Goal: Task Accomplishment & Management: Manage account settings

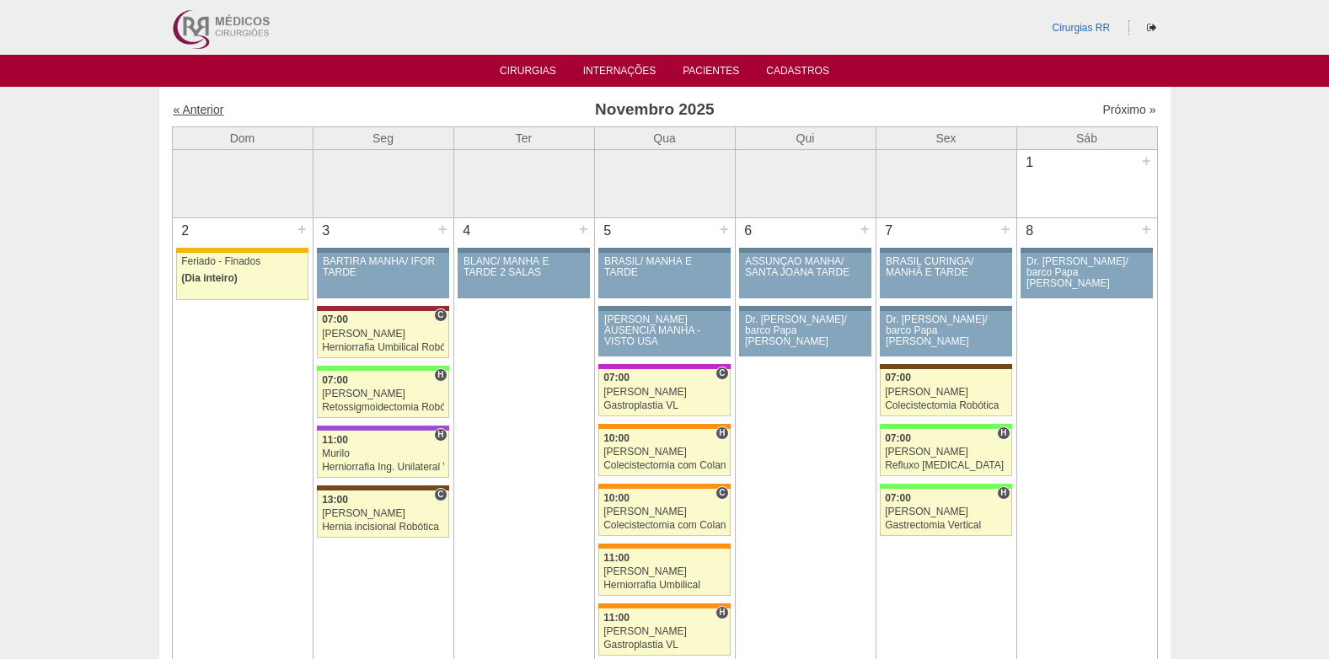
click at [199, 110] on link "« Anterior" at bounding box center [199, 109] width 51 height 13
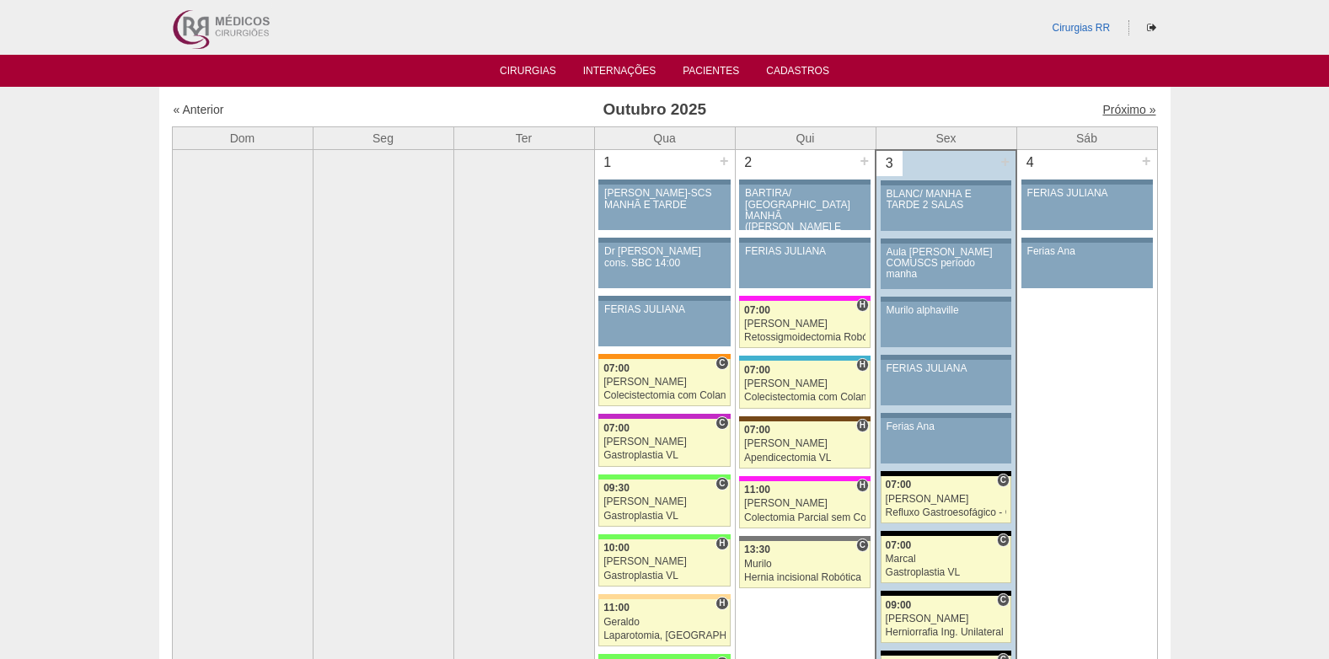
click at [1107, 111] on link "Próximo »" at bounding box center [1128, 109] width 53 height 13
click at [1131, 110] on link "Próximo »" at bounding box center [1128, 109] width 53 height 13
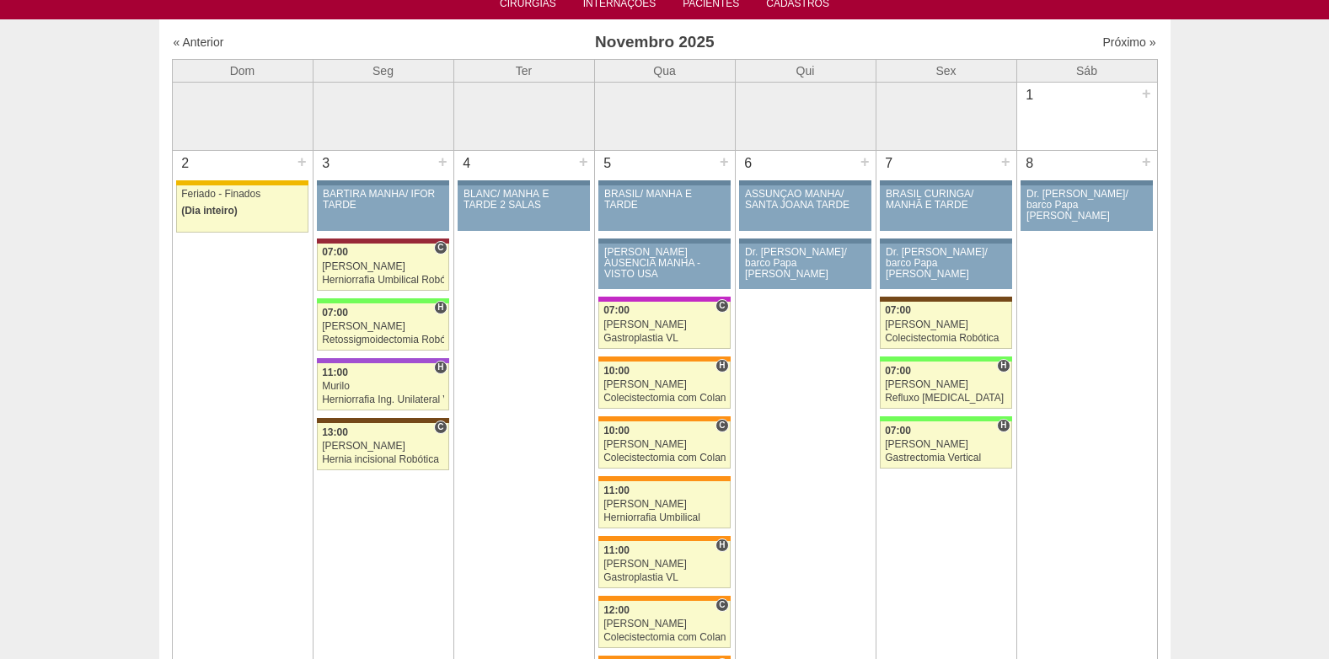
scroll to position [84, 0]
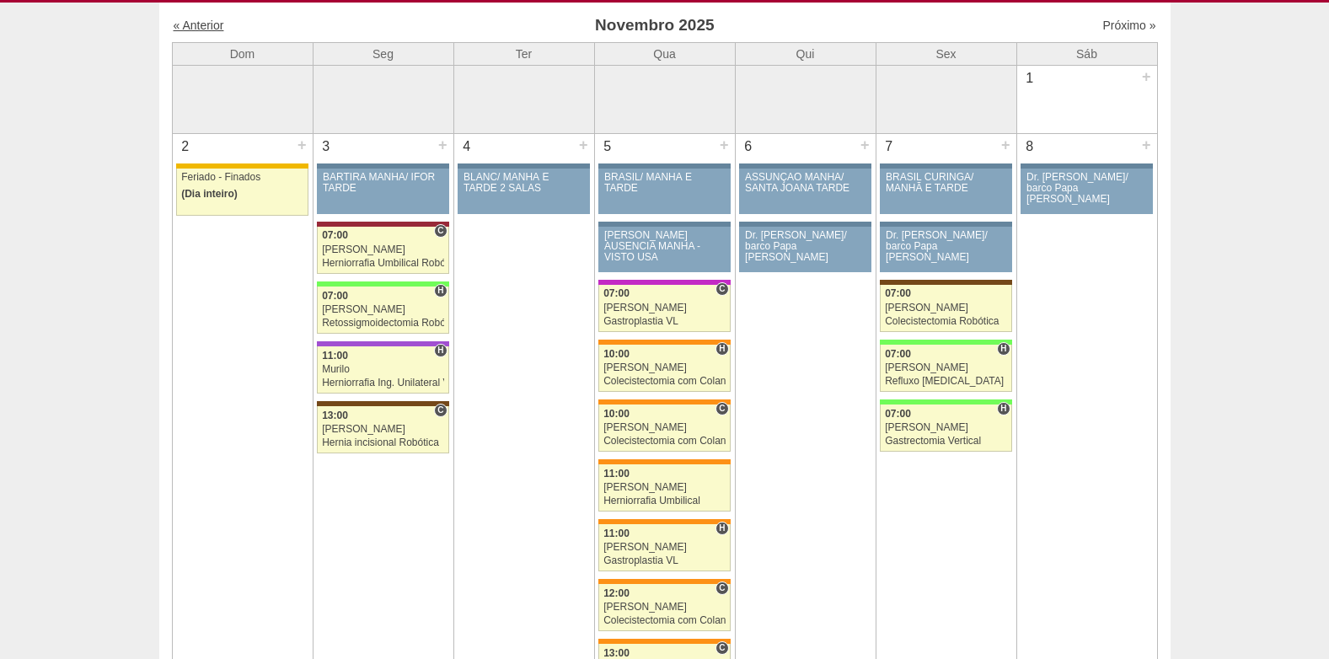
click at [212, 27] on link "« Anterior" at bounding box center [199, 25] width 51 height 13
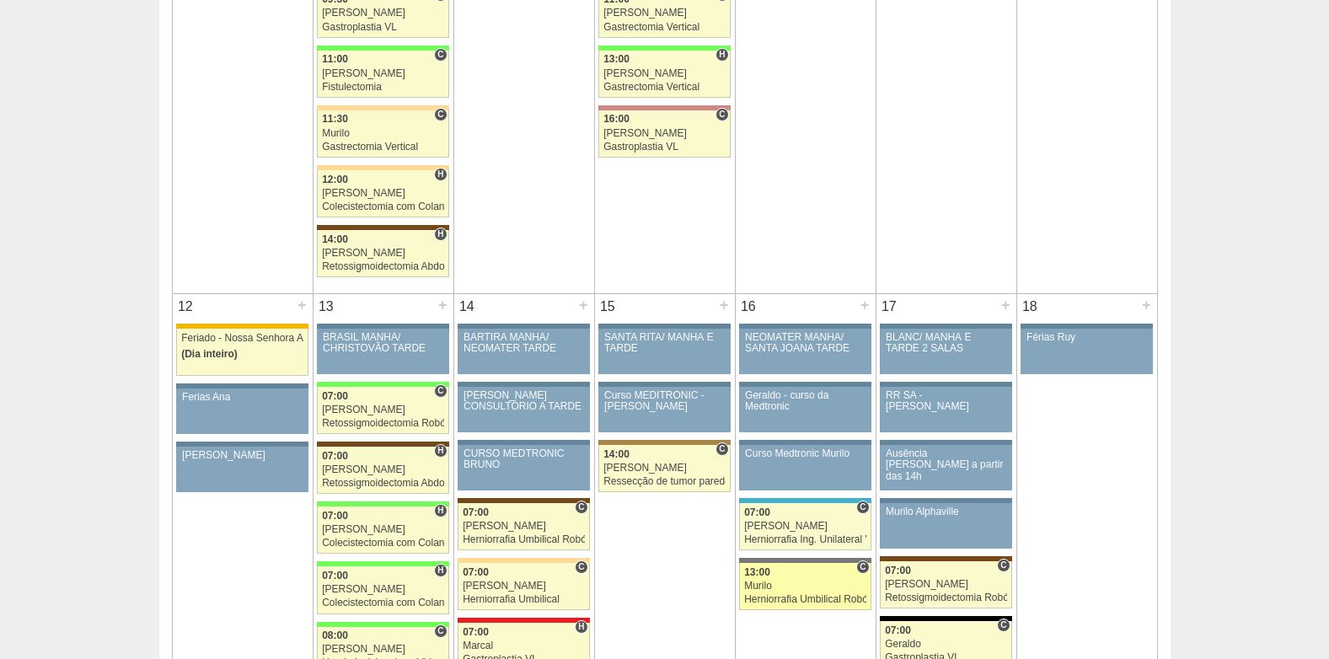
scroll to position [1685, 0]
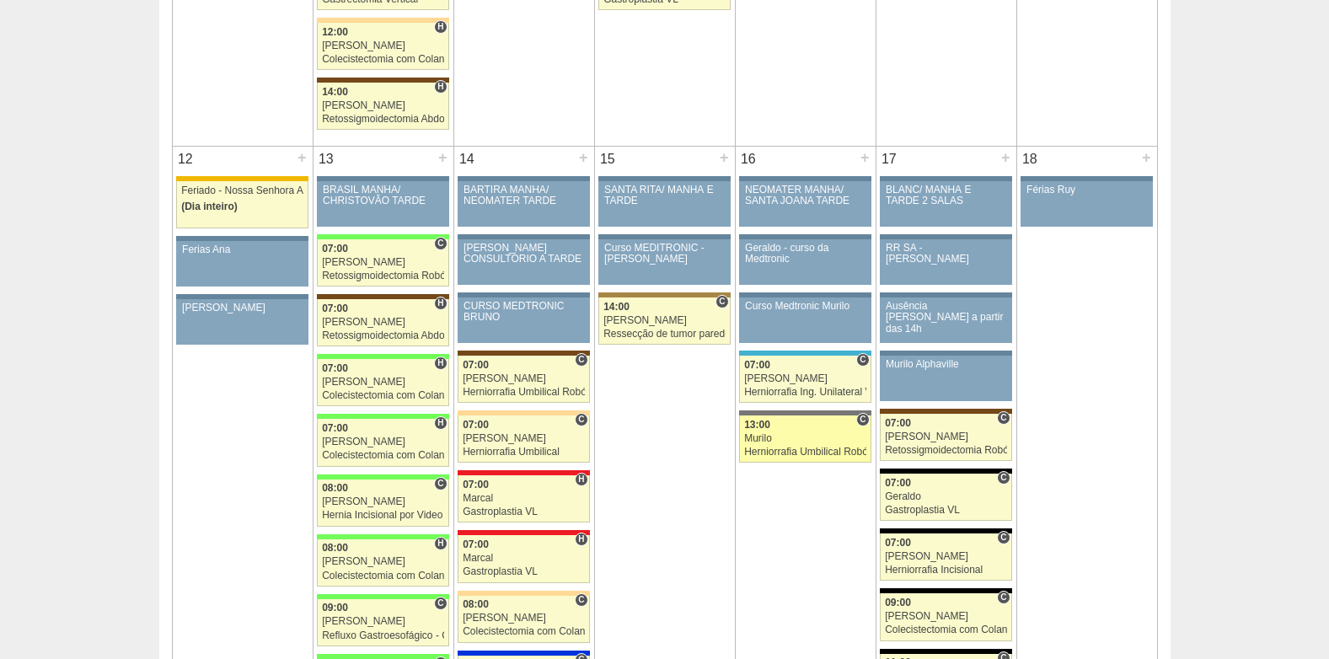
click at [798, 440] on div "Murilo" at bounding box center [805, 438] width 122 height 11
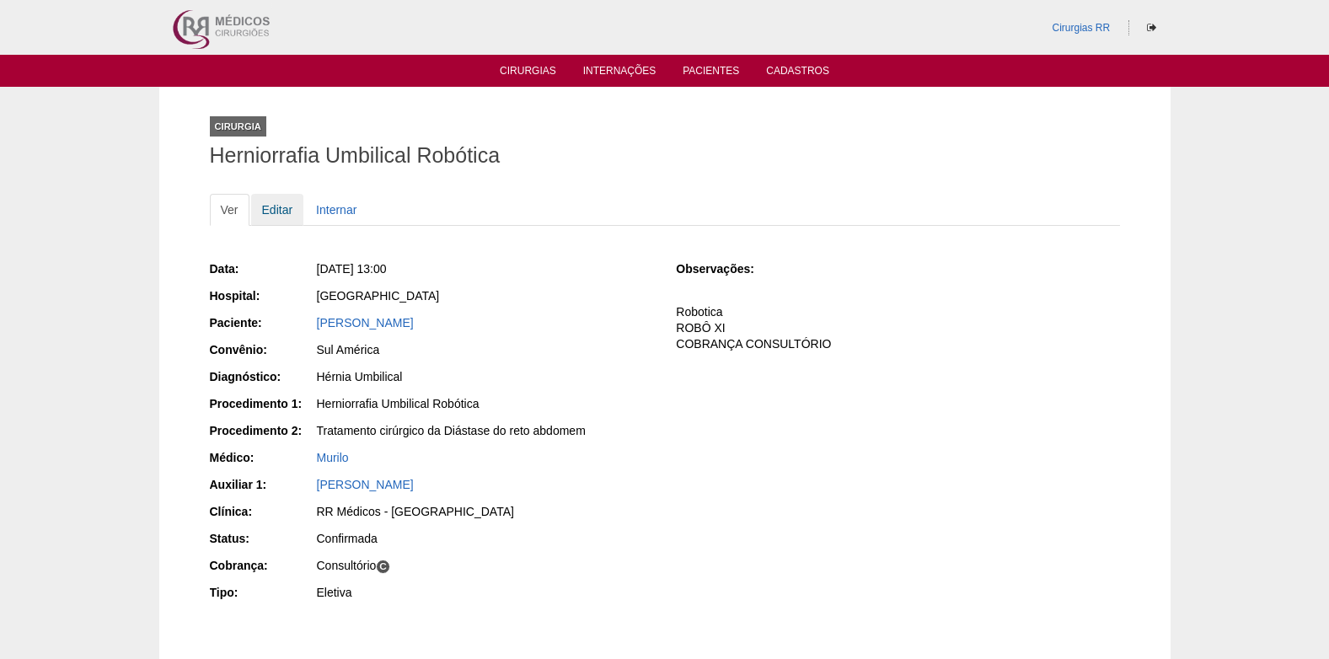
click at [272, 209] on link "Editar" at bounding box center [277, 210] width 53 height 32
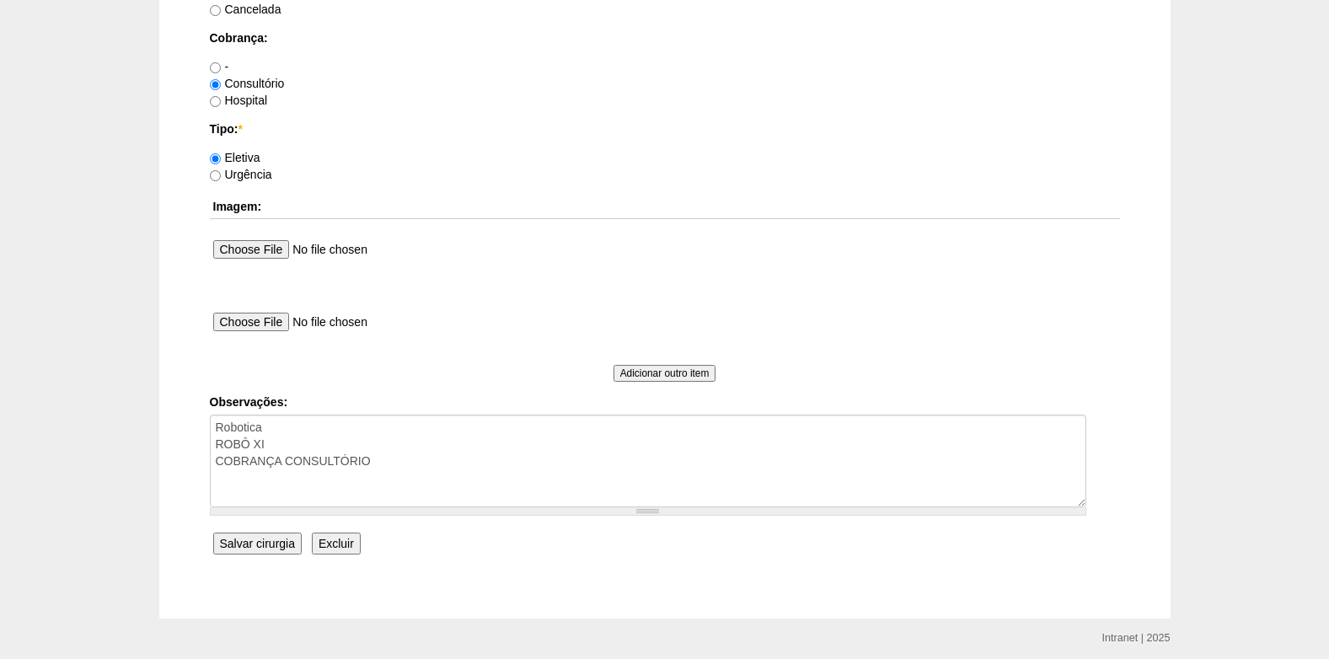
scroll to position [1513, 0]
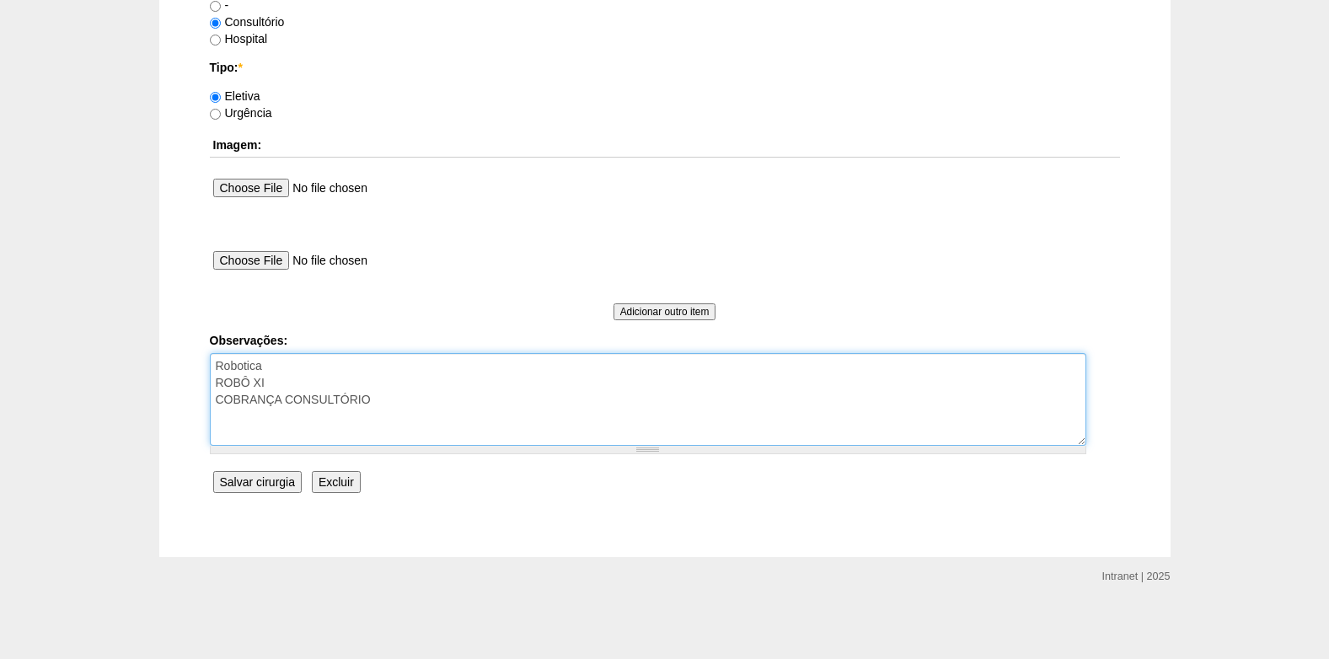
click at [327, 385] on textarea "Robotica ROBÔ XI COBRANÇA CONSULTÓRIO" at bounding box center [648, 399] width 876 height 93
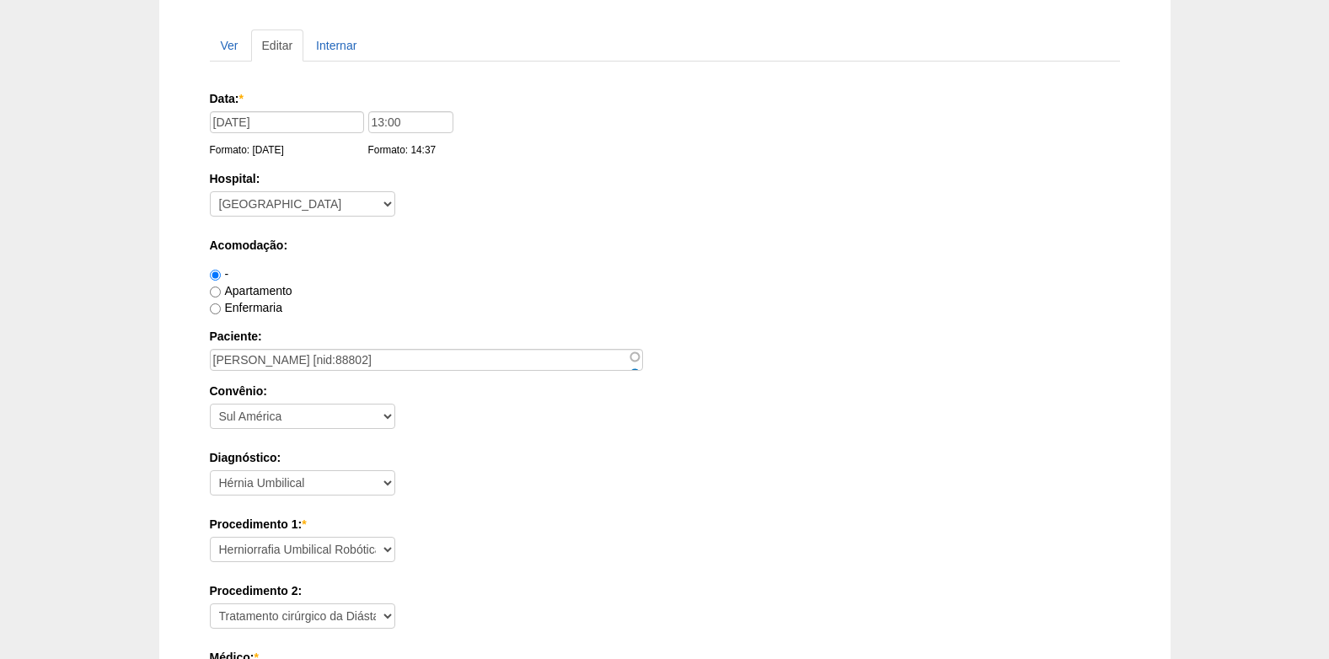
scroll to position [80, 0]
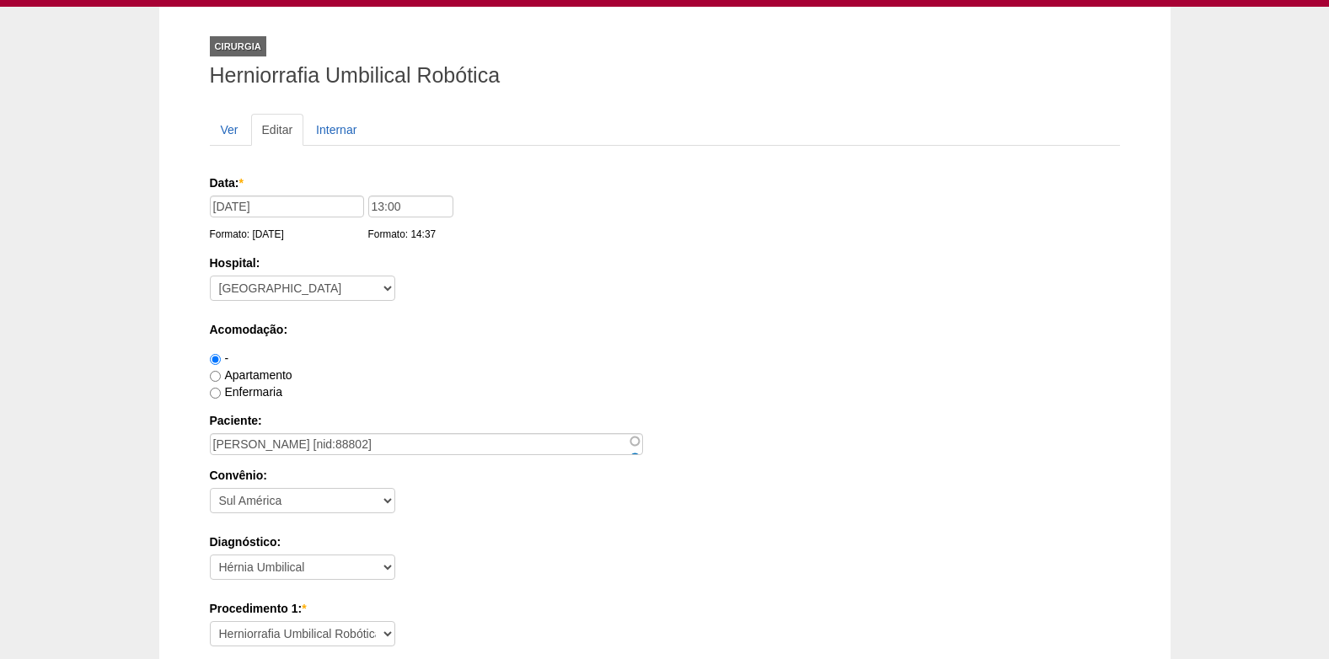
type textarea "Robótica ROBÔ X COBRANÇA CONSULTÓRIO"
click at [281, 206] on input "[DATE]" at bounding box center [287, 207] width 154 height 22
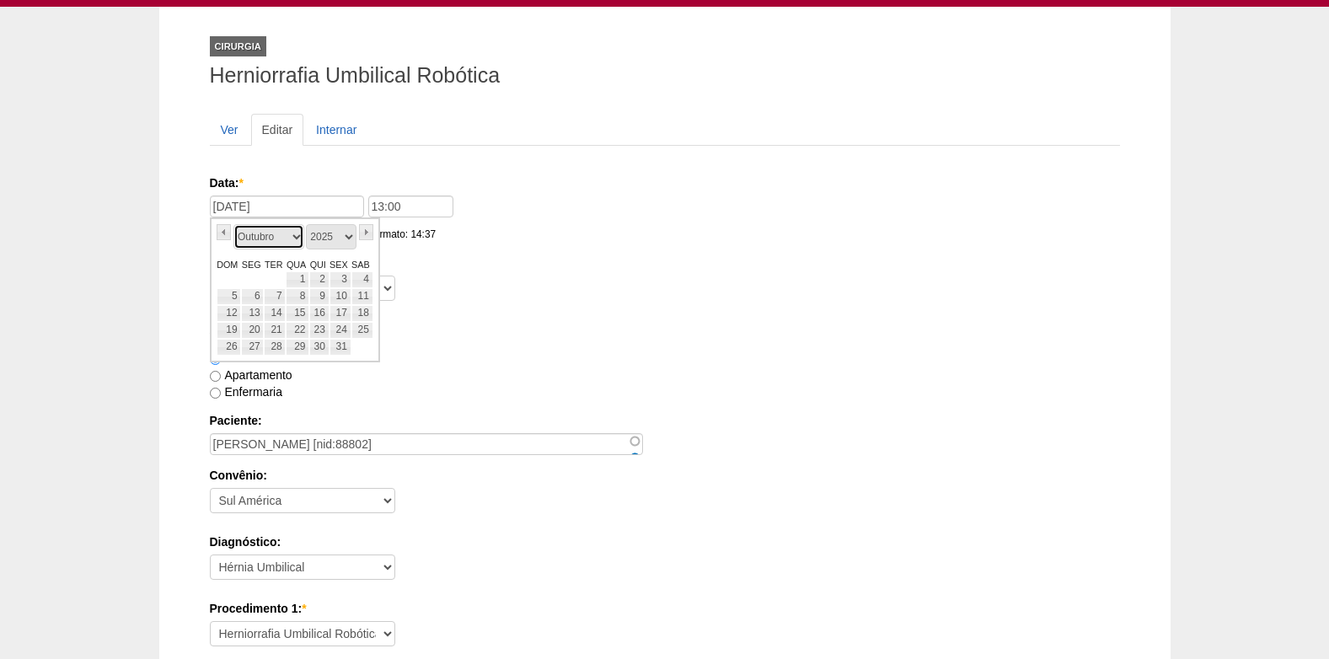
click at [295, 244] on select "Janeiro Fevereiro Março Abril Maio Junho Julho Agosto Setembro Outubro Novembro…" at bounding box center [268, 236] width 71 height 25
click at [291, 243] on select "Janeiro Fevereiro Março Abril Maio Junho Julho Agosto Setembro Outubro Novembro…" at bounding box center [268, 236] width 71 height 25
click at [319, 296] on link "6" at bounding box center [318, 296] width 19 height 17
type input "06/11/2025"
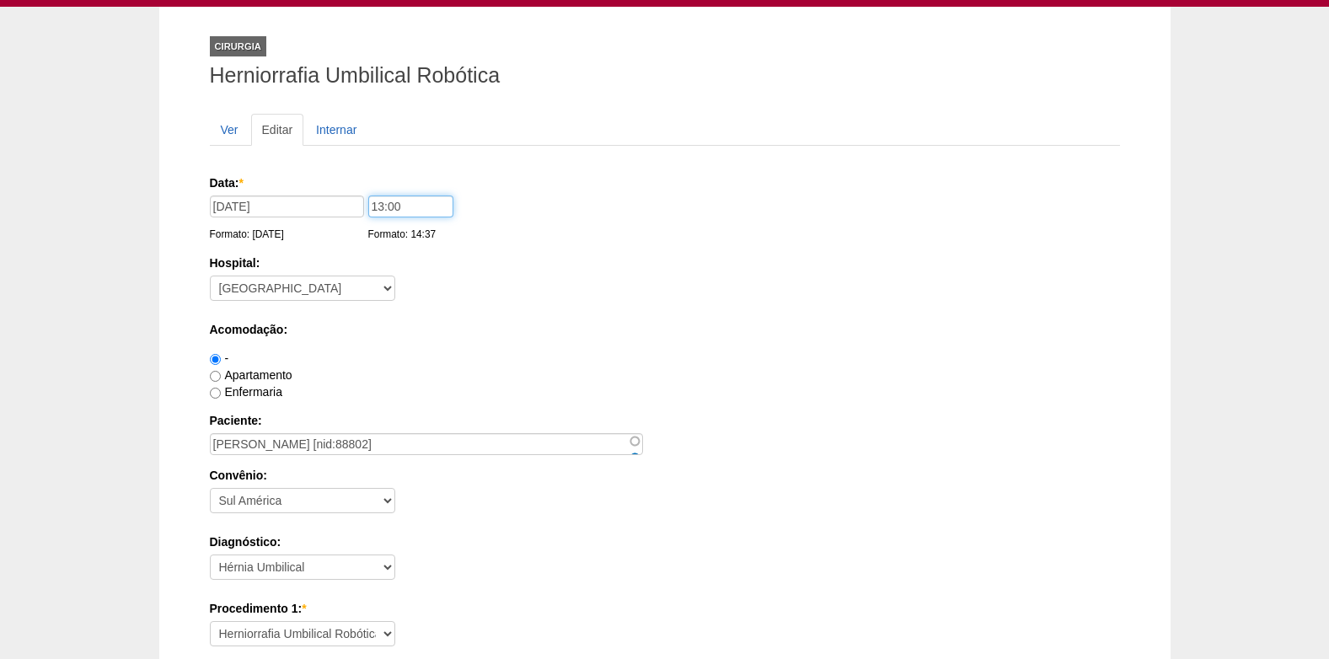
drag, startPoint x: 408, startPoint y: 206, endPoint x: 365, endPoint y: 209, distance: 43.1
click at [368, 209] on input "13:00" at bounding box center [410, 207] width 85 height 22
type input "14:00"
click at [790, 377] on div "Apartamento" at bounding box center [665, 375] width 910 height 17
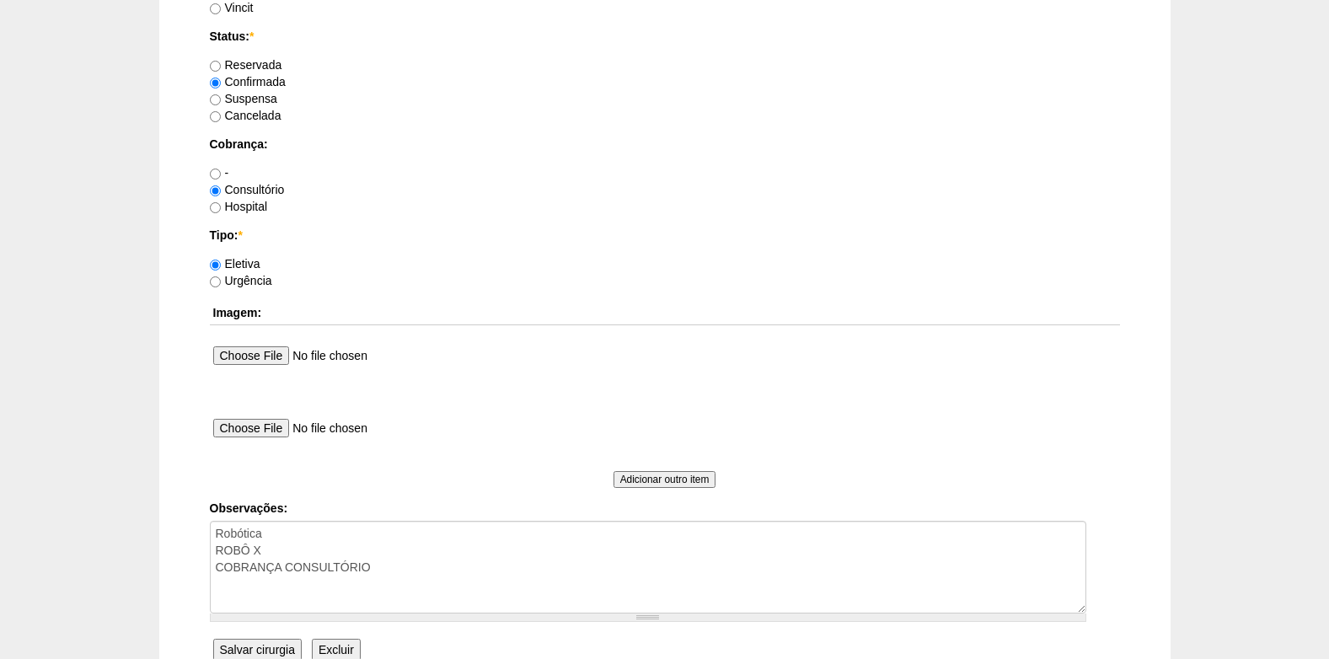
scroll to position [1513, 0]
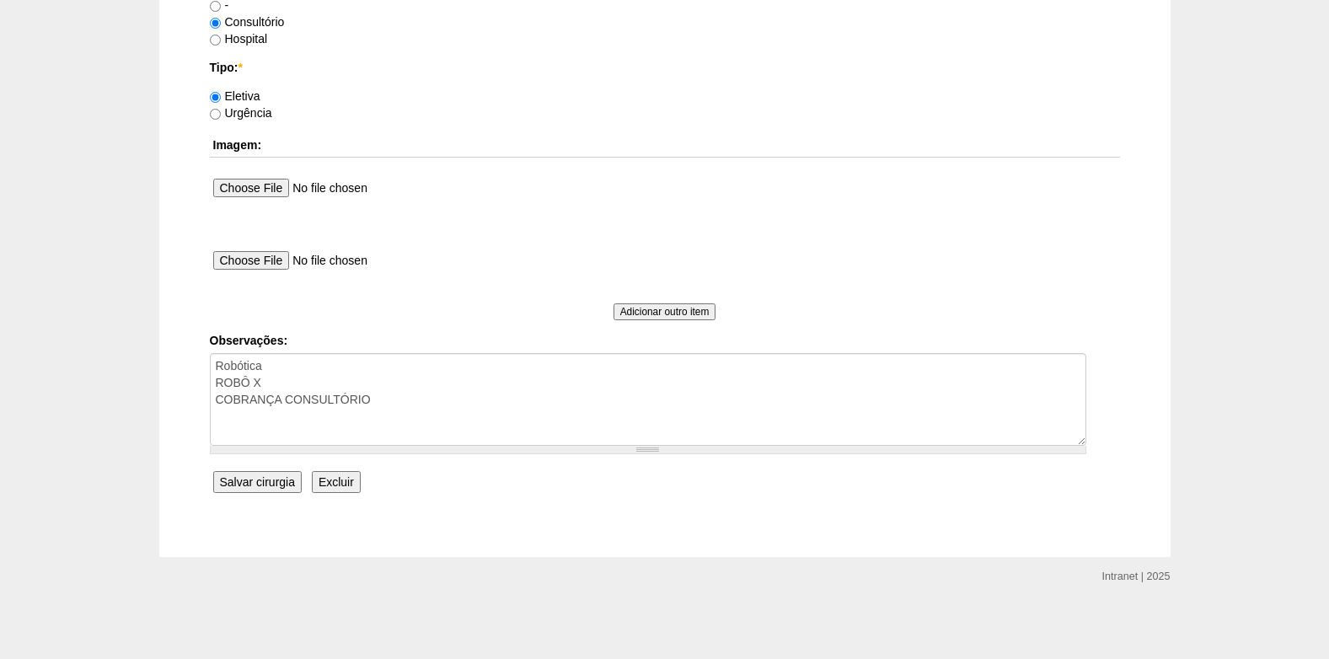
click at [261, 485] on input "Salvar cirurgia" at bounding box center [257, 482] width 88 height 22
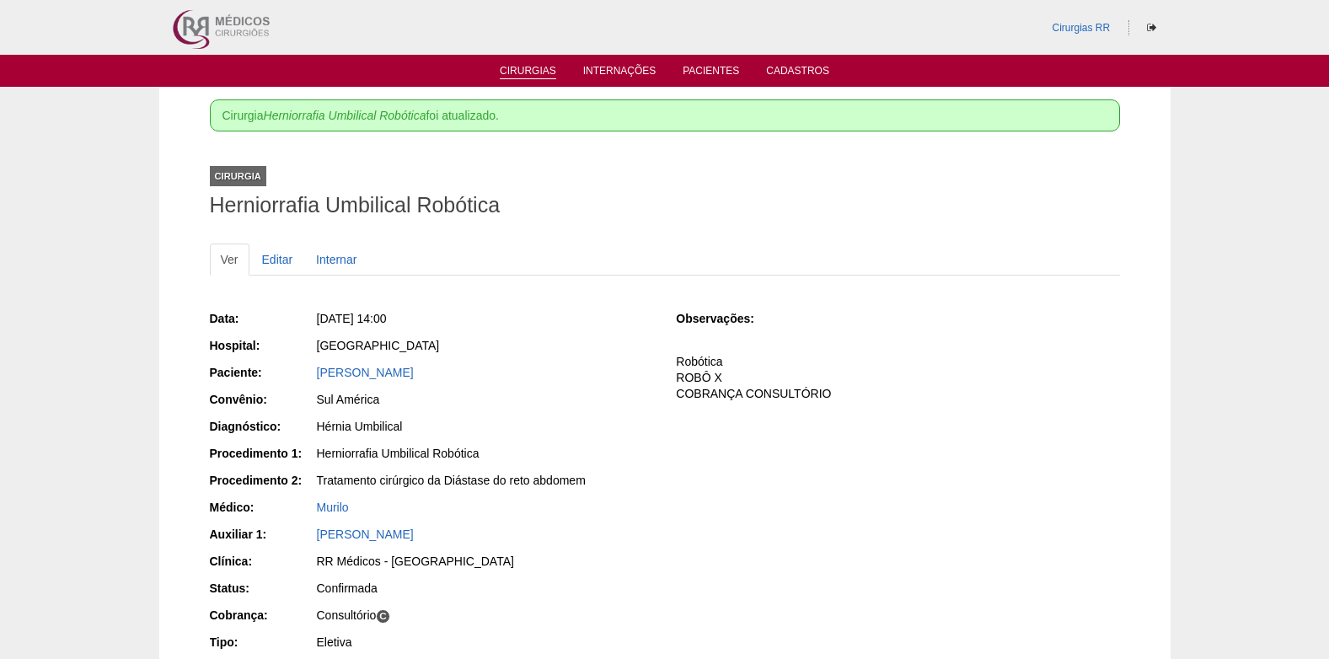
click at [507, 75] on link "Cirurgias" at bounding box center [528, 72] width 56 height 14
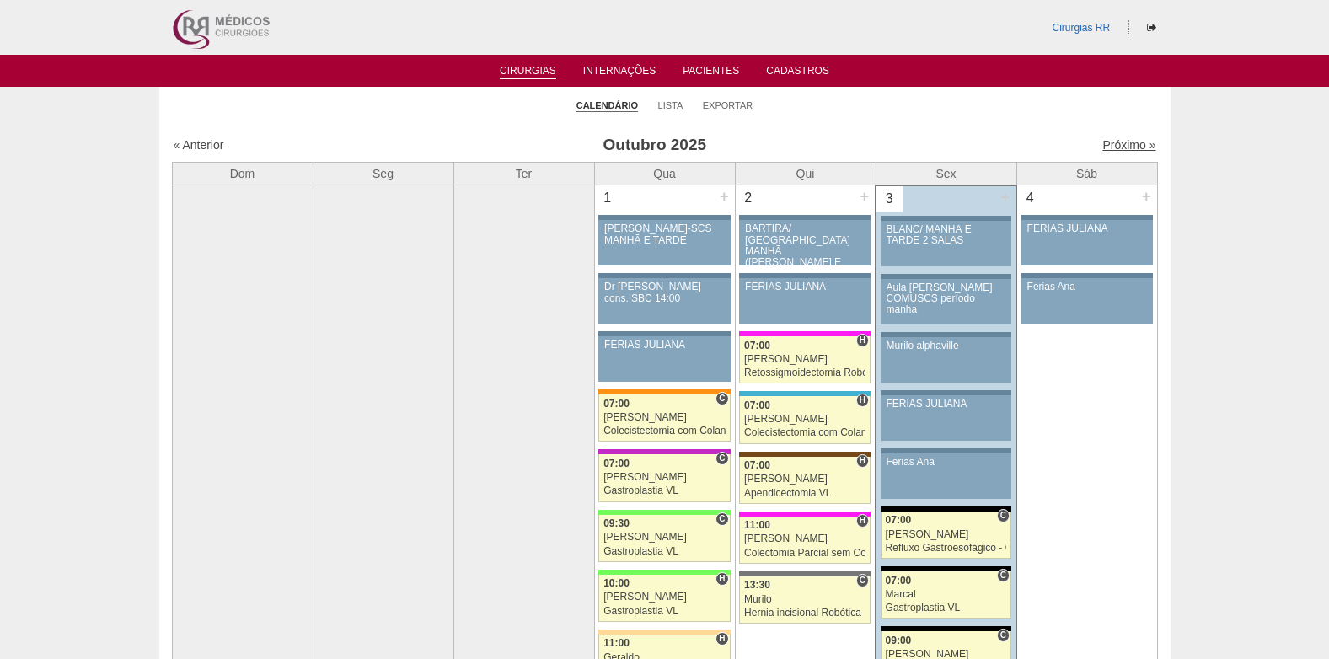
click at [1117, 146] on link "Próximo »" at bounding box center [1128, 144] width 53 height 13
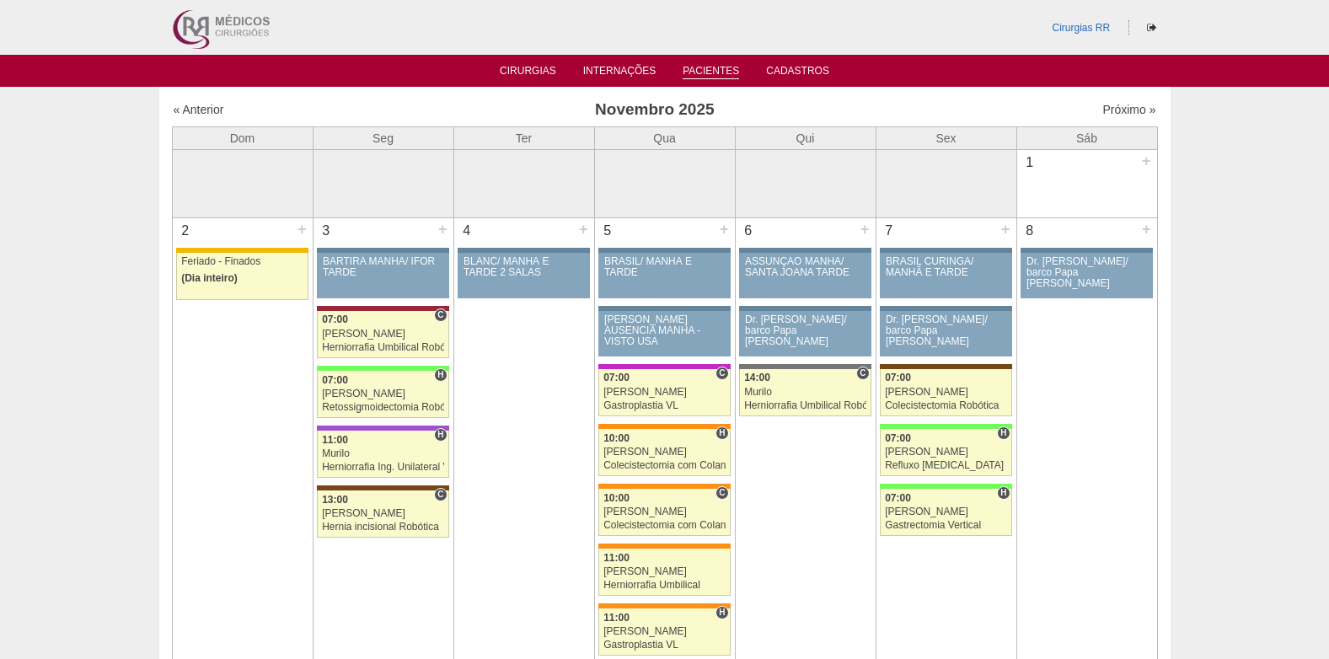
click at [710, 74] on link "Pacientes" at bounding box center [711, 72] width 56 height 14
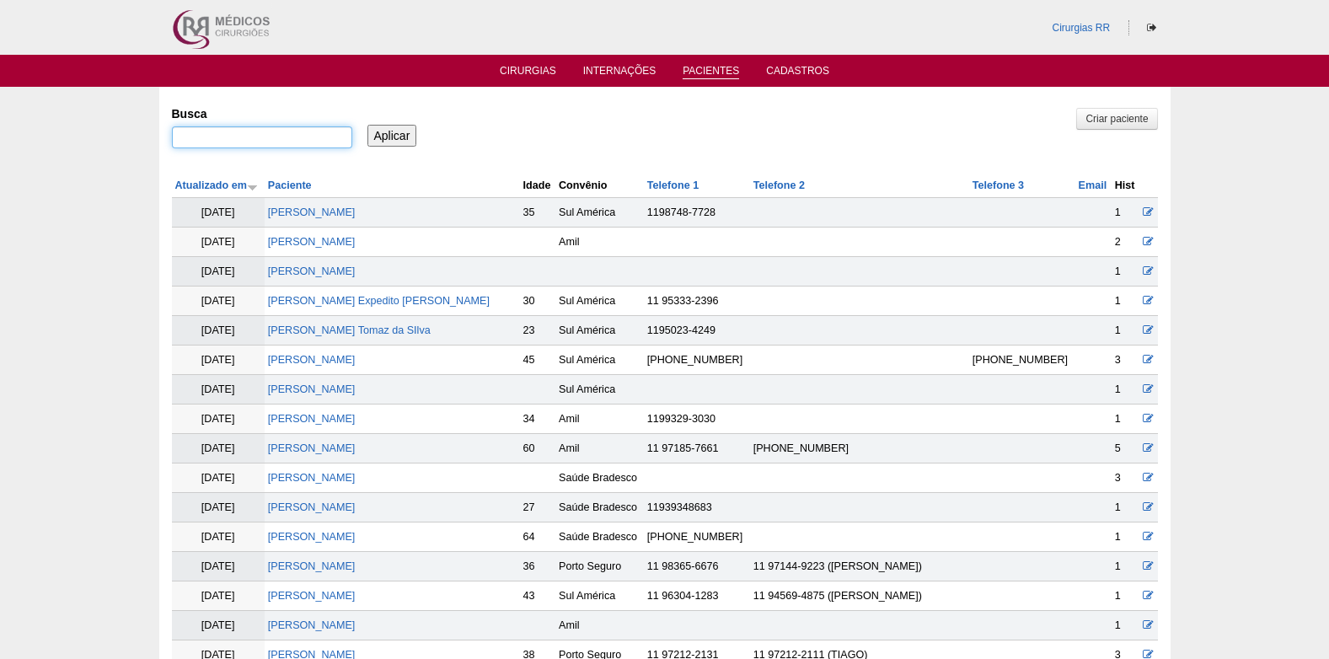
click at [316, 137] on input "Busca" at bounding box center [262, 137] width 180 height 22
paste input "JULIANE CRISTIANE GOMES PAULA"
type input "JULIANE CRISTIANE GOMES PAULA"
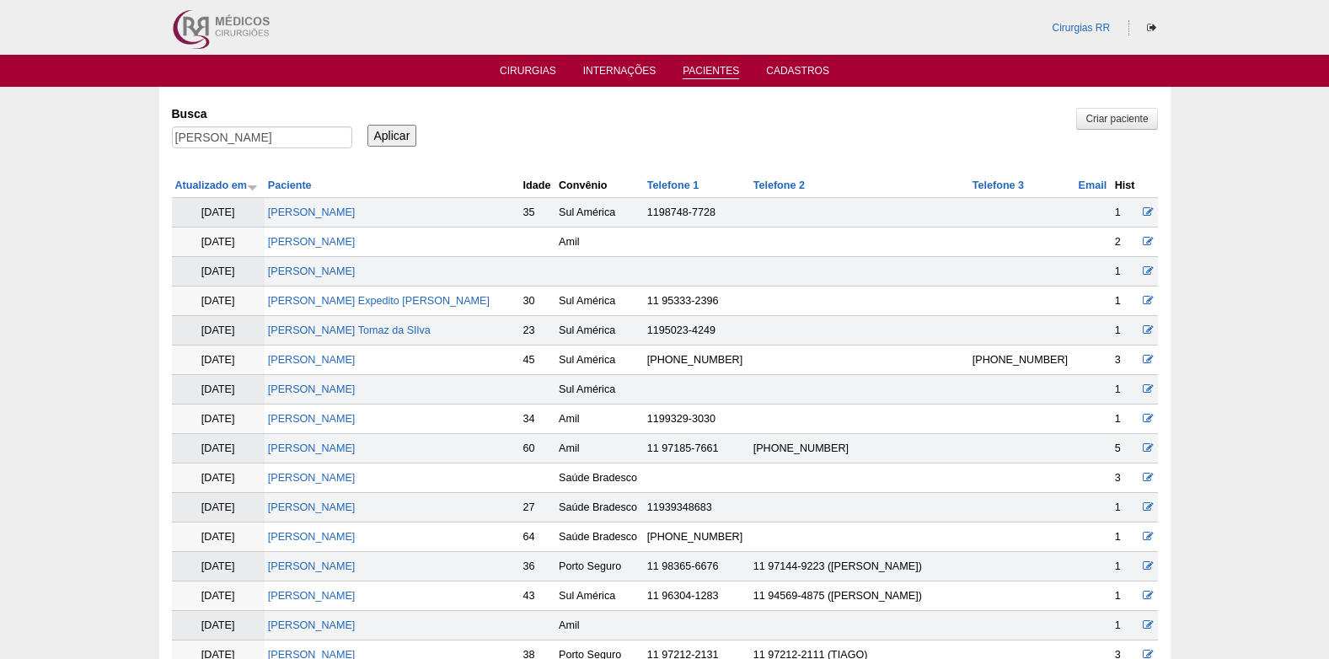
click at [398, 138] on input "Aplicar" at bounding box center [392, 136] width 50 height 22
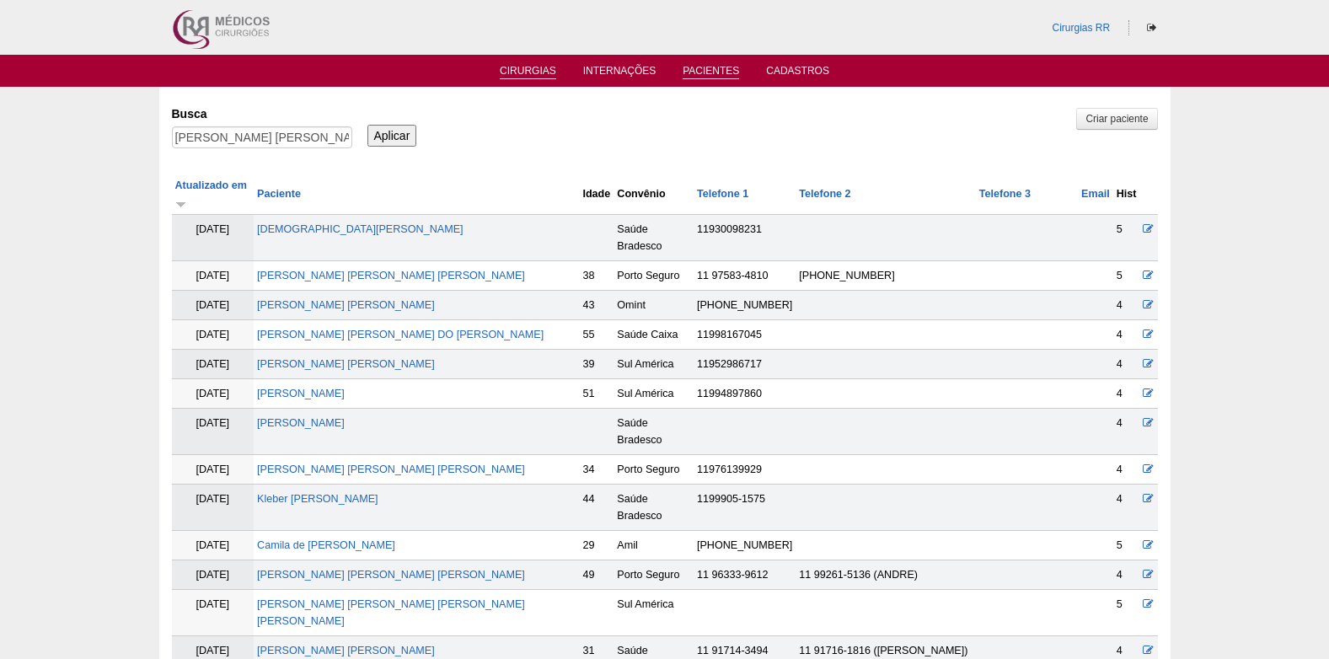
click at [522, 66] on link "Cirurgias" at bounding box center [528, 72] width 56 height 14
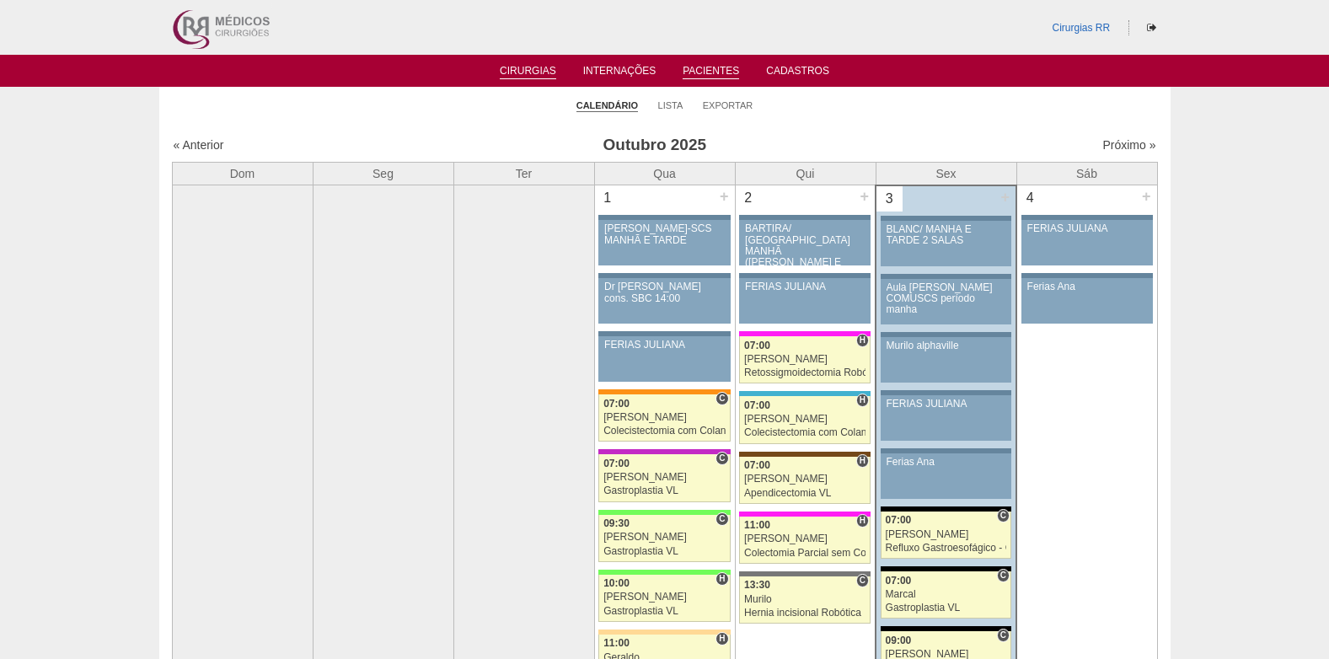
click at [704, 72] on link "Pacientes" at bounding box center [711, 72] width 56 height 14
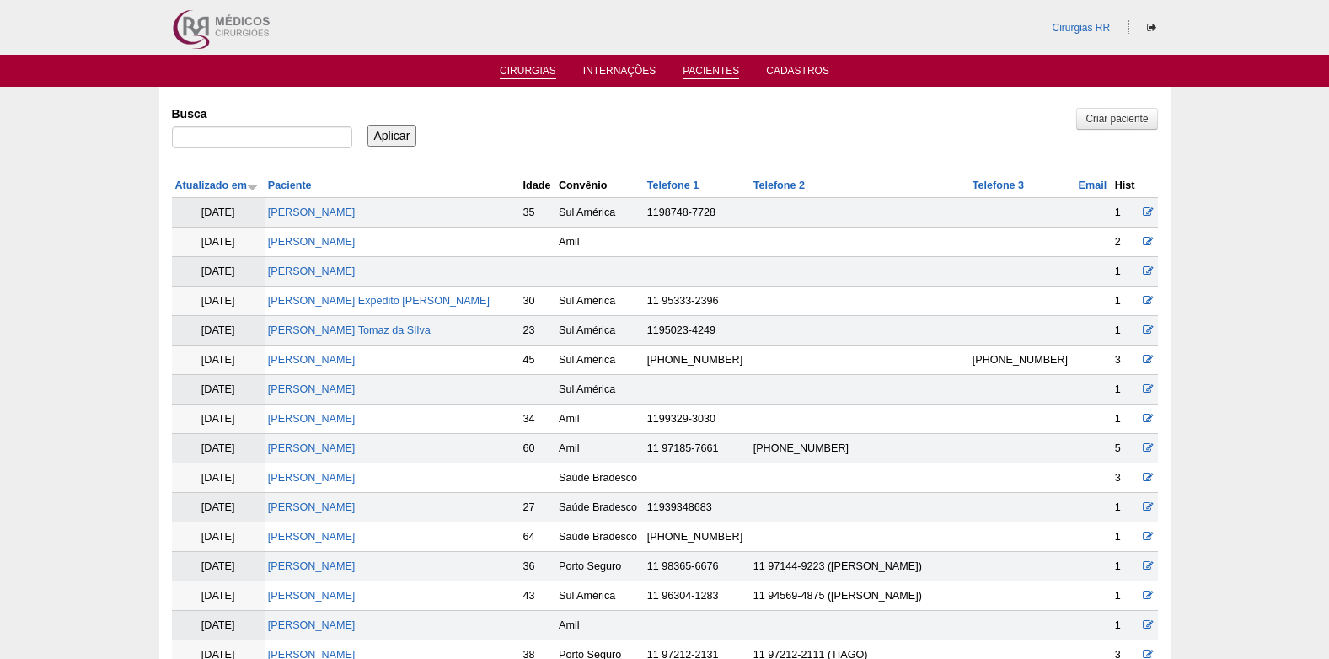
click at [528, 72] on link "Cirurgias" at bounding box center [528, 72] width 56 height 14
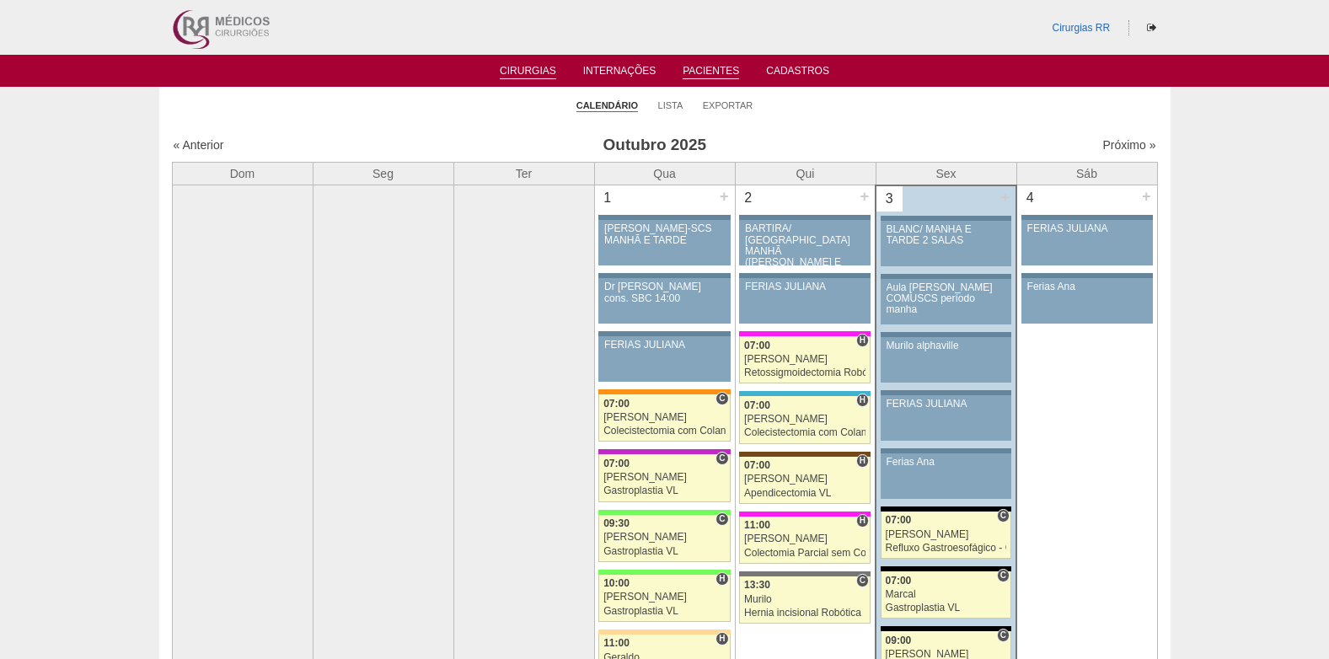
click at [717, 67] on link "Pacientes" at bounding box center [711, 72] width 56 height 14
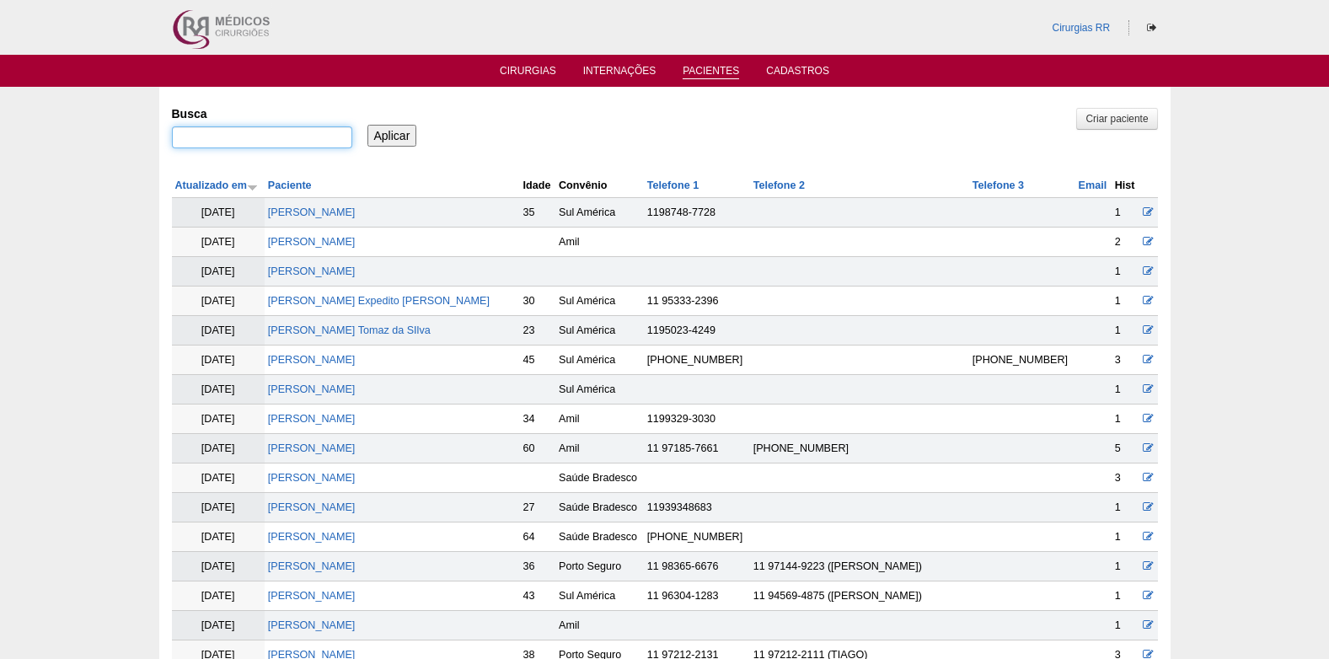
click at [279, 140] on input "Busca" at bounding box center [262, 137] width 180 height 22
type input "JULIANE"
click at [375, 141] on input "Aplicar" at bounding box center [392, 136] width 50 height 22
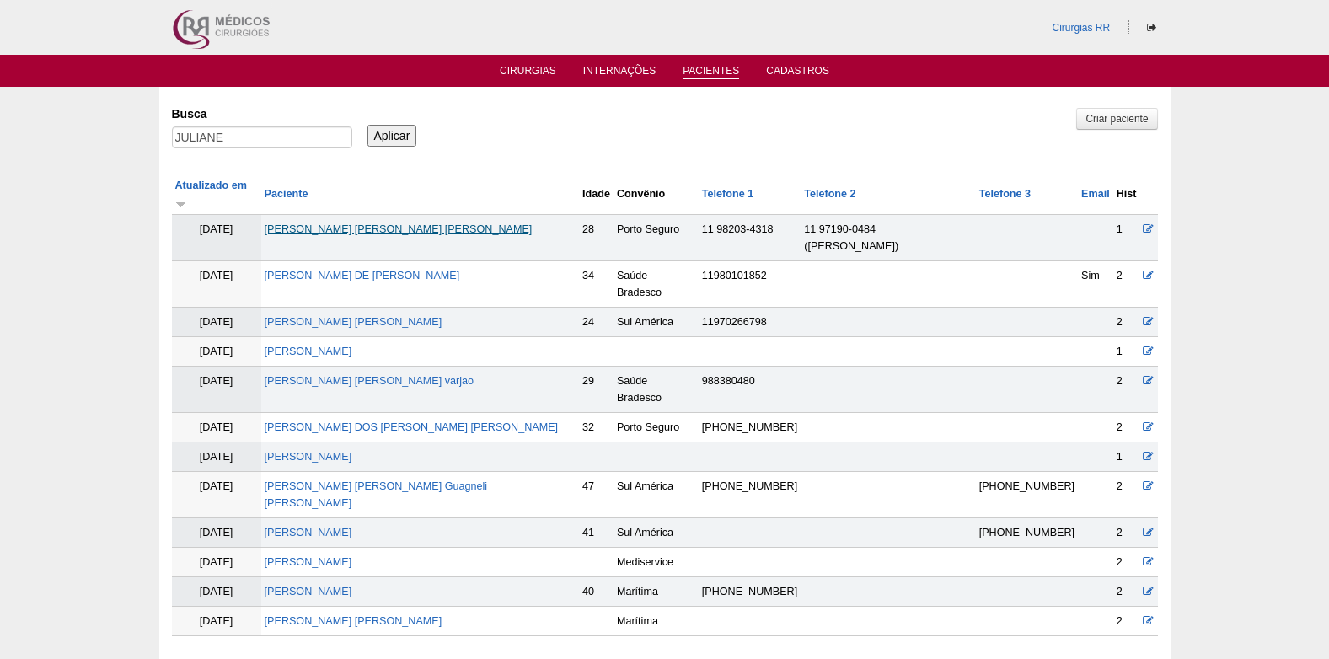
click at [343, 223] on link "[PERSON_NAME] [PERSON_NAME] [PERSON_NAME]" at bounding box center [399, 229] width 268 height 12
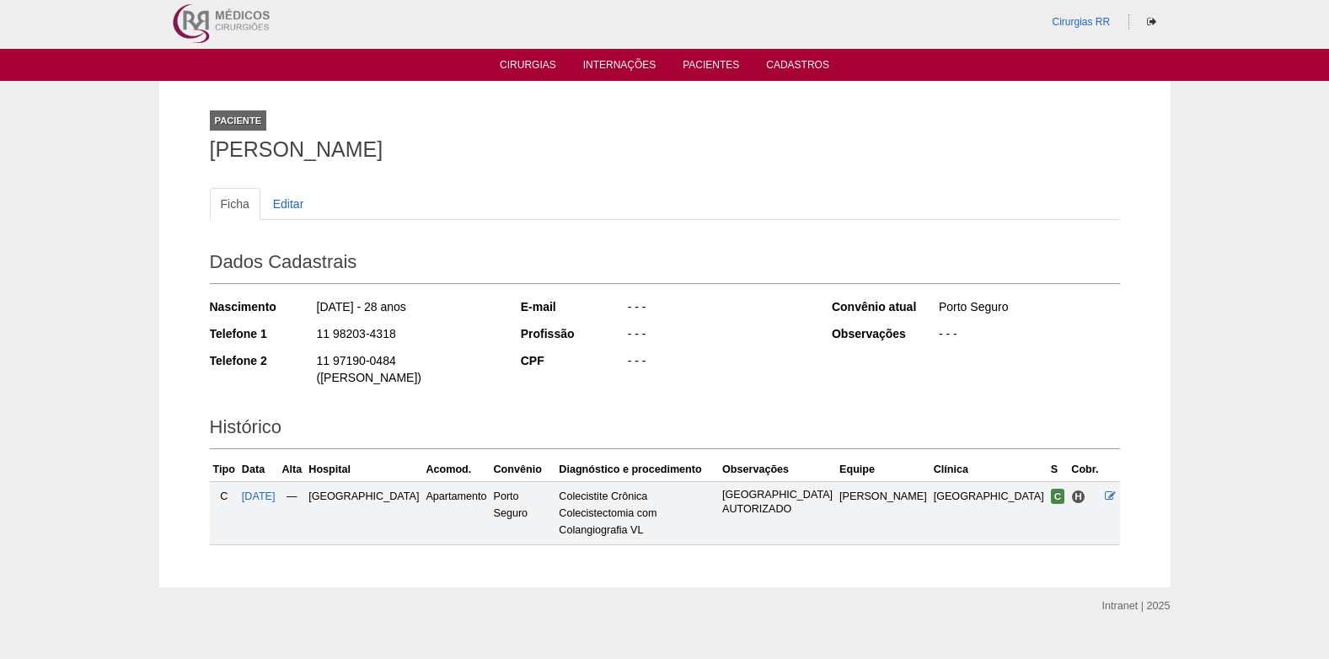
scroll to position [7, 0]
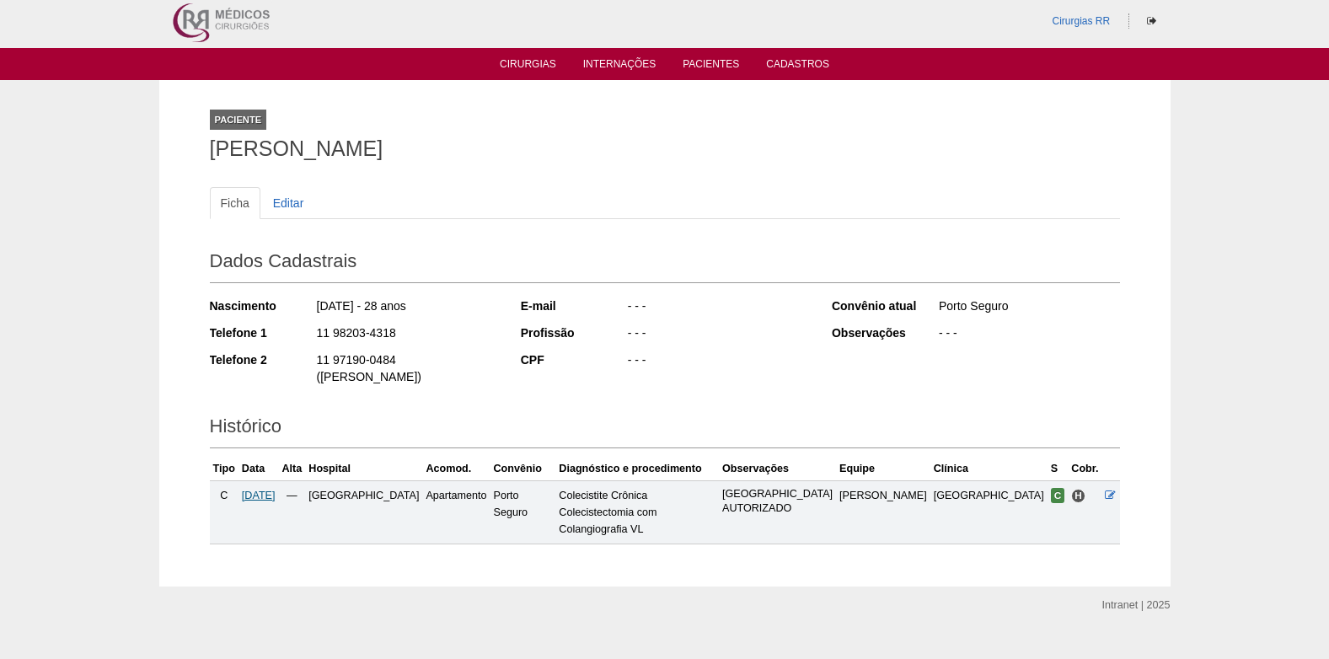
click at [276, 490] on span "13/10/2025" at bounding box center [259, 496] width 34 height 12
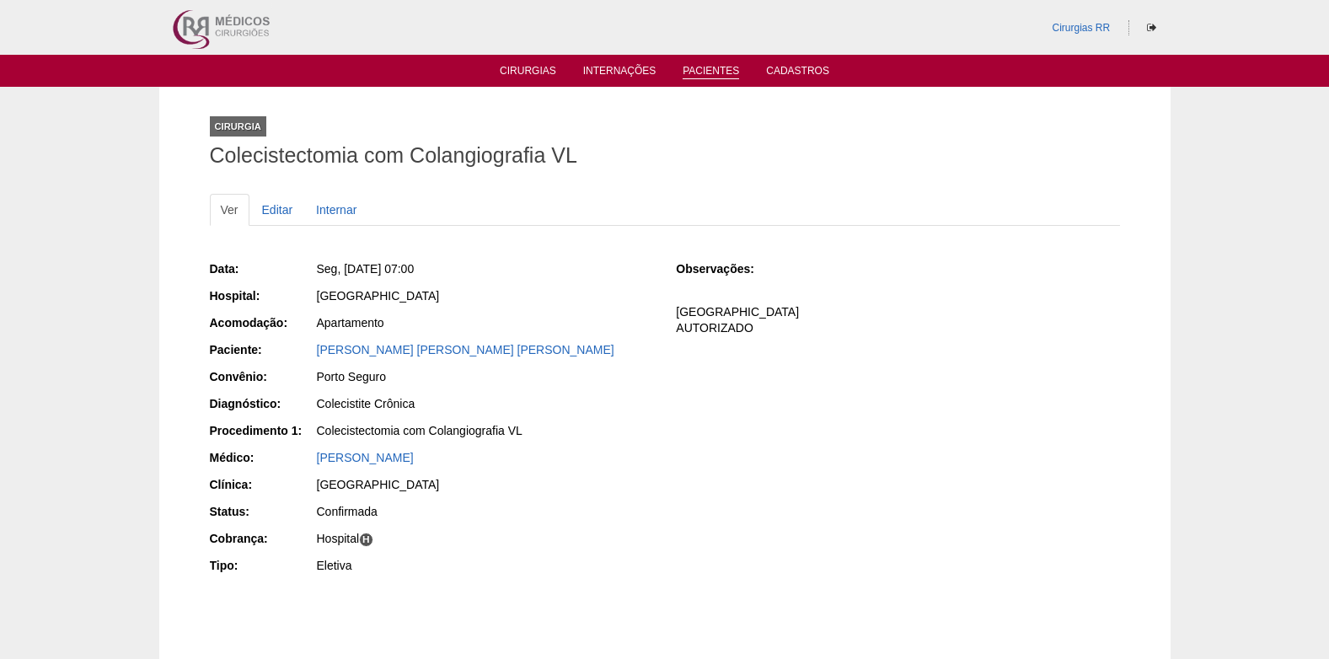
click at [721, 67] on link "Pacientes" at bounding box center [711, 72] width 56 height 14
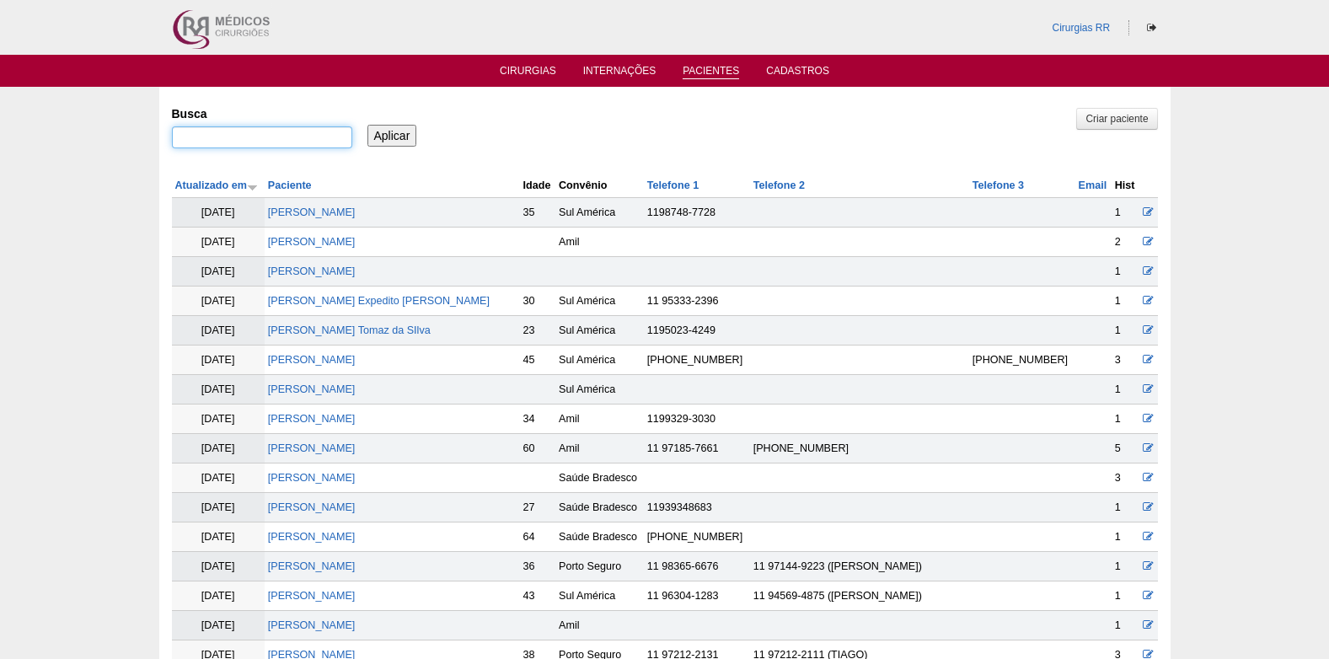
click at [327, 141] on input "Busca" at bounding box center [262, 137] width 180 height 22
type input "[PERSON_NAME]"
click at [397, 127] on input "Aplicar" at bounding box center [392, 136] width 50 height 22
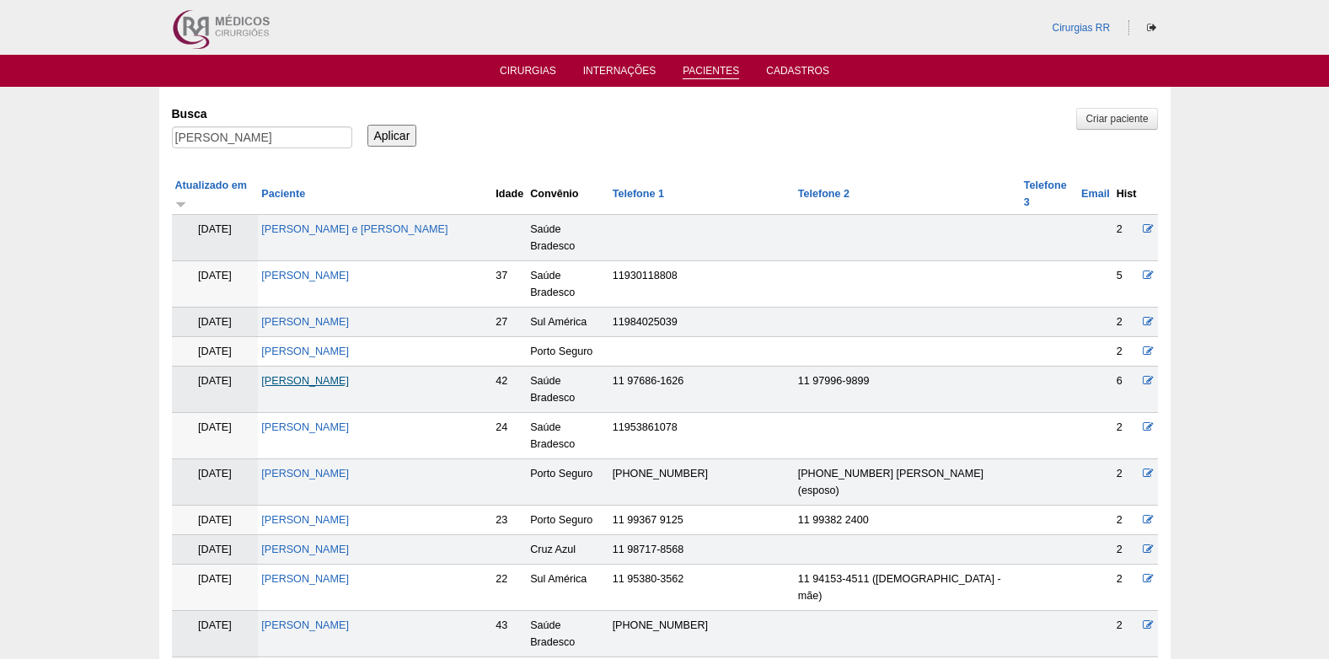
click at [346, 383] on link "[PERSON_NAME] [PERSON_NAME]" at bounding box center [305, 381] width 88 height 12
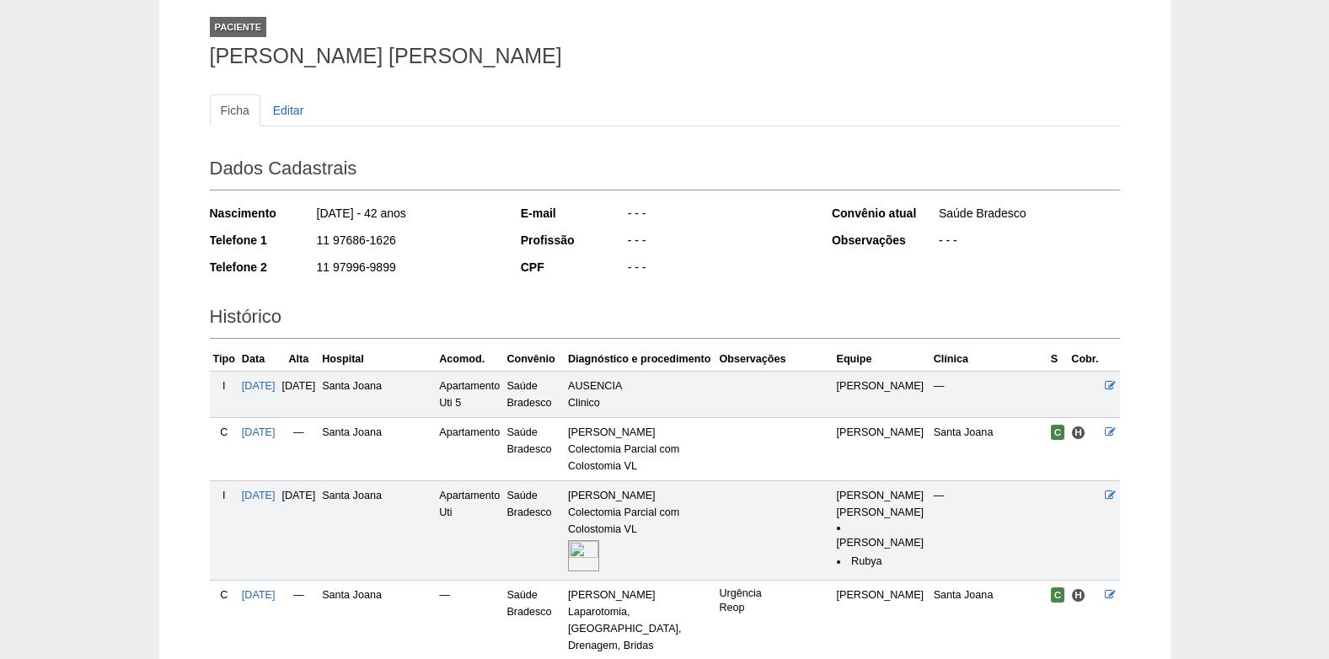
scroll to position [325, 0]
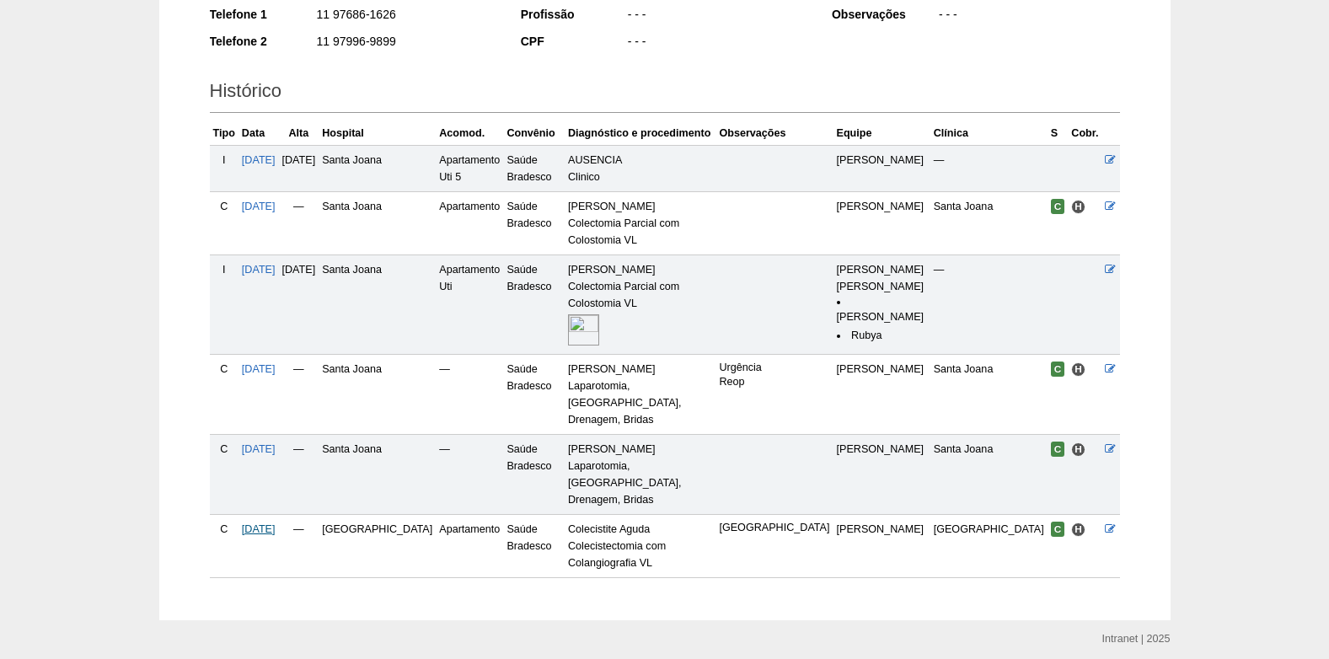
click at [276, 523] on span "[DATE]" at bounding box center [259, 529] width 34 height 12
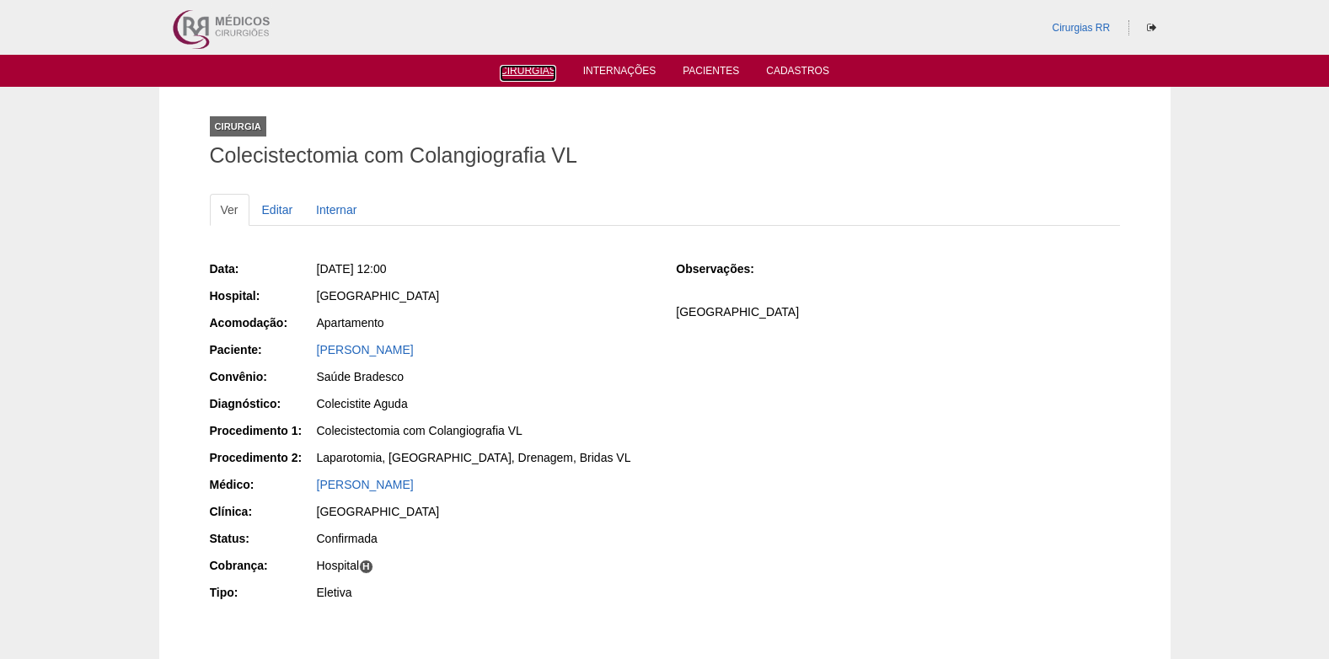
click at [519, 79] on ul "Cirurgias Internações Pacientes Cadastros" at bounding box center [664, 71] width 1329 height 32
click at [523, 74] on link "Cirurgias" at bounding box center [528, 72] width 56 height 14
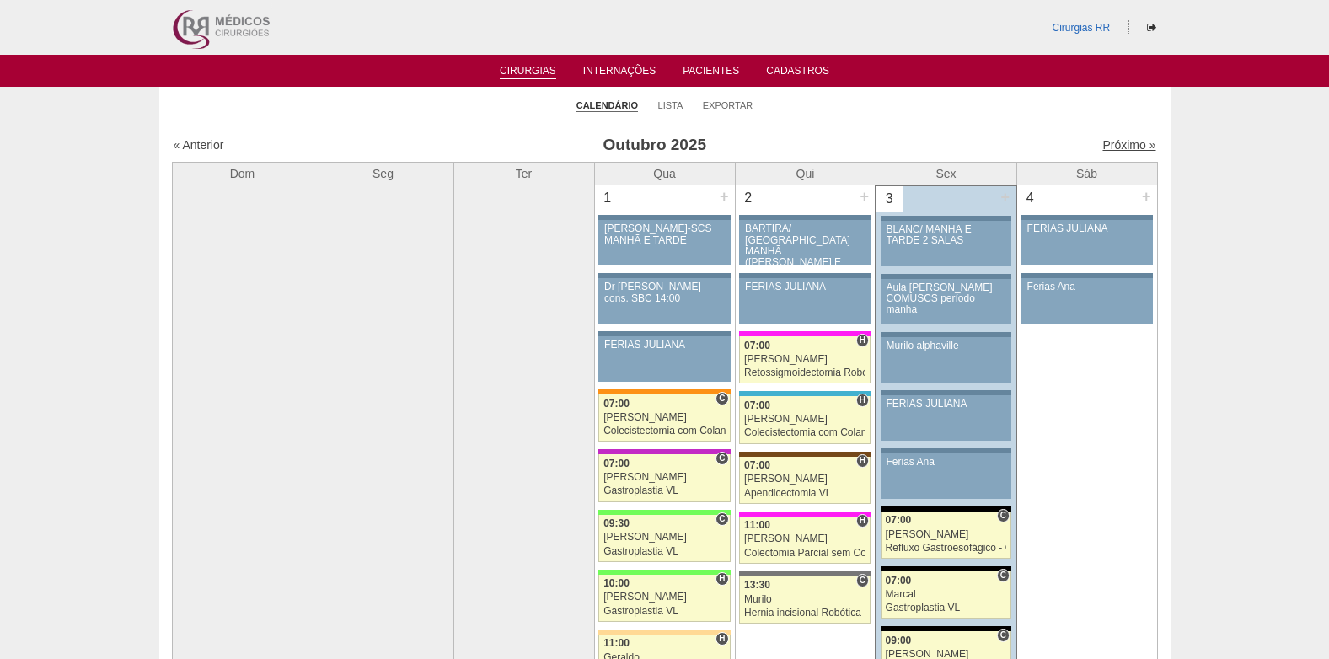
click at [1133, 141] on link "Próximo »" at bounding box center [1128, 144] width 53 height 13
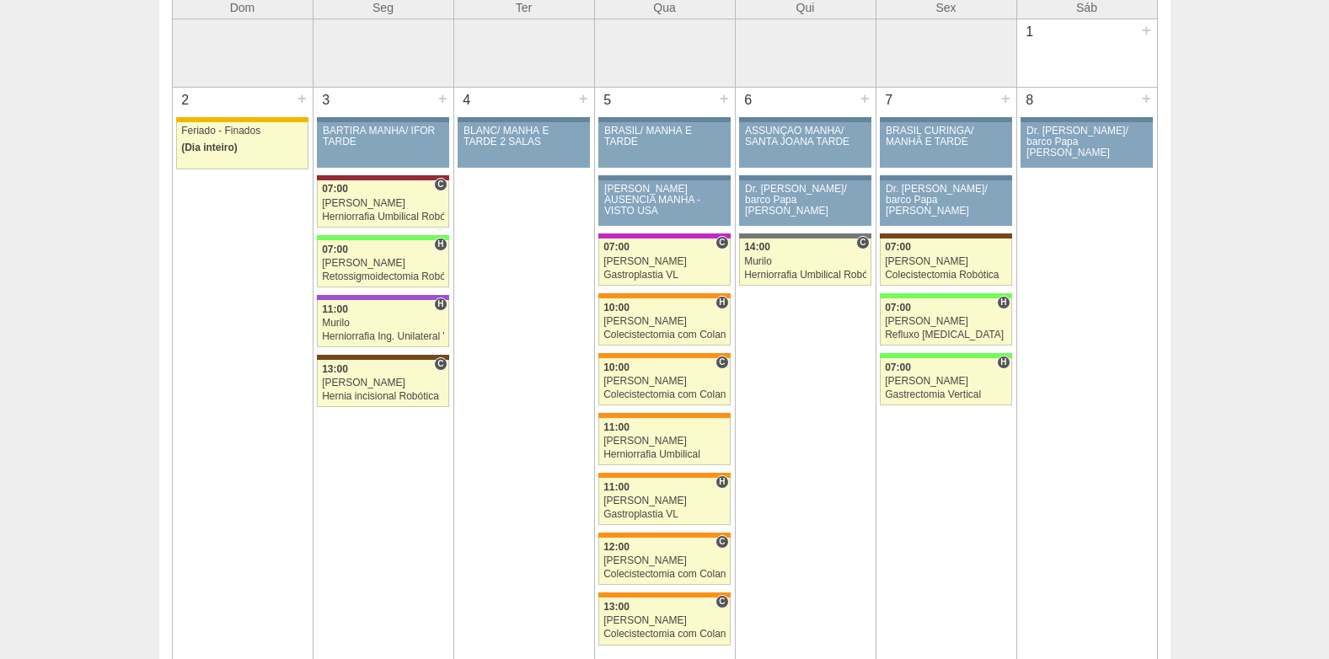
scroll to position [169, 0]
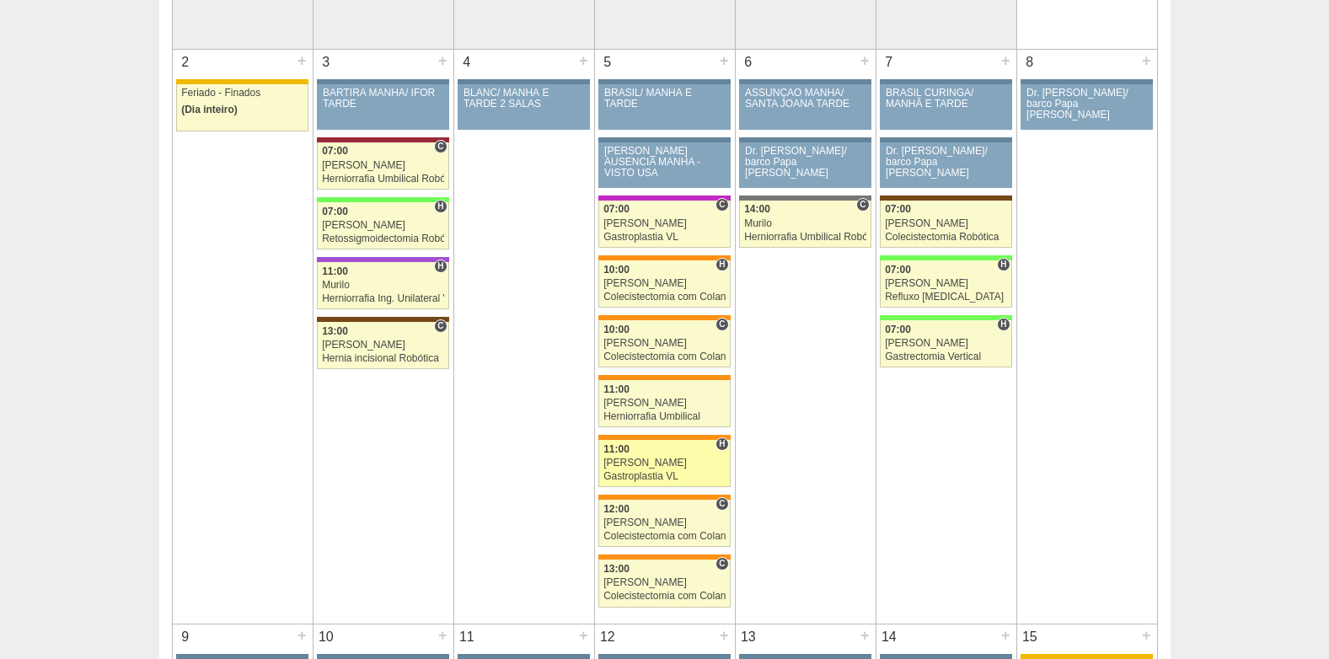
click at [631, 479] on div "Gastroplastia VL" at bounding box center [664, 476] width 122 height 11
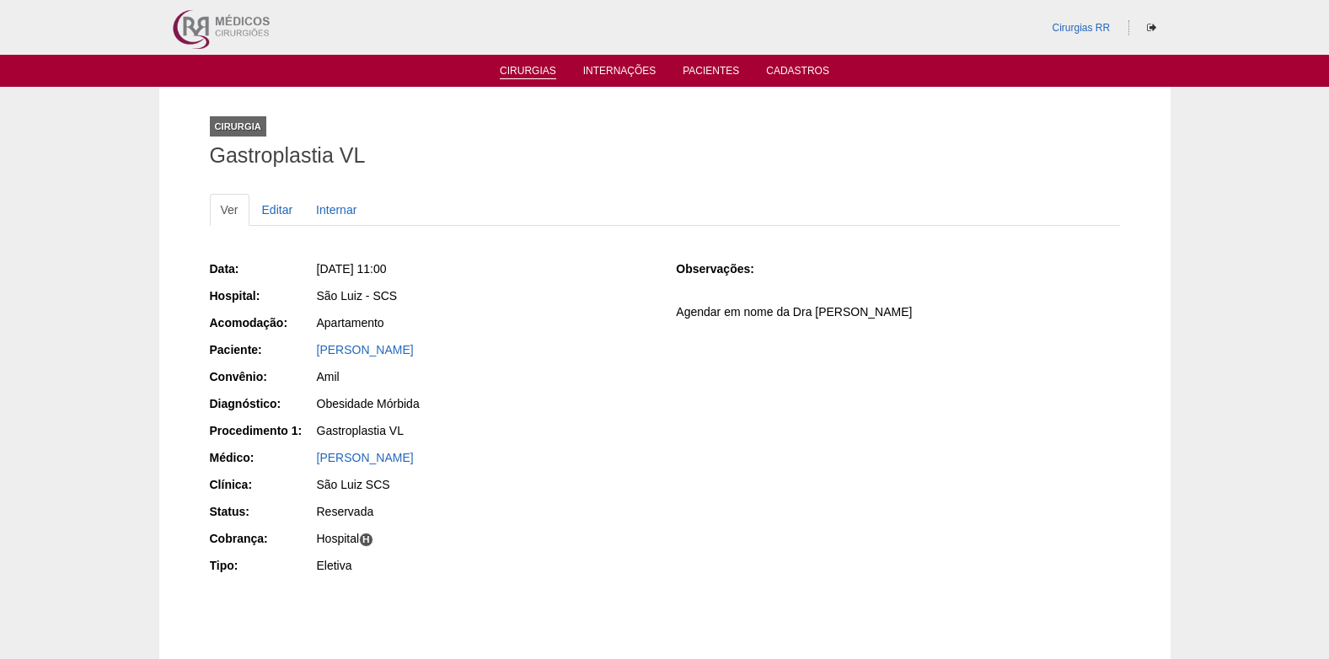
click at [526, 72] on link "Cirurgias" at bounding box center [528, 72] width 56 height 14
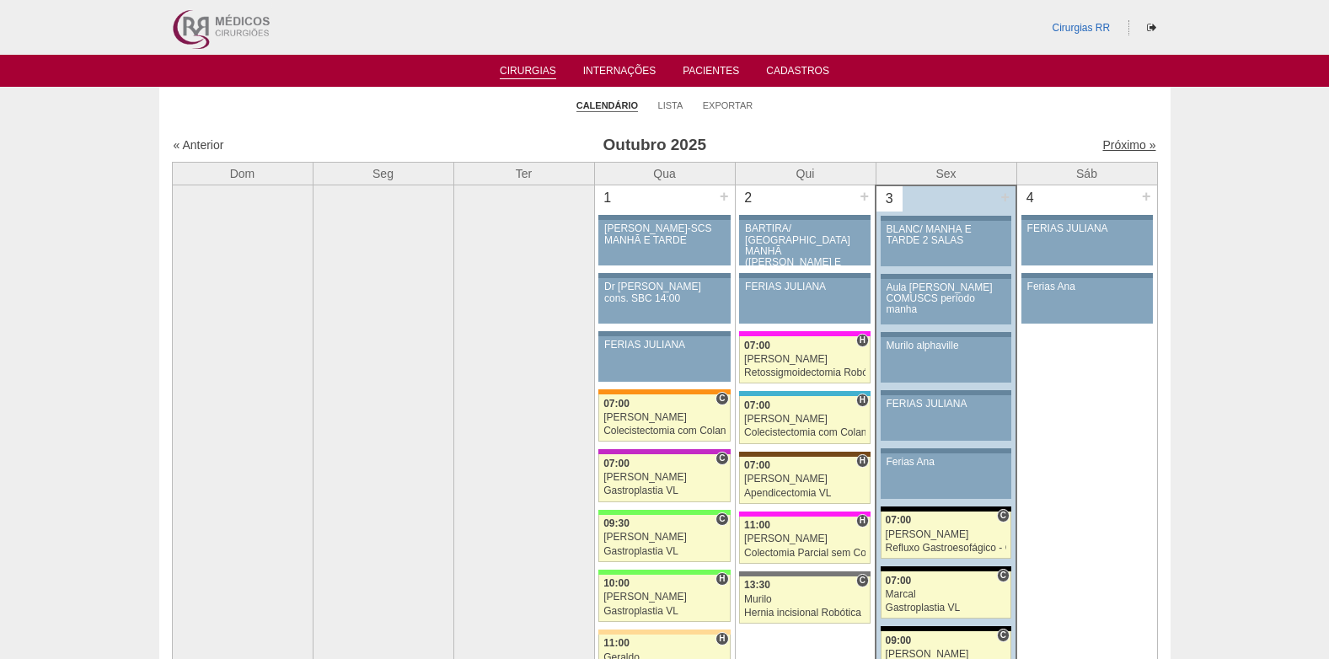
click at [1109, 149] on link "Próximo »" at bounding box center [1128, 144] width 53 height 13
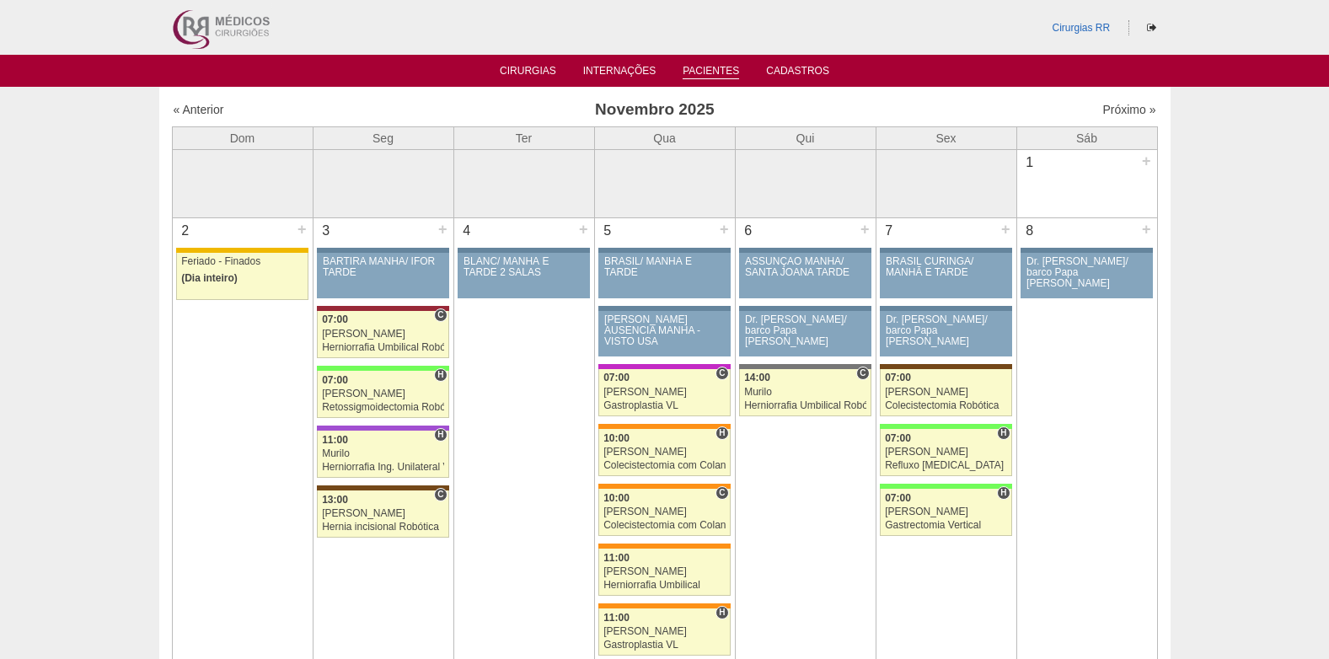
click at [723, 72] on link "Pacientes" at bounding box center [711, 72] width 56 height 14
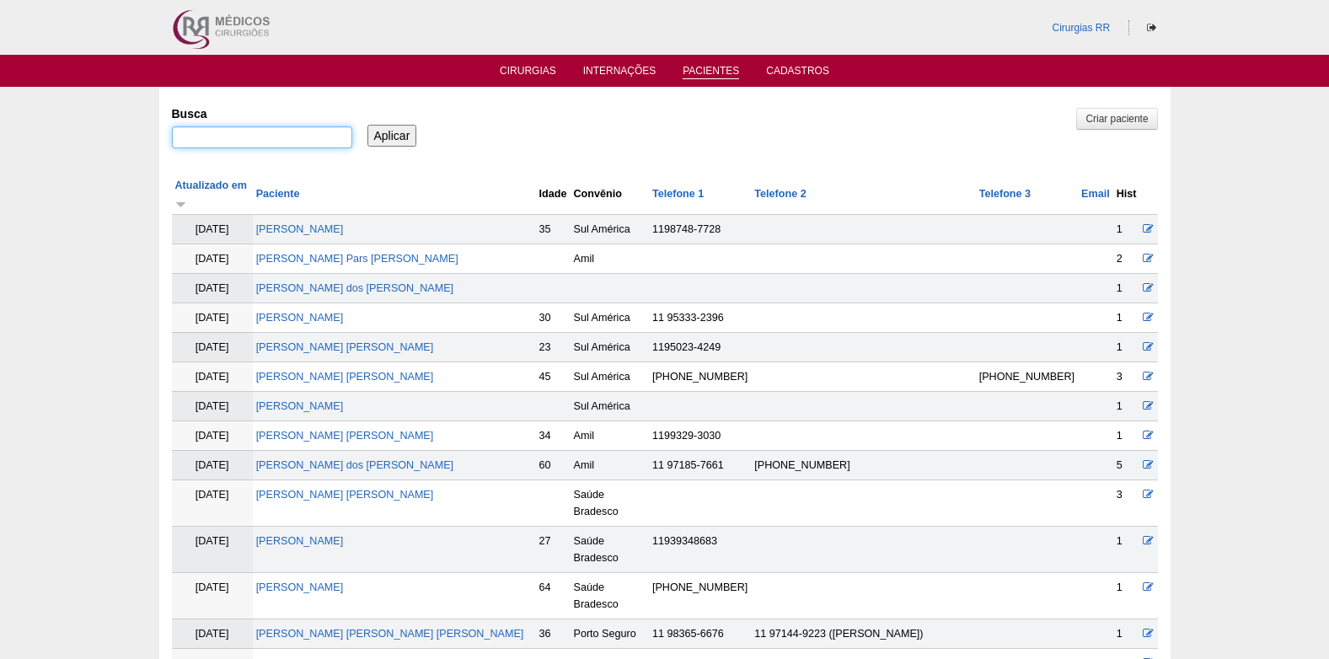
click at [264, 138] on input "Busca" at bounding box center [262, 137] width 180 height 22
type input "CAMILLA OLIVEIRA NEDER"
click at [374, 138] on input "Aplicar" at bounding box center [392, 136] width 50 height 22
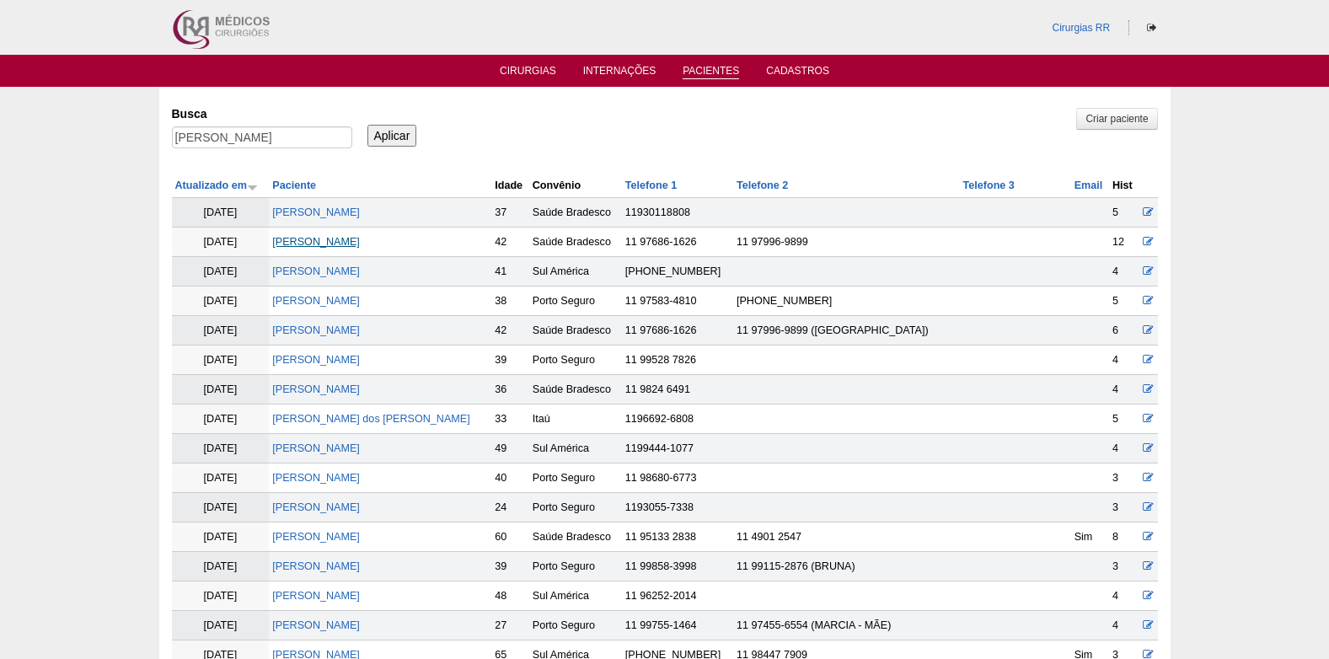
click at [322, 244] on link "[PERSON_NAME] [PERSON_NAME]" at bounding box center [316, 242] width 88 height 12
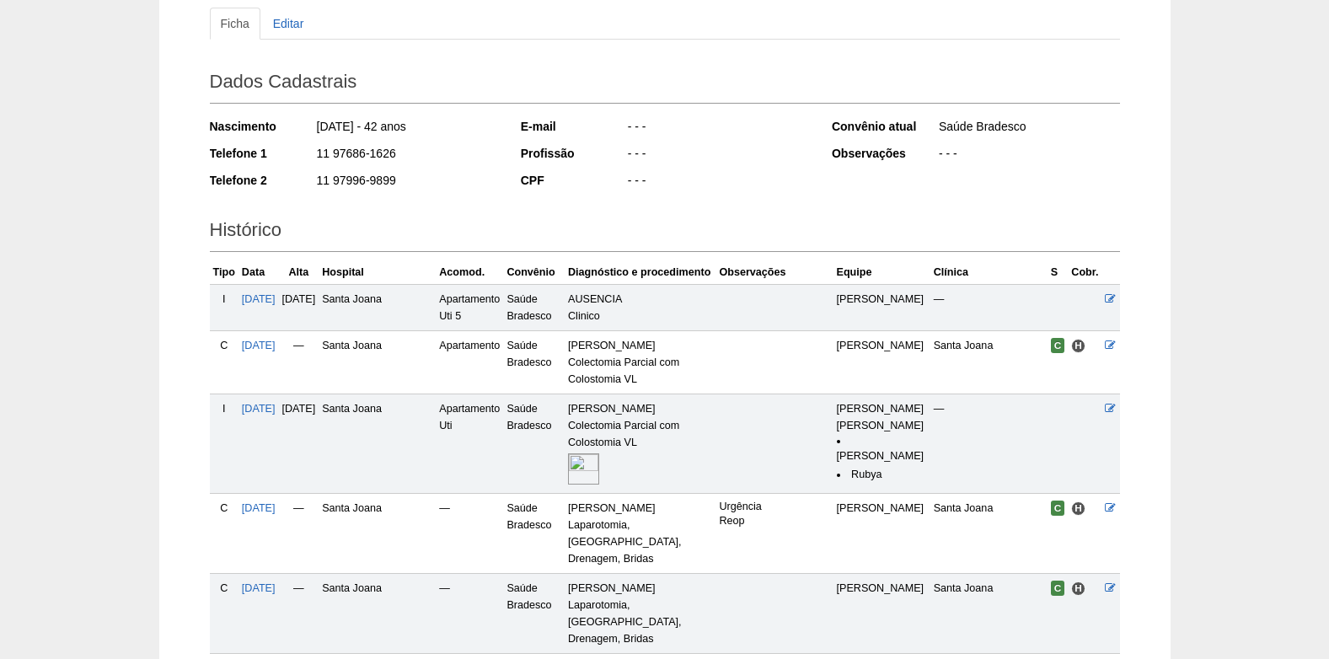
scroll to position [253, 0]
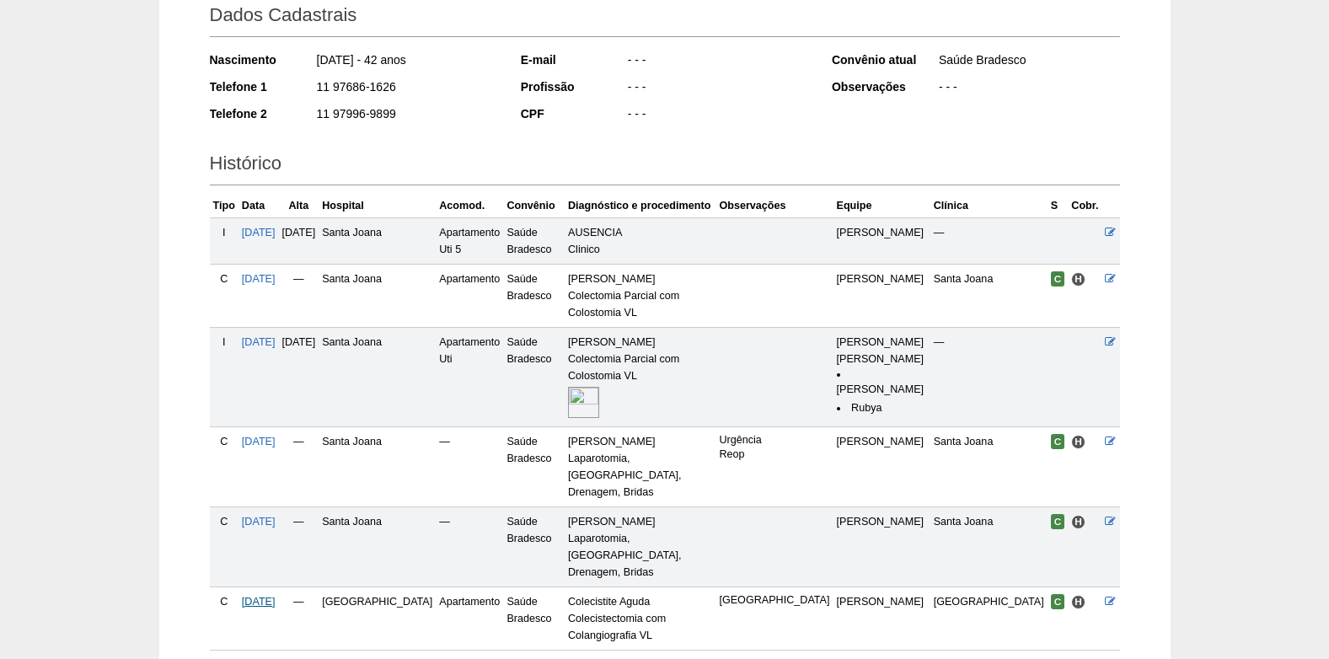
click at [268, 596] on span "[DATE]" at bounding box center [259, 602] width 34 height 12
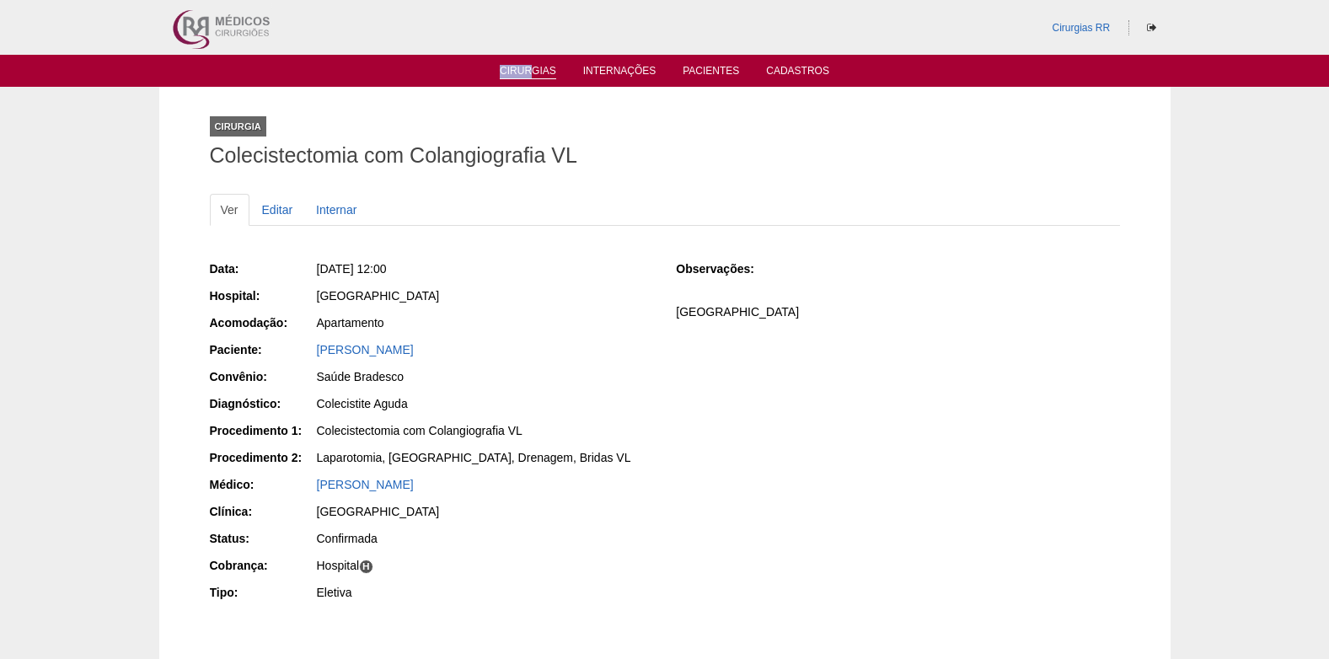
click at [529, 67] on li "Cirurgias" at bounding box center [528, 69] width 80 height 13
click at [542, 72] on link "Cirurgias" at bounding box center [528, 72] width 56 height 14
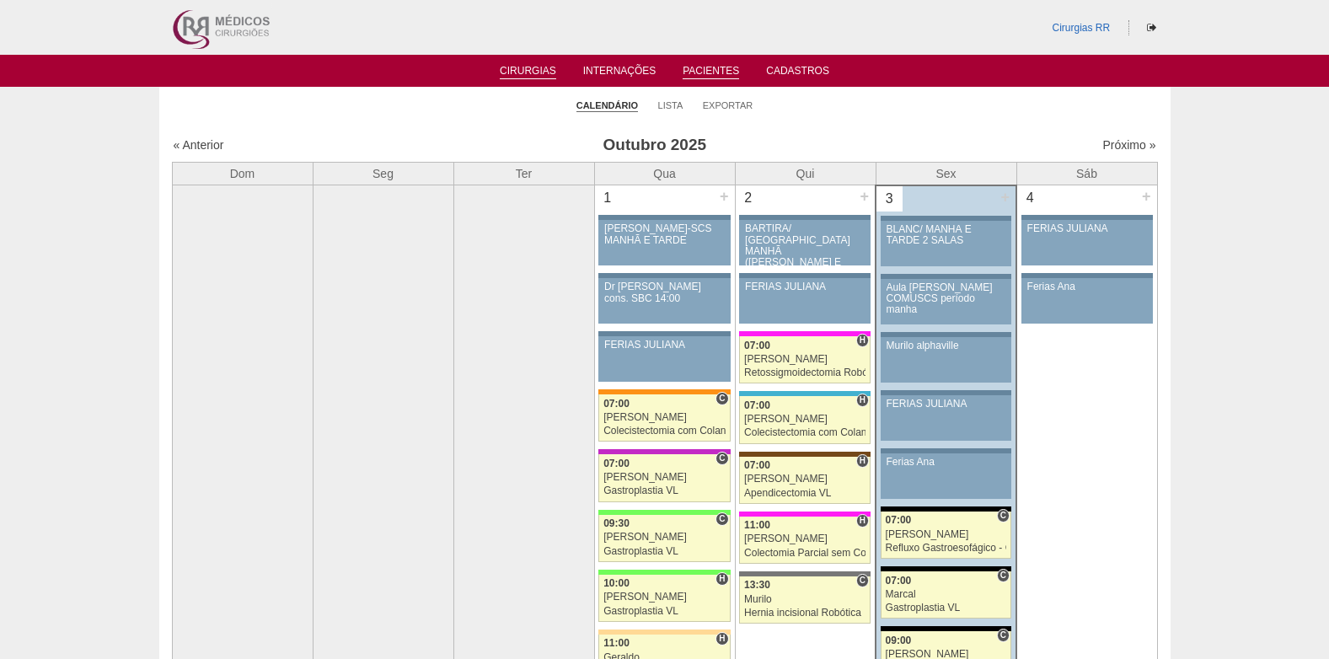
click at [731, 72] on link "Pacientes" at bounding box center [711, 72] width 56 height 14
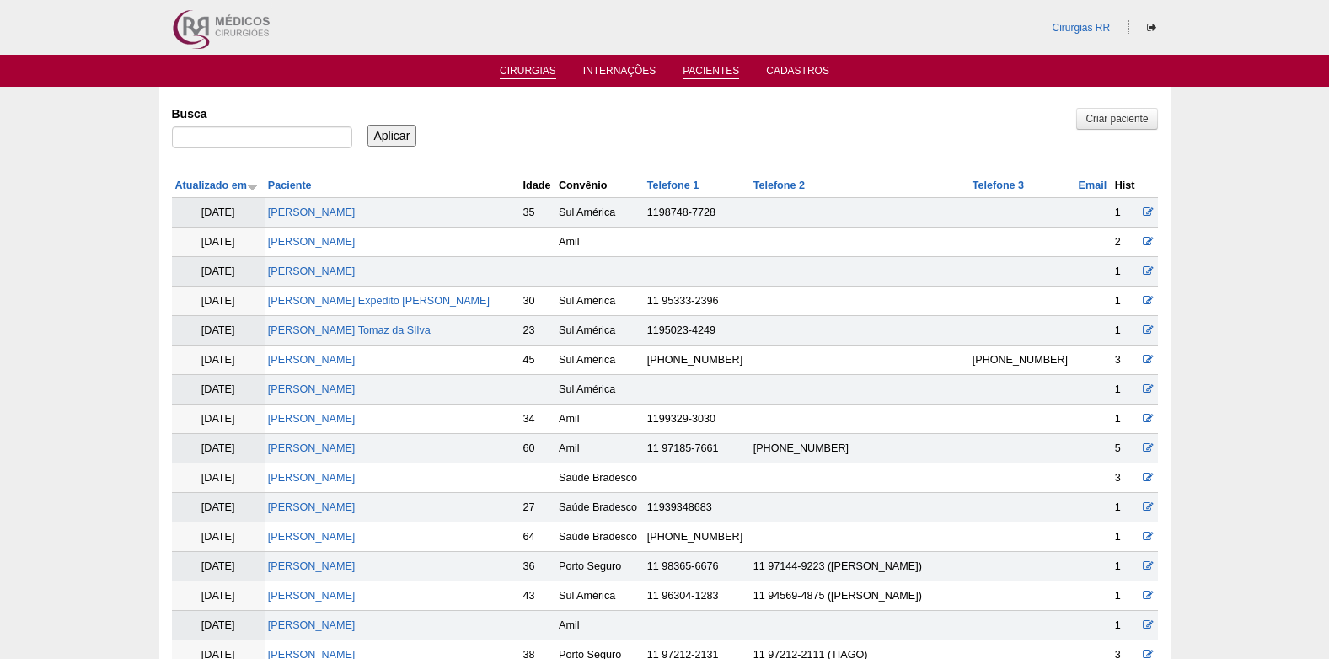
click at [528, 72] on link "Cirurgias" at bounding box center [528, 72] width 56 height 14
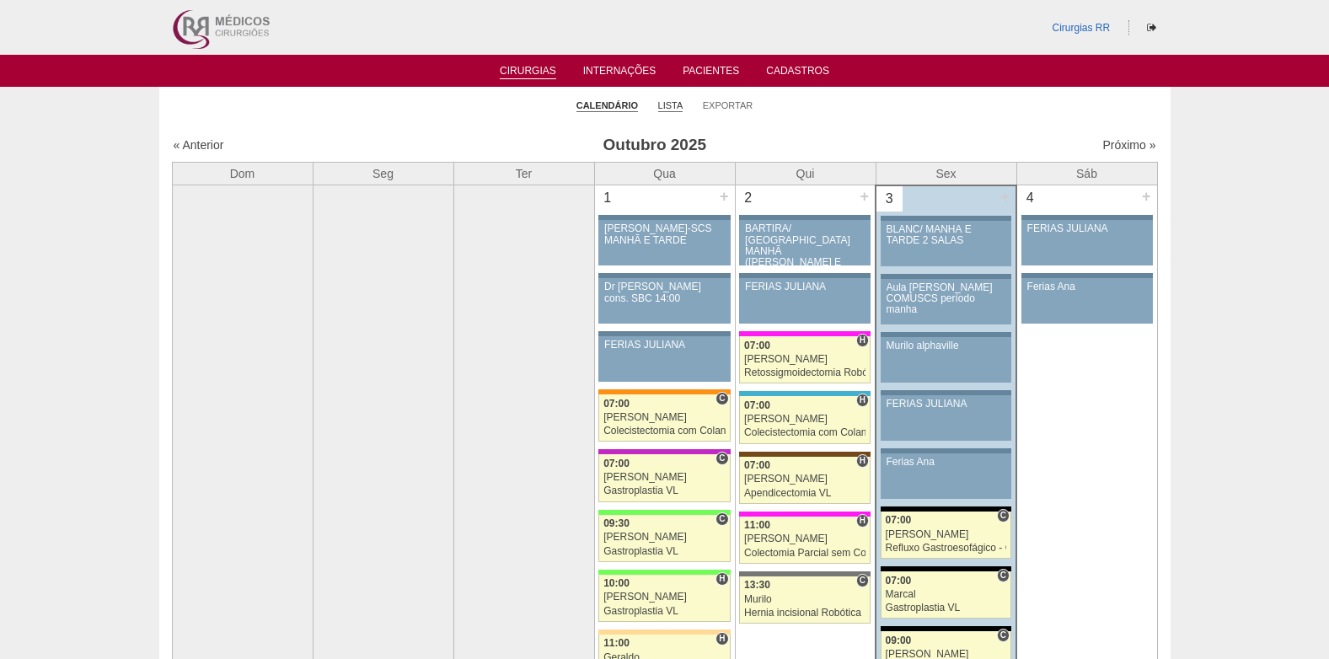
click at [666, 101] on link "Lista" at bounding box center [670, 105] width 25 height 13
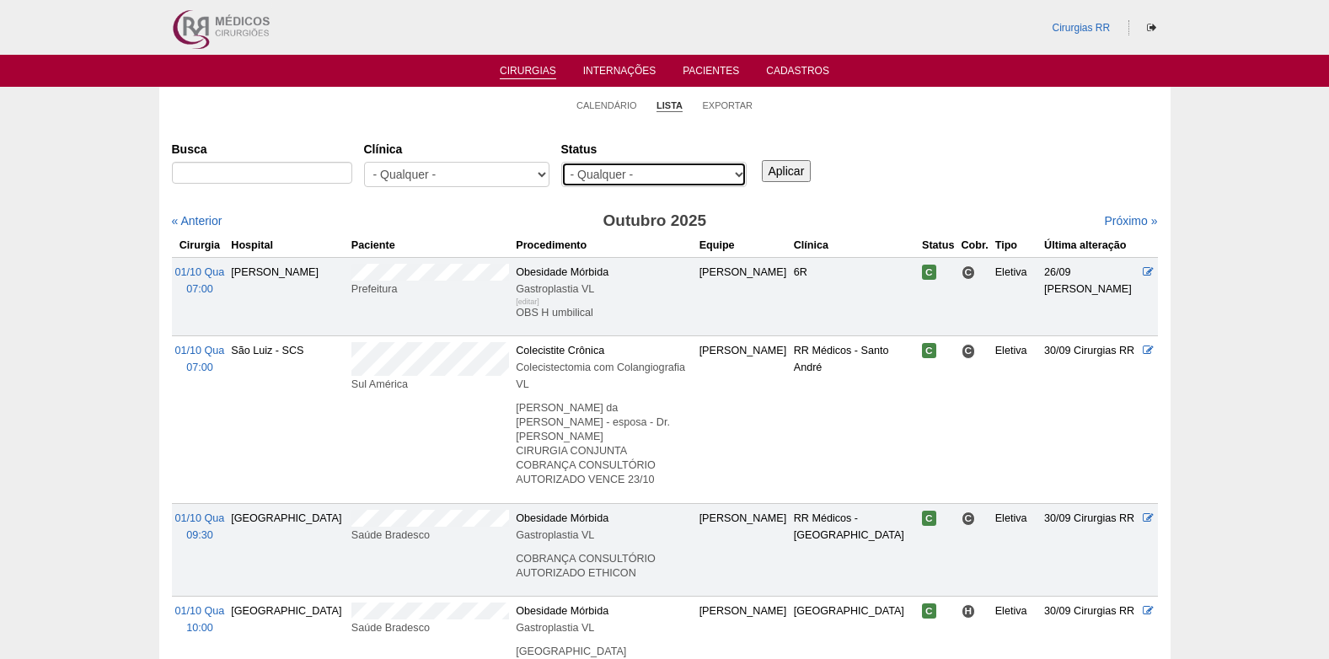
click at [630, 177] on select "- Qualquer - Reservada Confirmada Suspensa Cancelada" at bounding box center [653, 174] width 185 height 25
select select "resr"
click at [561, 162] on select "- Qualquer - Reservada Confirmada Suspensa Cancelada" at bounding box center [653, 174] width 185 height 25
click at [779, 174] on input "Aplicar" at bounding box center [787, 171] width 50 height 22
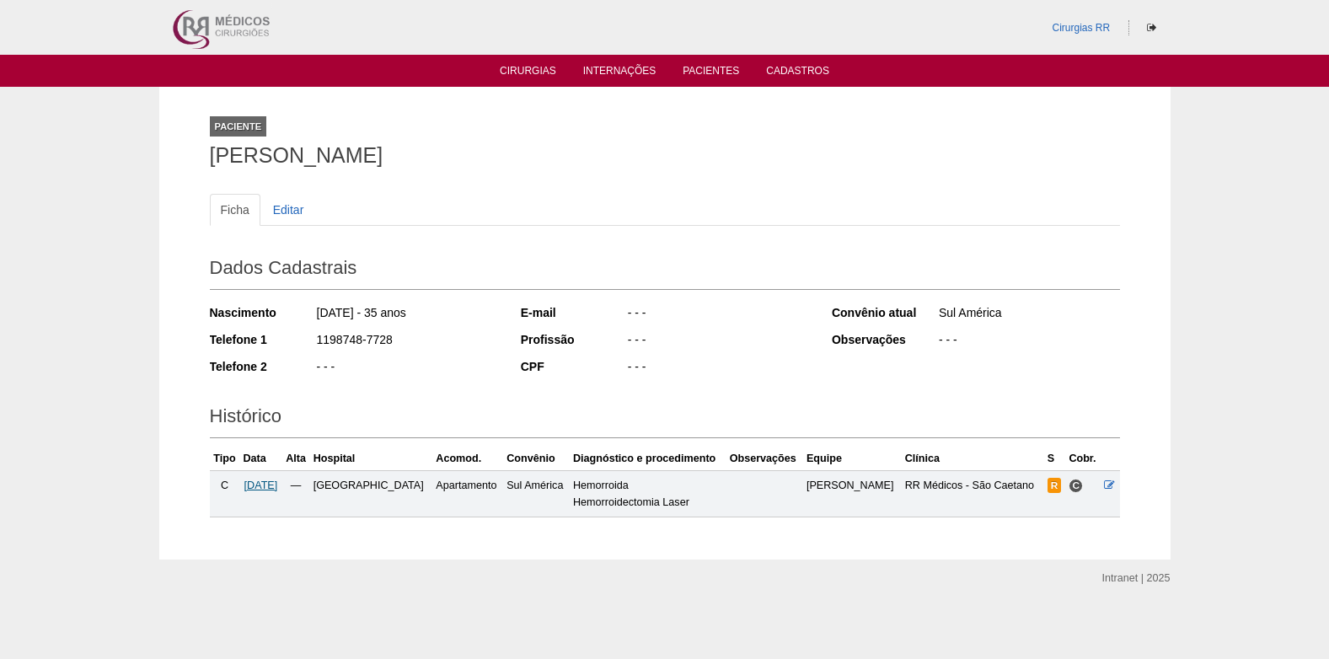
click at [267, 486] on span "[DATE]" at bounding box center [261, 486] width 34 height 12
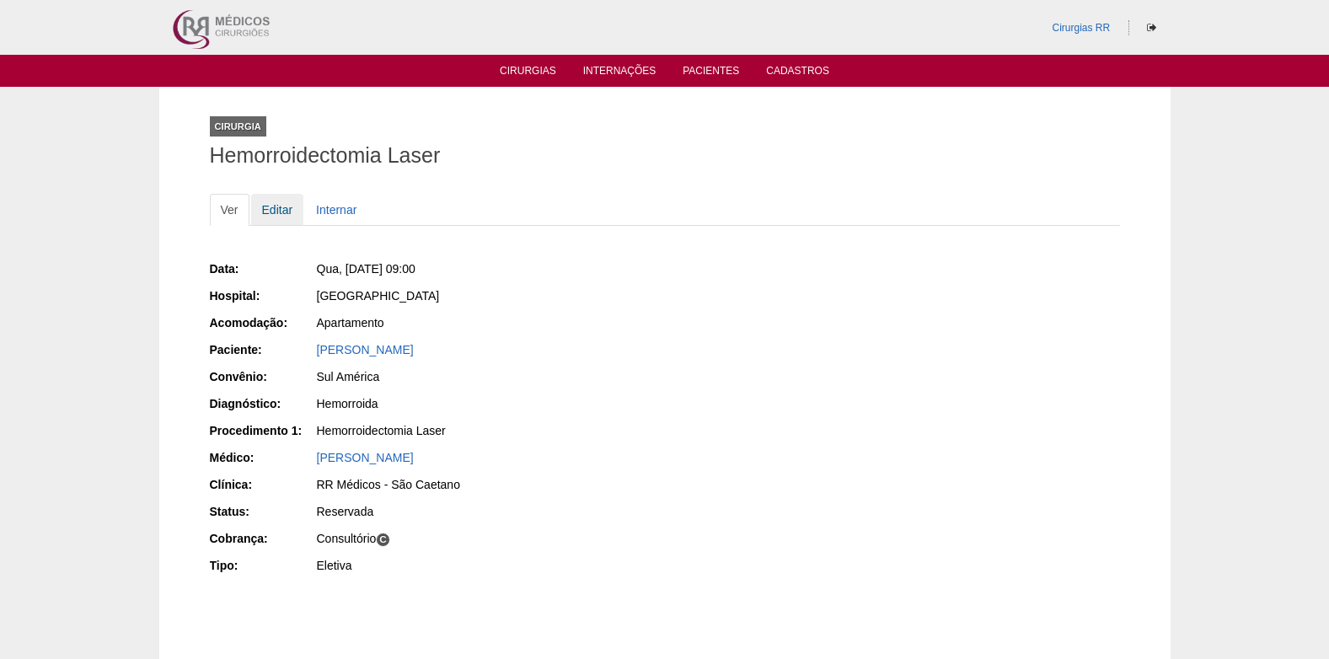
click at [273, 206] on link "Editar" at bounding box center [277, 210] width 53 height 32
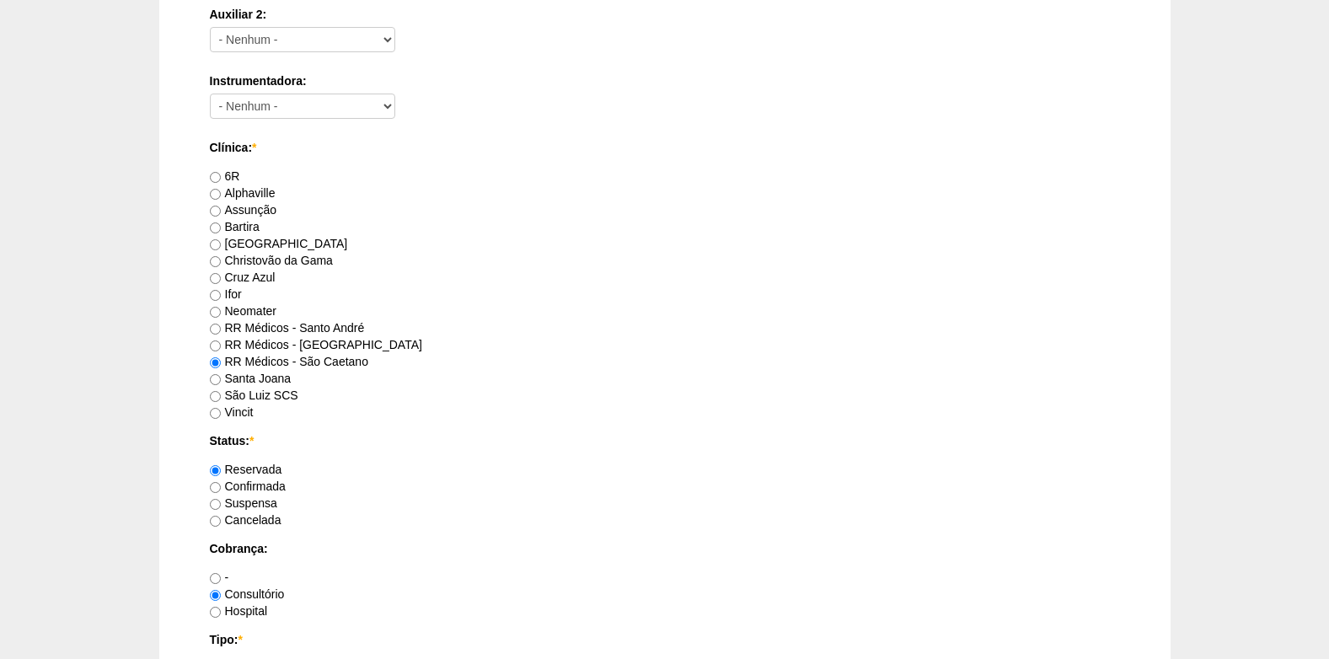
scroll to position [1096, 0]
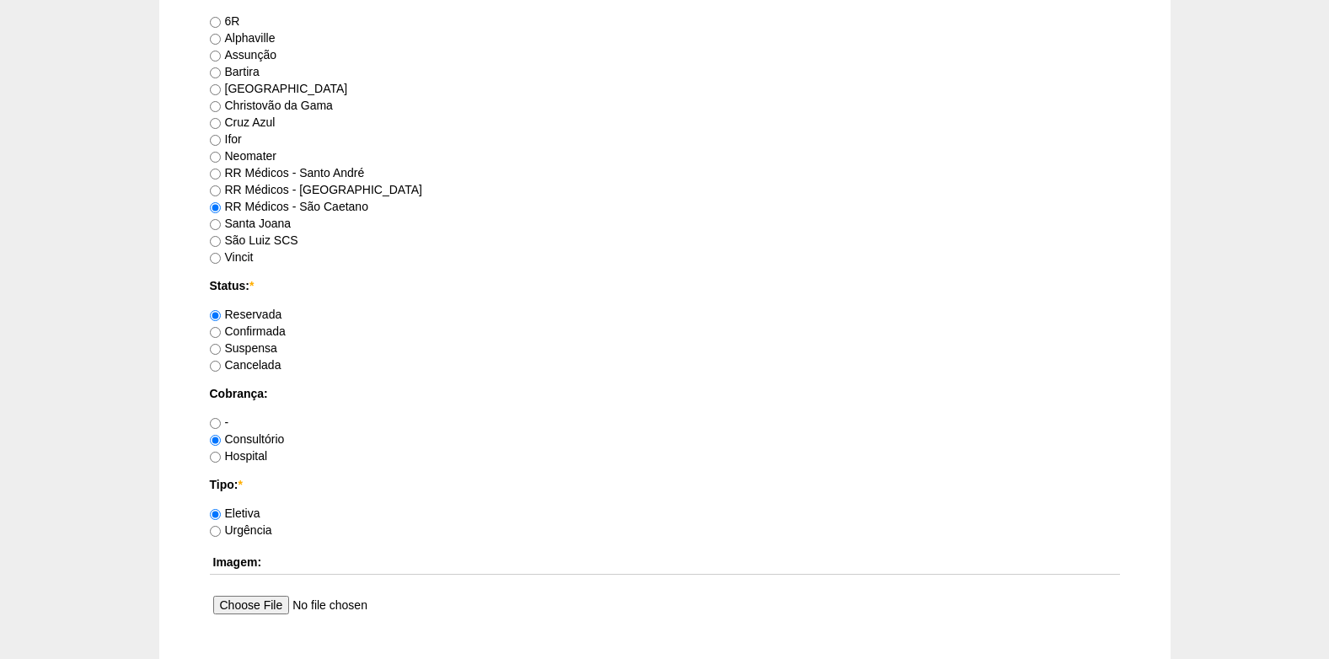
click at [226, 329] on label "Confirmada" at bounding box center [248, 330] width 76 height 13
click at [221, 329] on input "Confirmada" at bounding box center [215, 332] width 11 height 11
radio input "true"
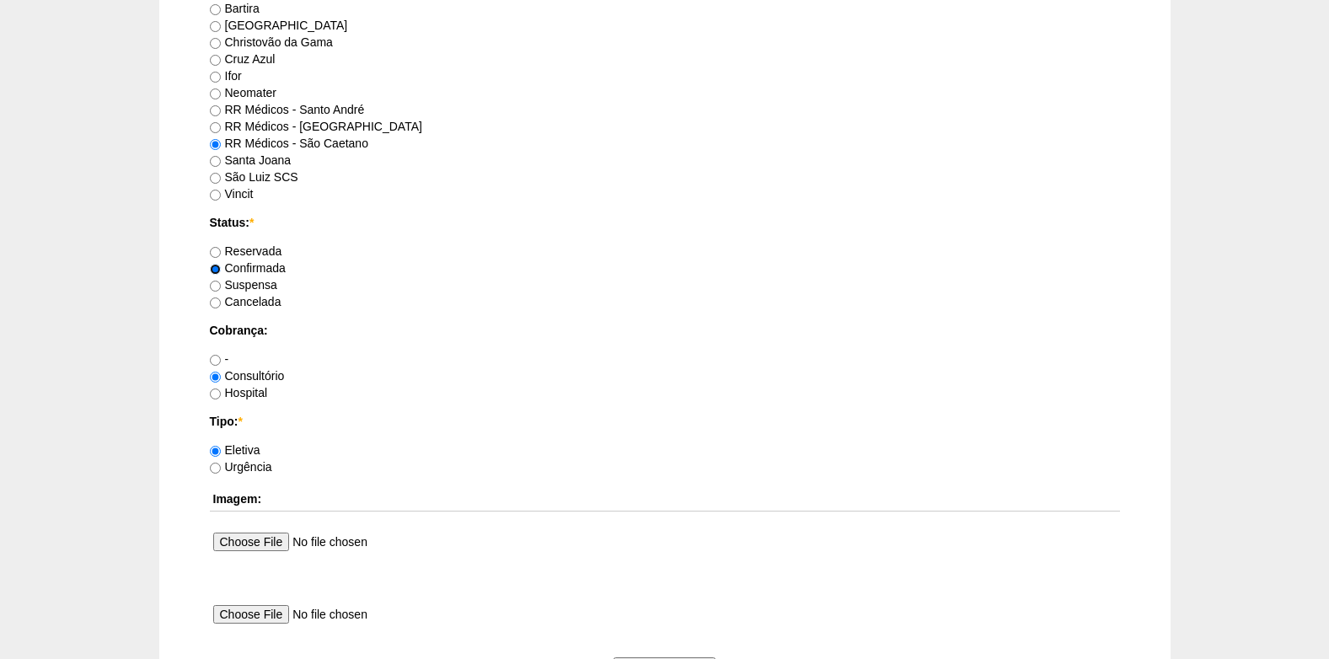
scroll to position [1433, 0]
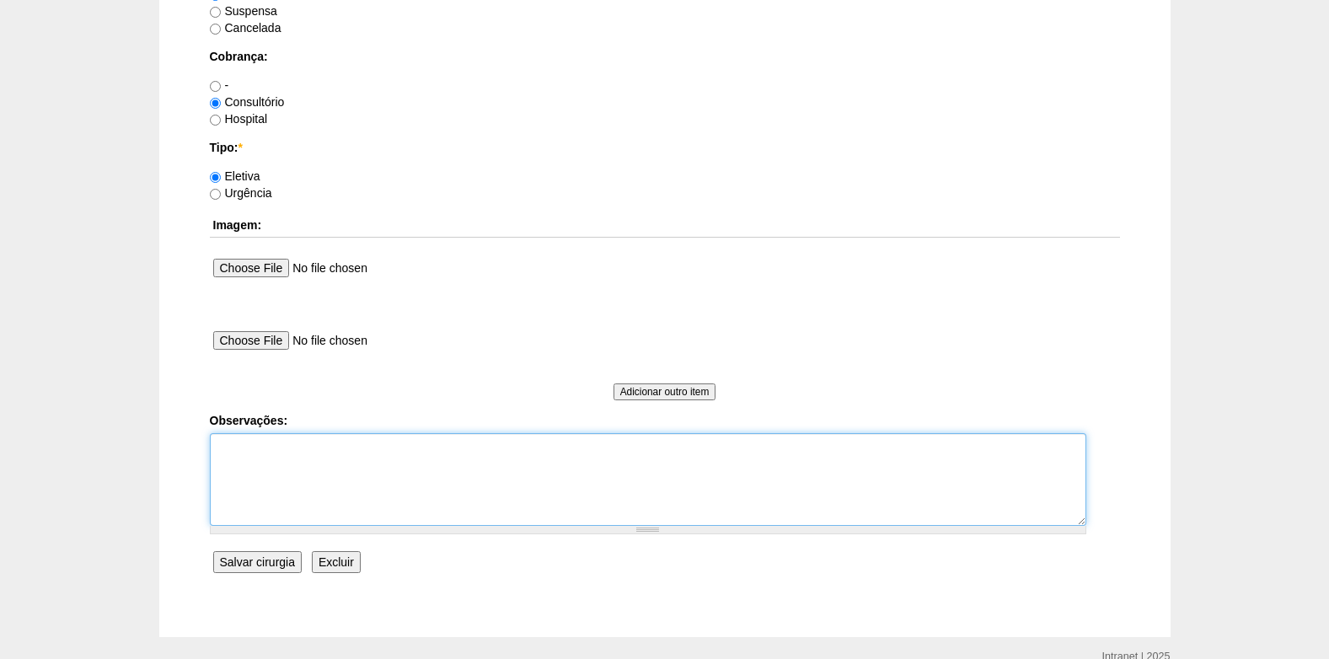
click at [284, 462] on textarea "Observações:" at bounding box center [648, 479] width 876 height 93
type textarea "c"
type textarea "COBRANÇA CONSULTÓRIO"
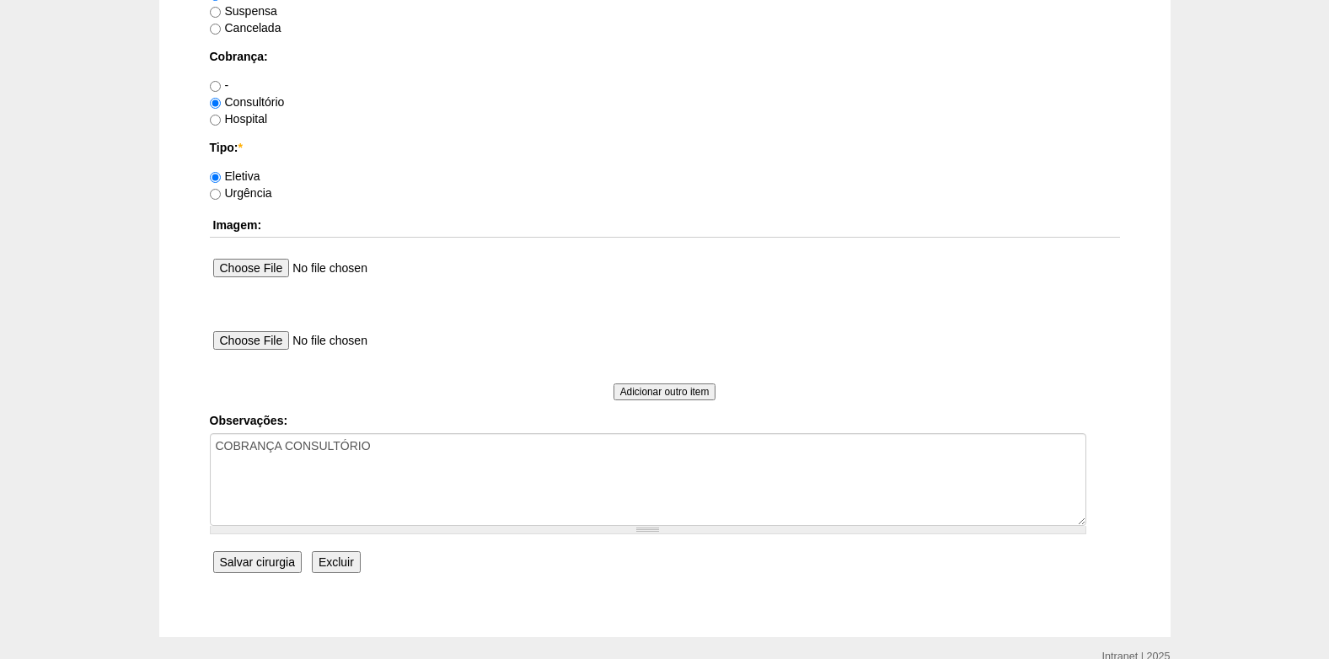
click at [231, 561] on input "Salvar cirurgia" at bounding box center [257, 562] width 88 height 22
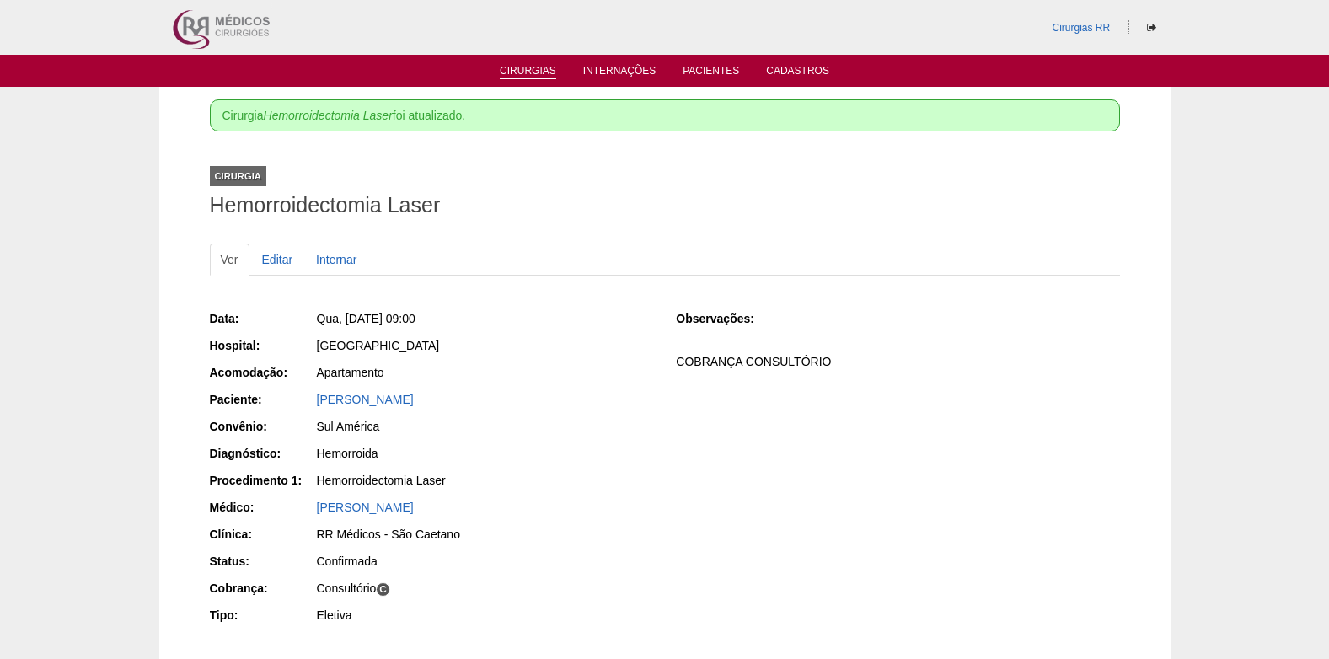
click at [517, 69] on link "Cirurgias" at bounding box center [528, 72] width 56 height 14
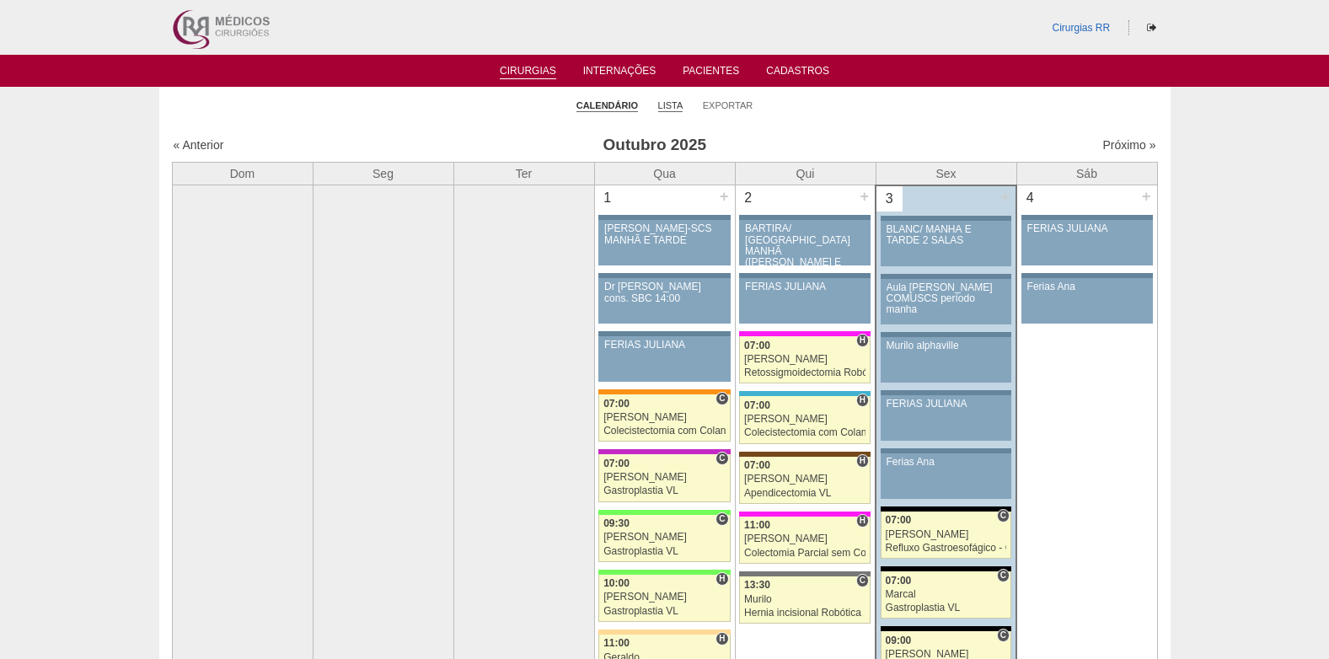
click at [672, 103] on link "Lista" at bounding box center [670, 105] width 25 height 13
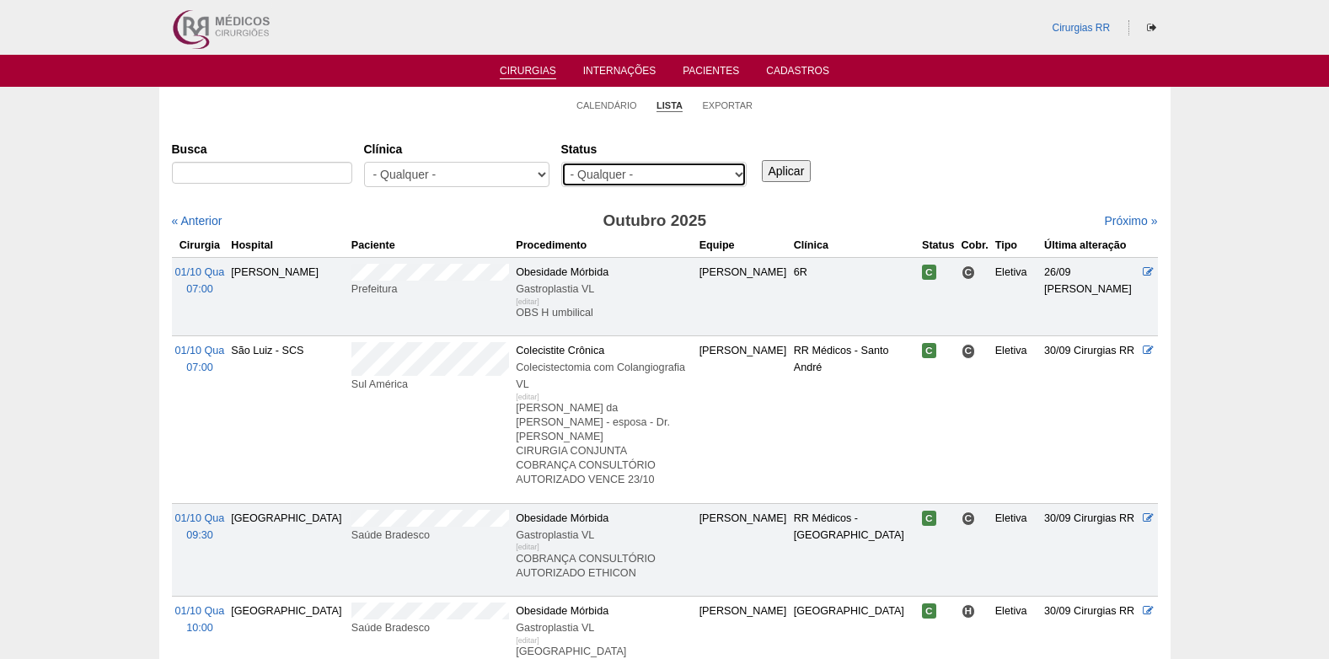
click at [650, 172] on select "- Qualquer - Reservada Confirmada Suspensa Cancelada" at bounding box center [653, 174] width 185 height 25
select select "resr"
click at [561, 162] on select "- Qualquer - Reservada Confirmada Suspensa Cancelada" at bounding box center [653, 174] width 185 height 25
click at [781, 167] on input "Aplicar" at bounding box center [787, 171] width 50 height 22
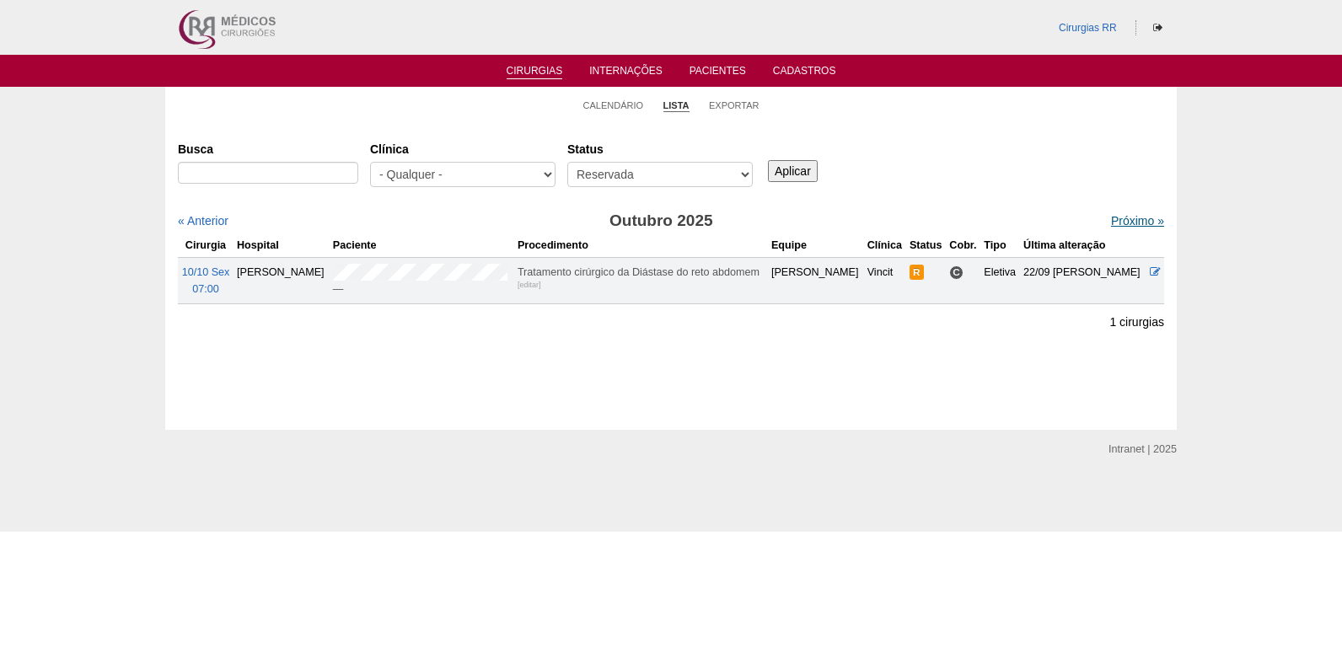
click at [1115, 217] on link "Próximo »" at bounding box center [1137, 220] width 53 height 13
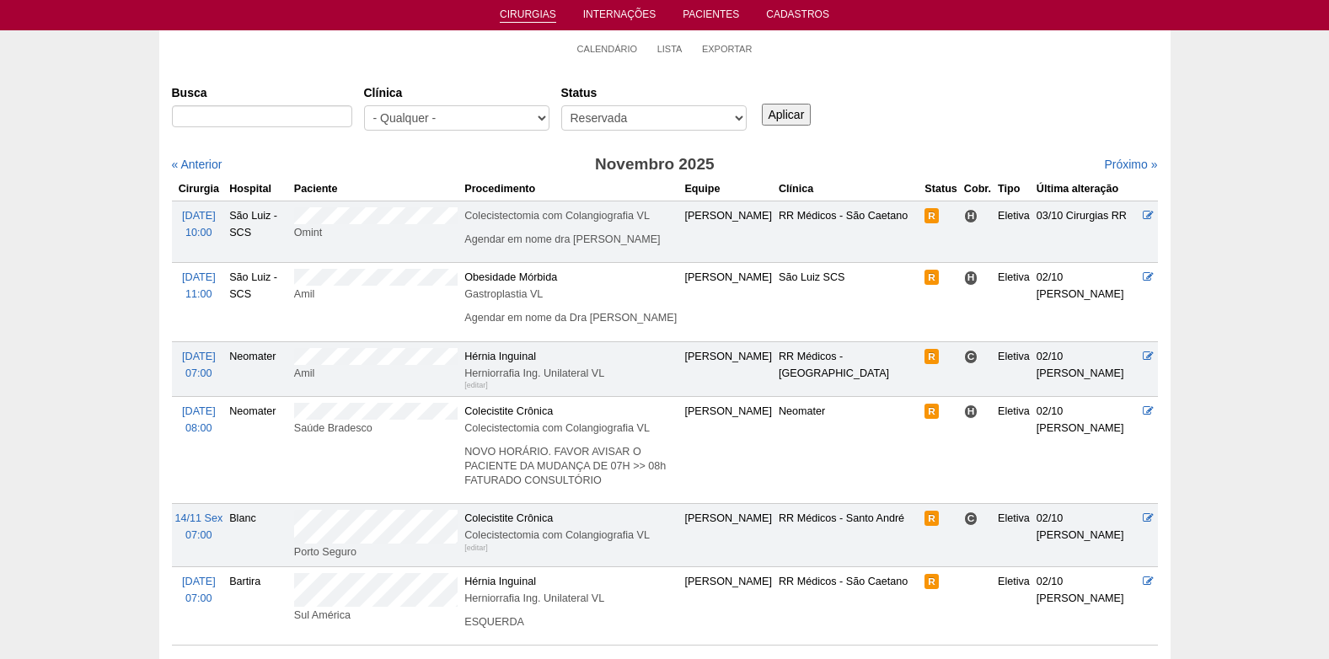
scroll to position [84, 0]
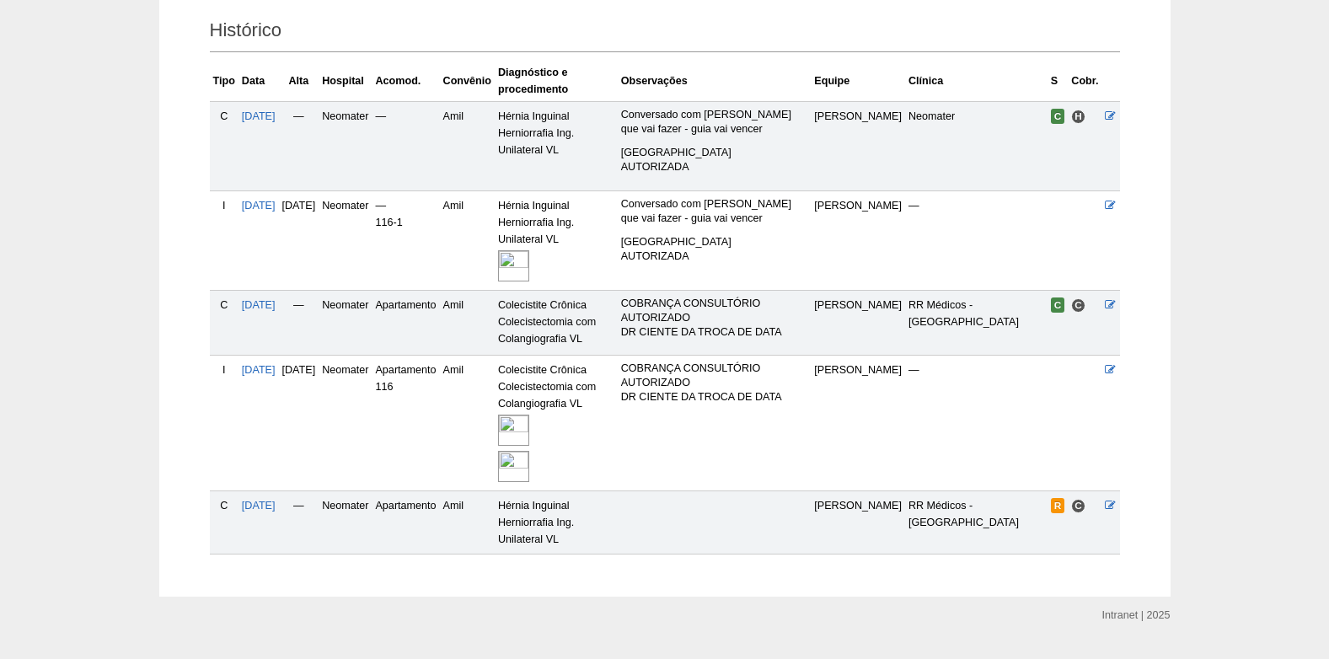
scroll to position [426, 0]
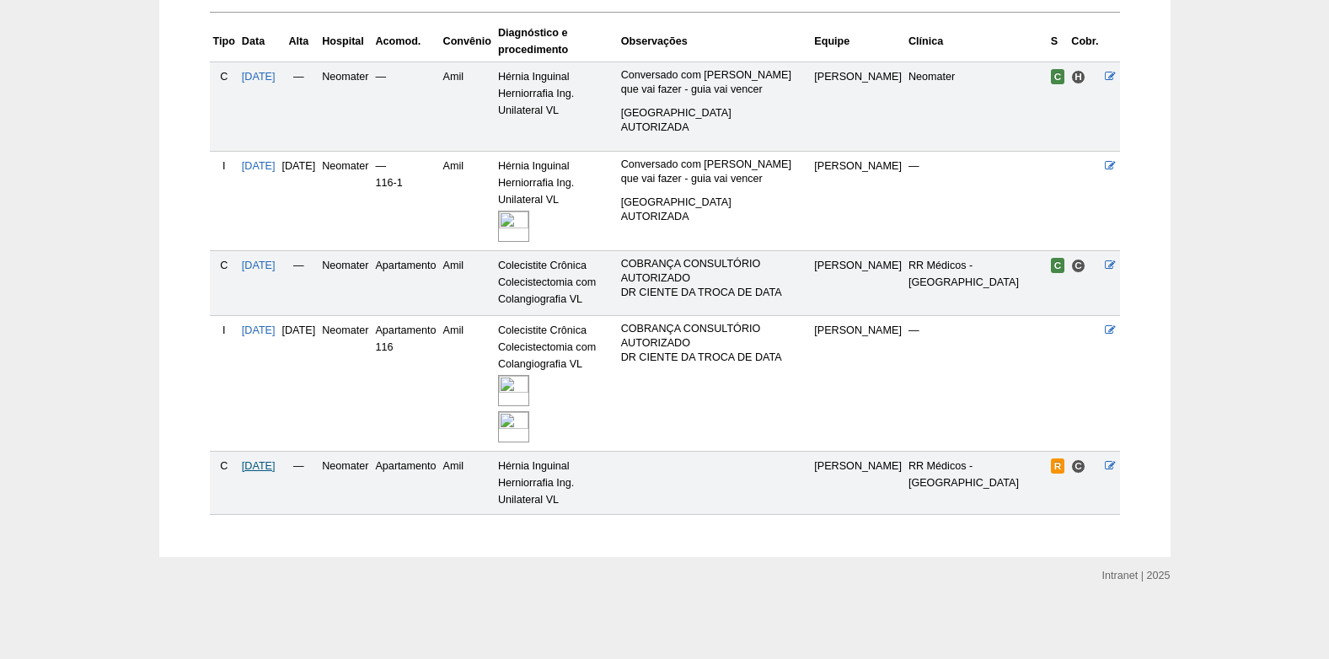
click at [272, 460] on span "[DATE]" at bounding box center [259, 466] width 34 height 12
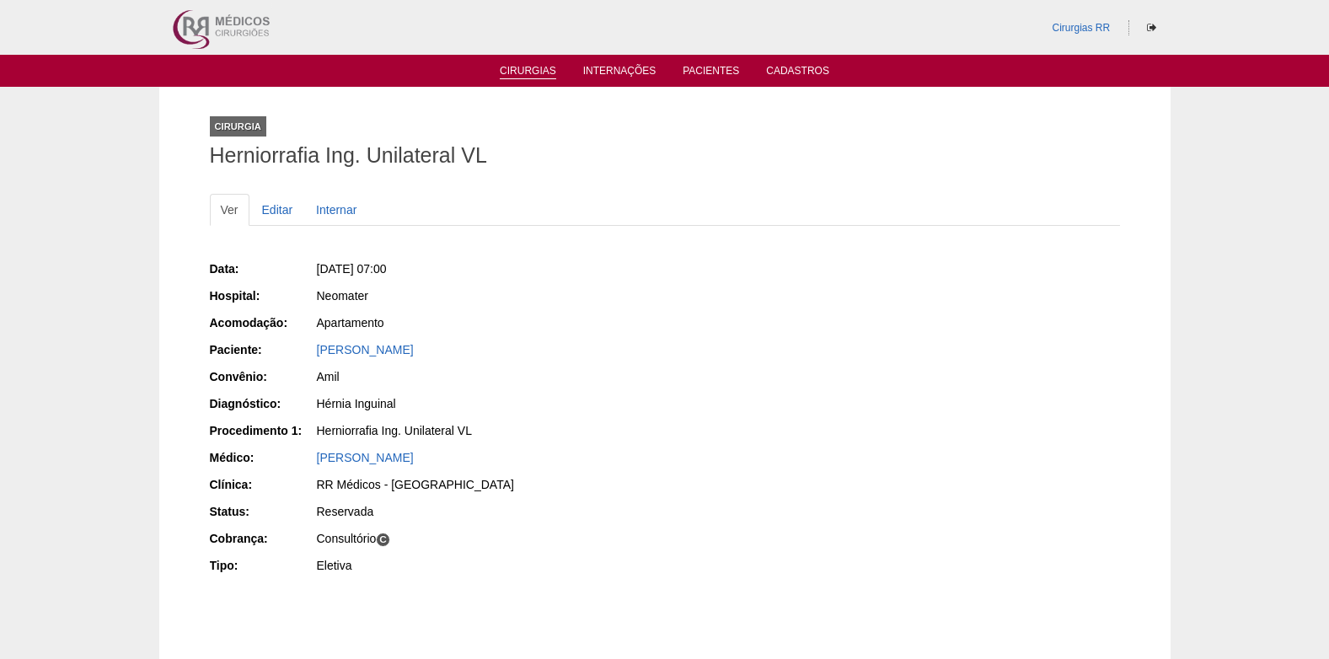
click at [525, 68] on link "Cirurgias" at bounding box center [528, 72] width 56 height 14
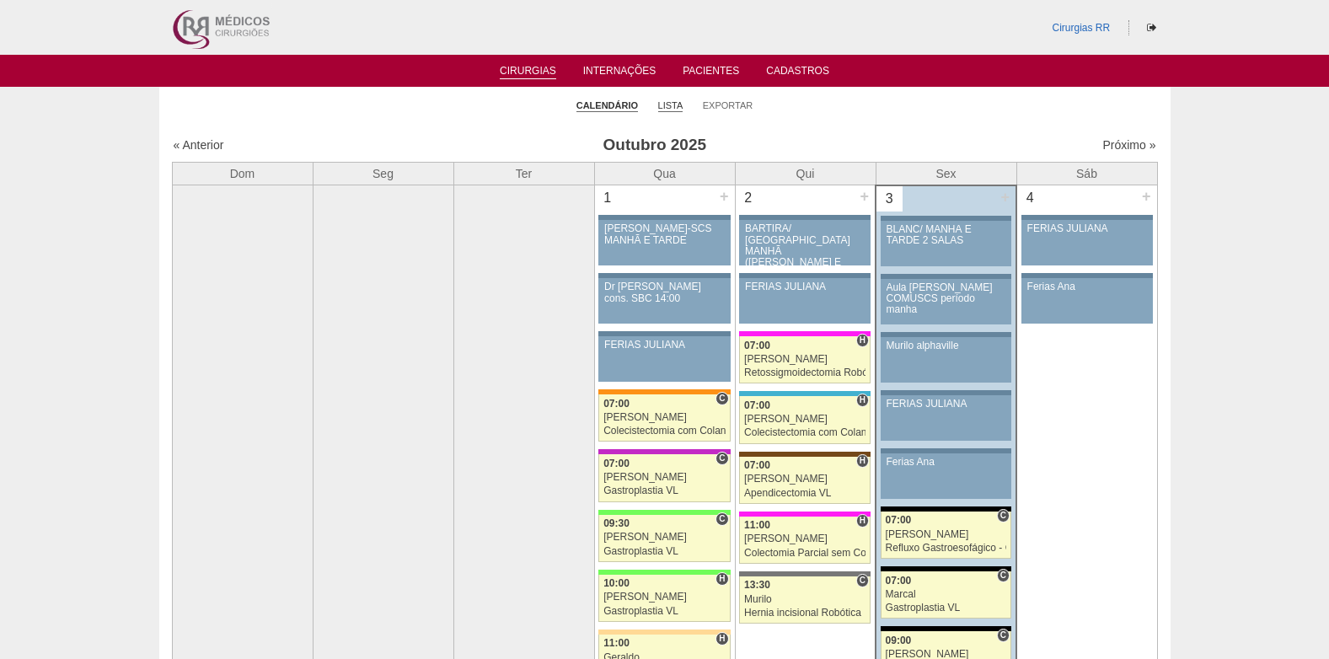
click at [671, 99] on link "Lista" at bounding box center [670, 105] width 25 height 13
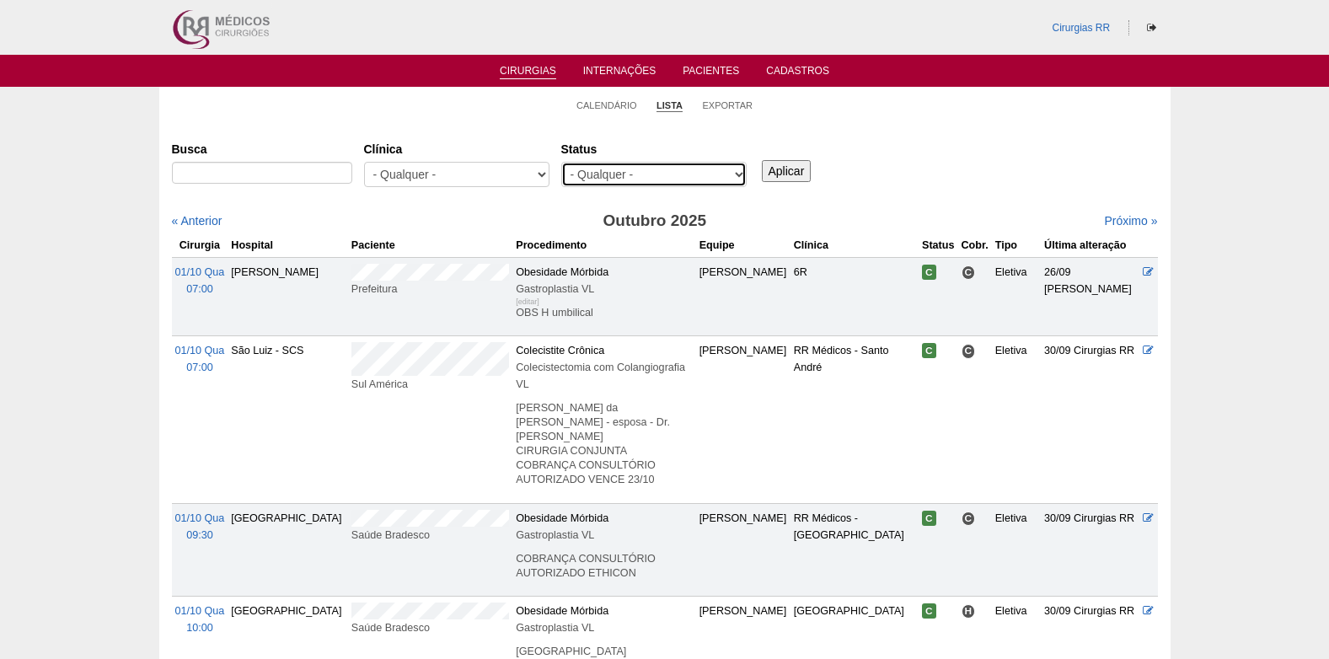
click at [662, 169] on select "- Qualquer - Reservada Confirmada Suspensa Cancelada" at bounding box center [653, 174] width 185 height 25
select select "resr"
click at [561, 162] on select "- Qualquer - Reservada Confirmada Suspensa Cancelada" at bounding box center [653, 174] width 185 height 25
click at [767, 171] on input "Aplicar" at bounding box center [787, 171] width 50 height 22
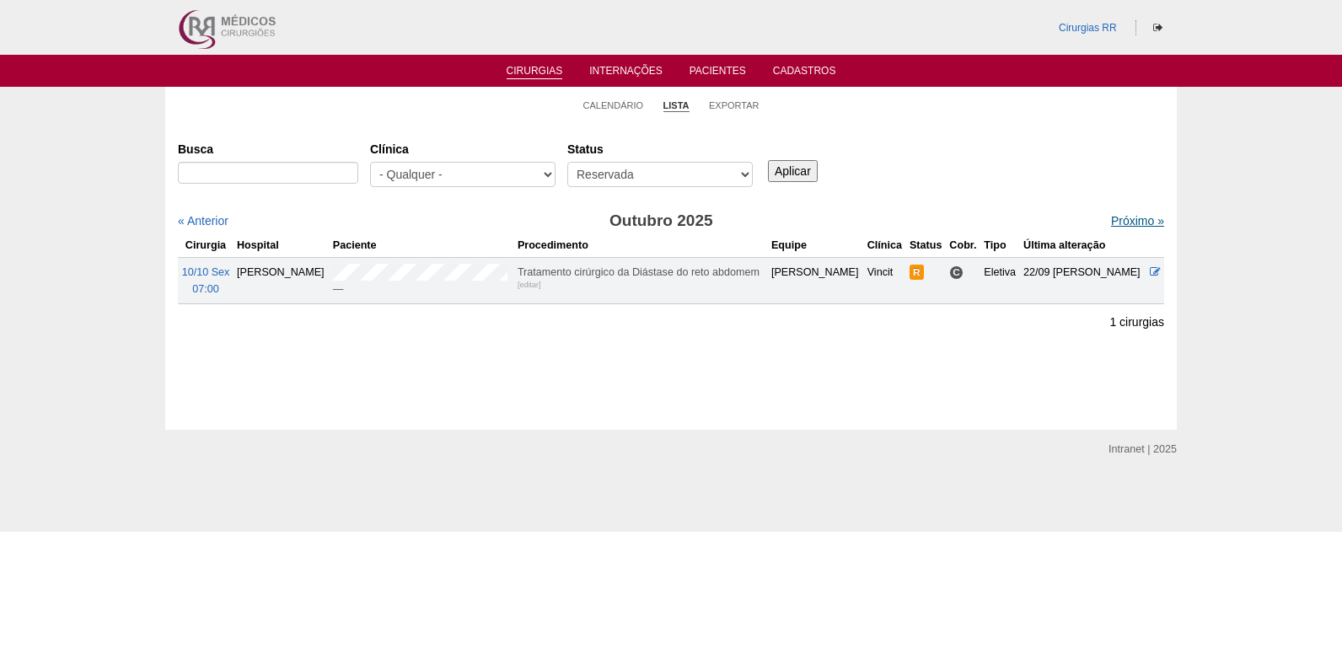
click at [1141, 221] on link "Próximo »" at bounding box center [1137, 220] width 53 height 13
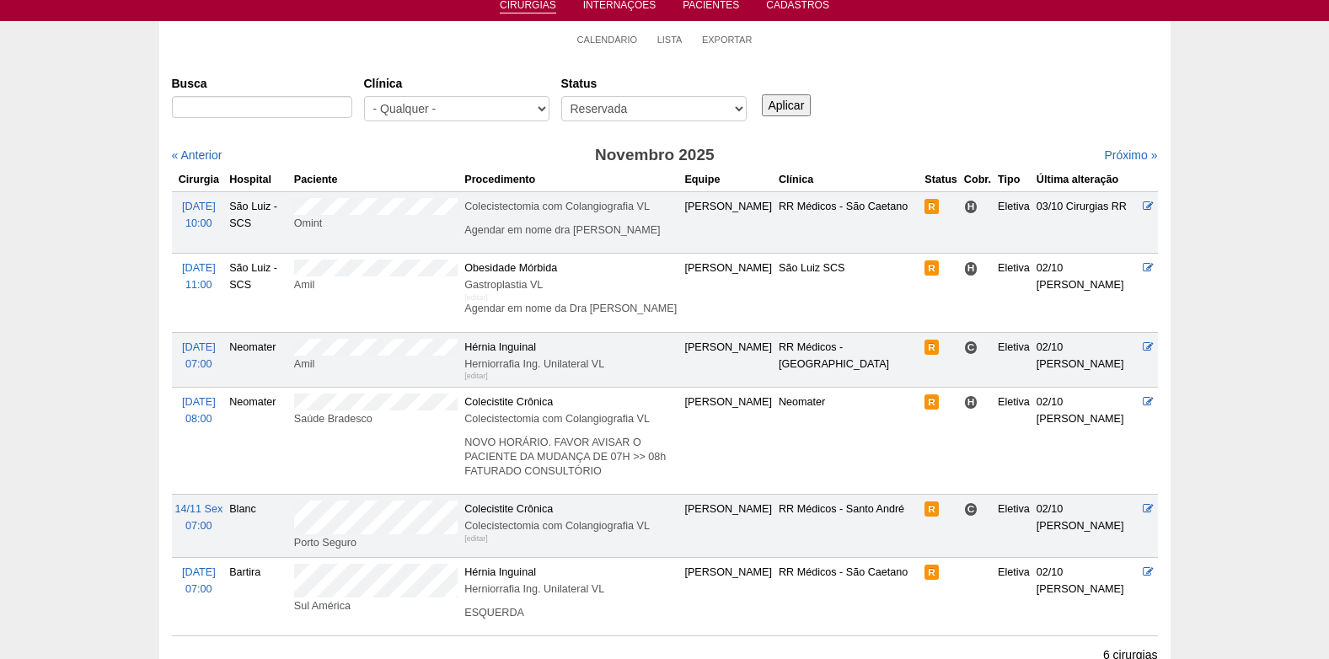
scroll to position [169, 0]
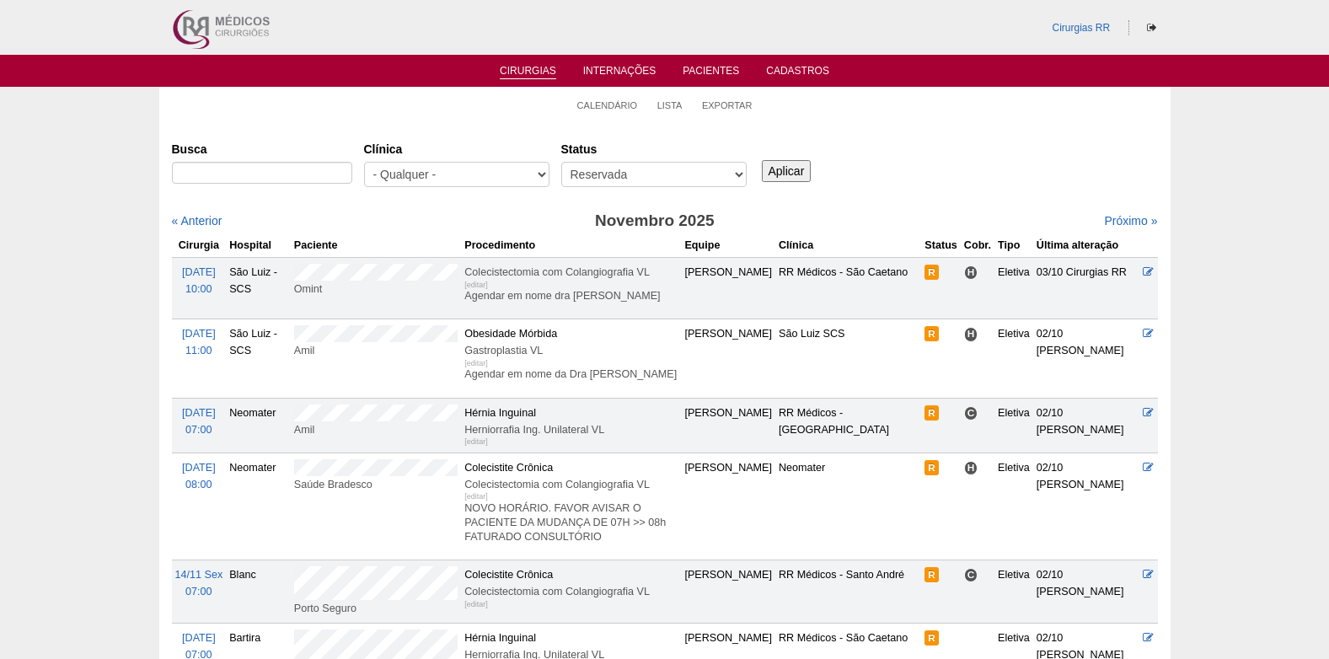
scroll to position [169, 0]
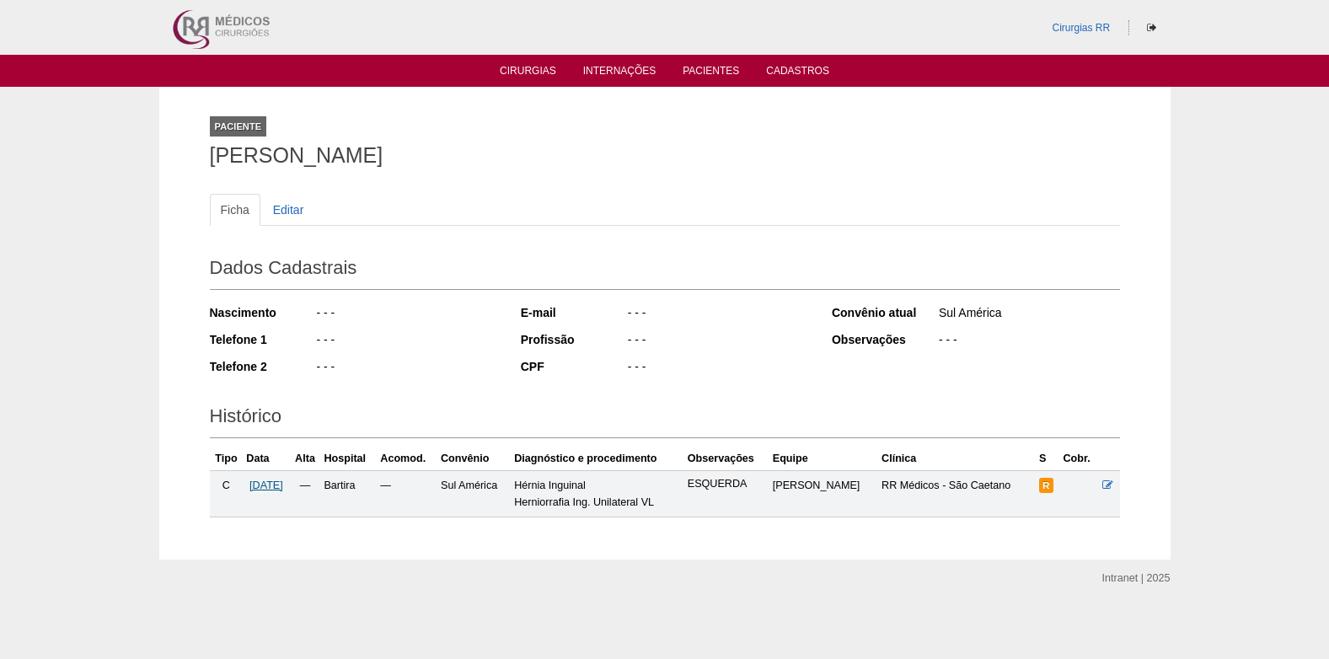
click at [283, 485] on span "24/11/2025" at bounding box center [266, 486] width 34 height 12
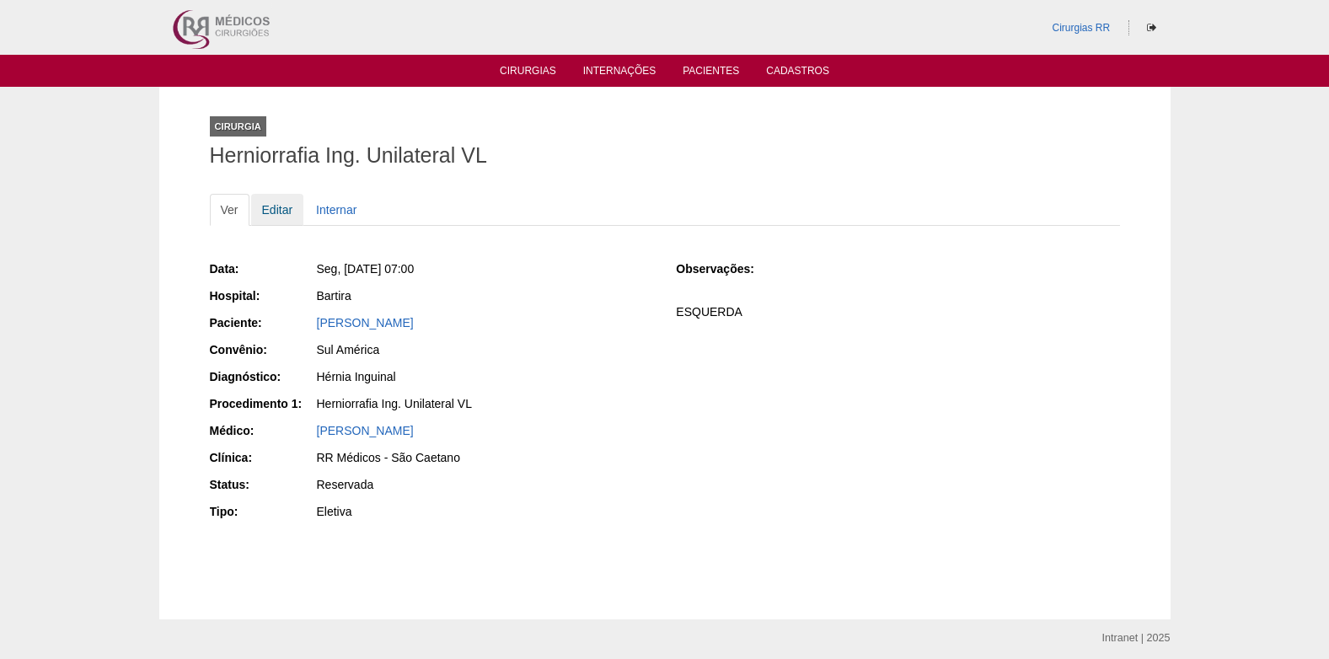
click at [276, 203] on link "Editar" at bounding box center [277, 210] width 53 height 32
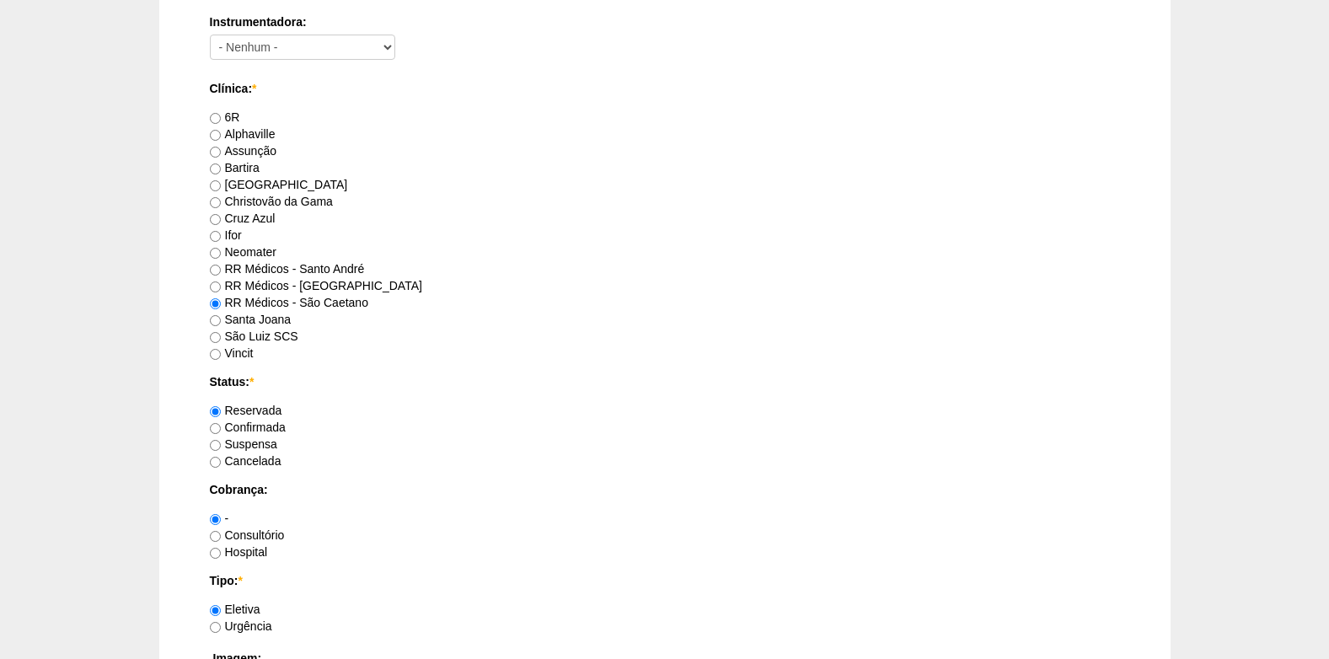
scroll to position [1011, 0]
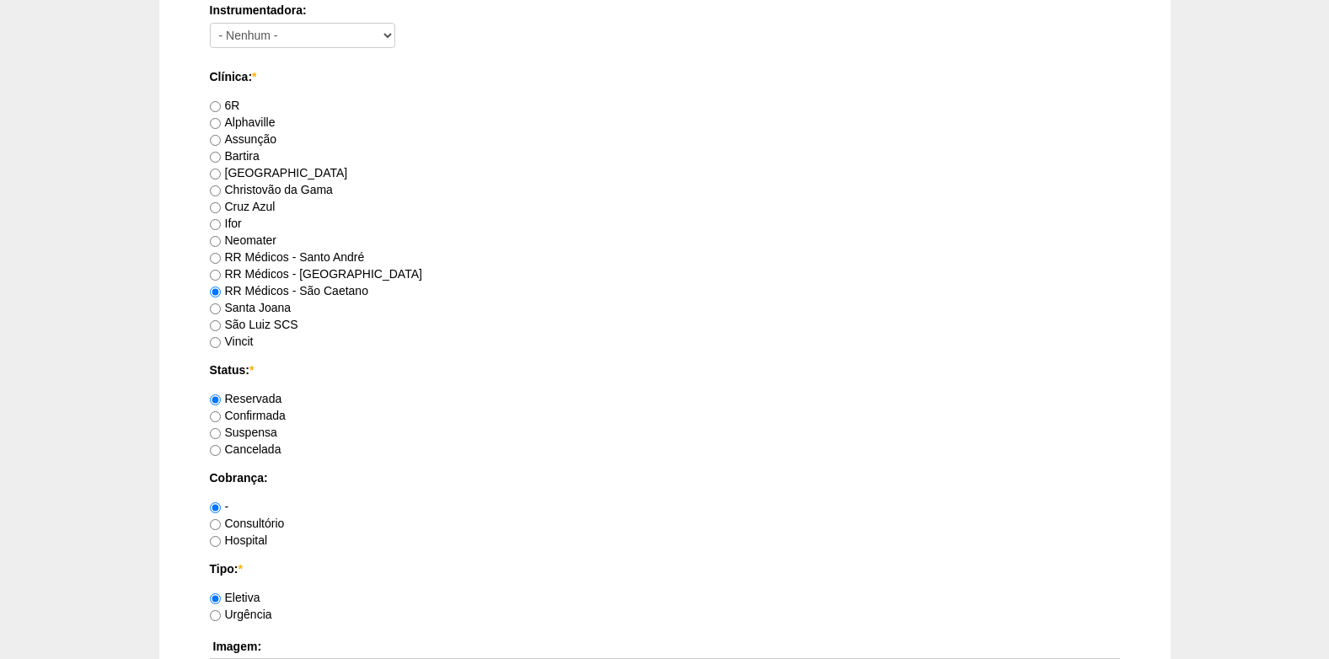
click at [228, 417] on label "Confirmada" at bounding box center [248, 415] width 76 height 13
click at [221, 417] on input "Confirmada" at bounding box center [215, 416] width 11 height 11
radio input "true"
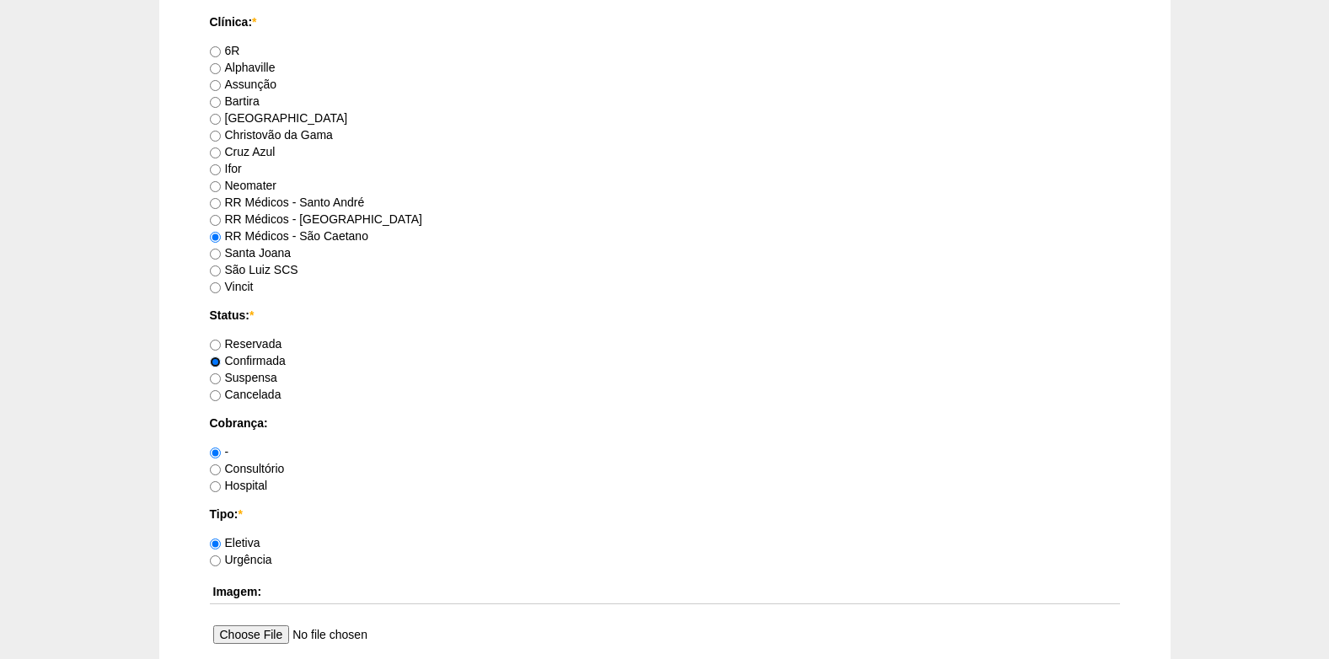
scroll to position [1096, 0]
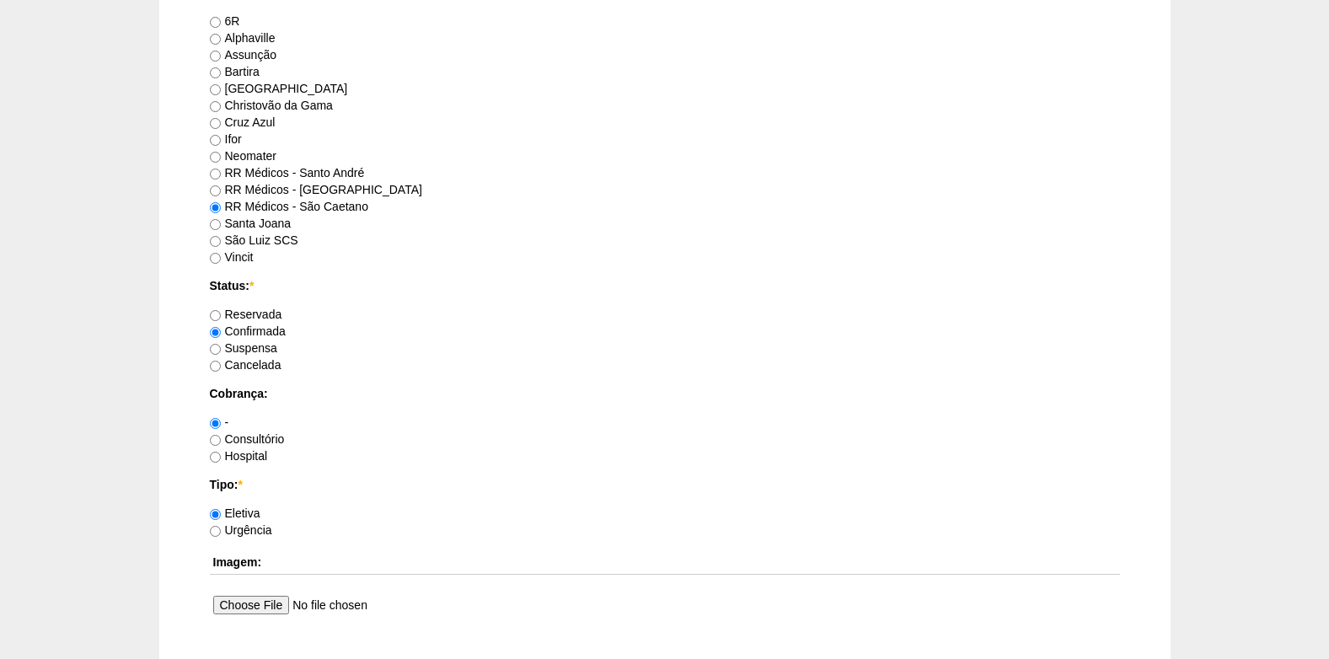
click at [221, 440] on label "Consultório" at bounding box center [247, 438] width 75 height 13
click at [221, 440] on input "Consultório" at bounding box center [215, 440] width 11 height 11
radio input "true"
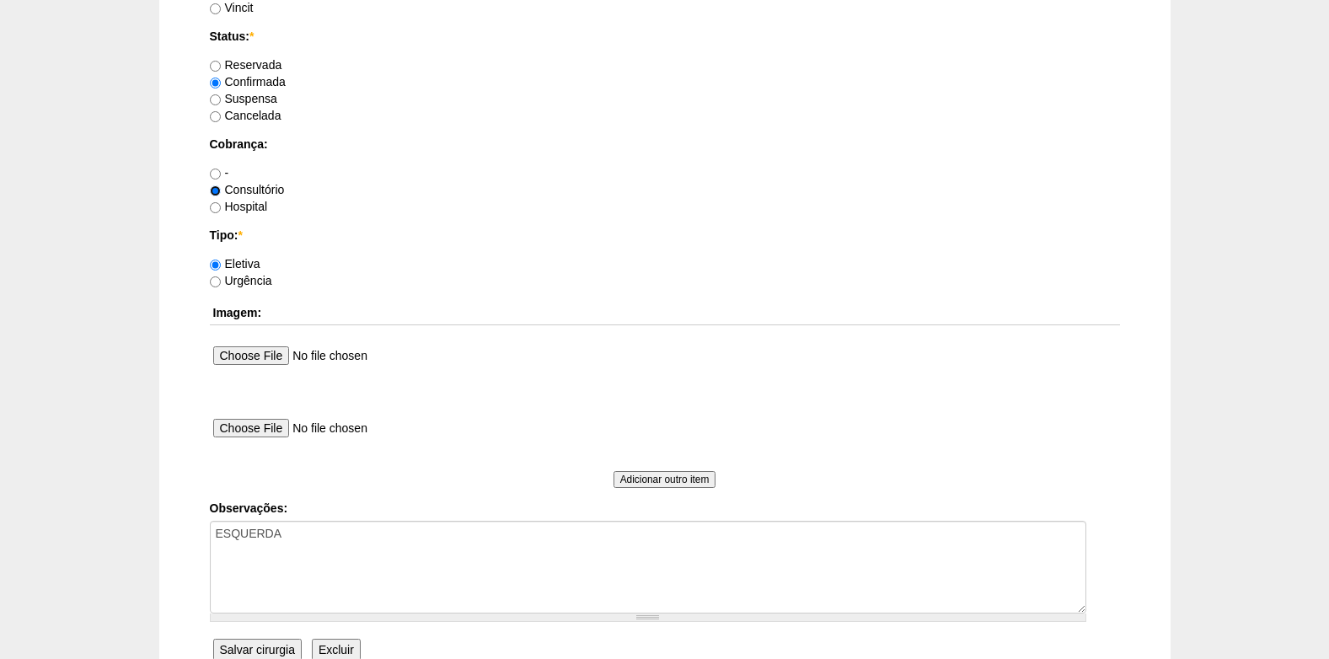
scroll to position [1348, 0]
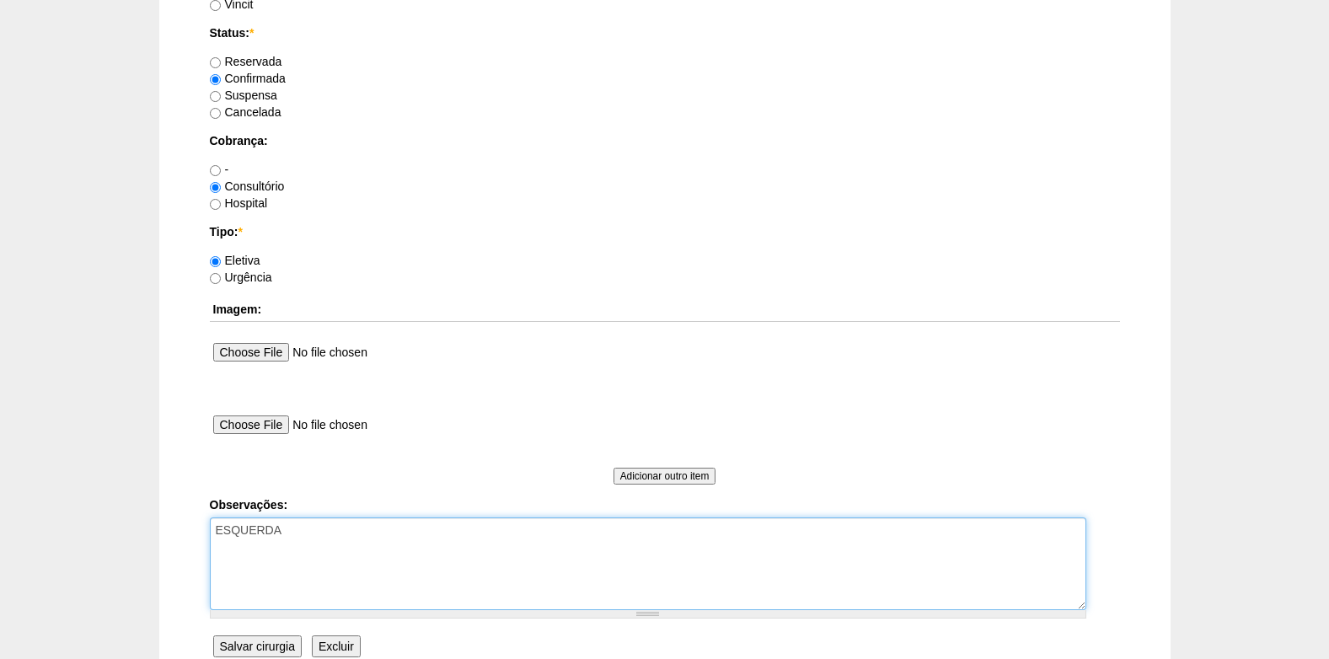
click at [322, 550] on textarea "ESQUERDA" at bounding box center [648, 563] width 876 height 93
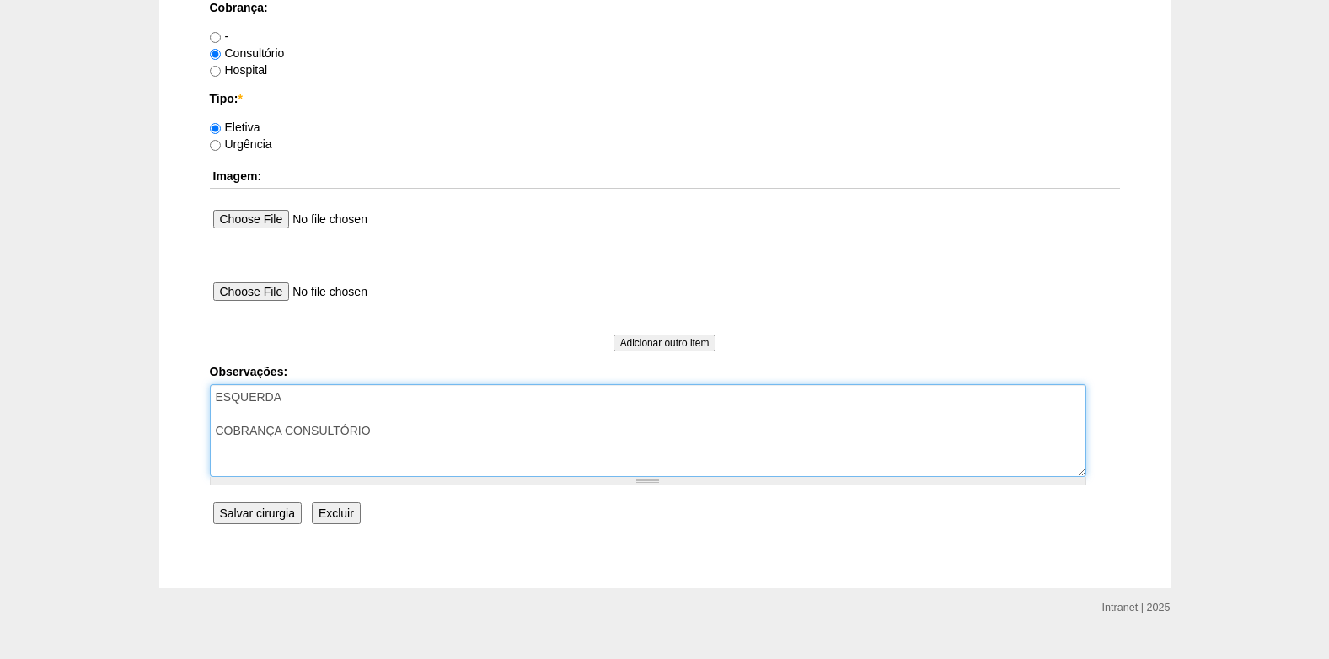
scroll to position [1513, 0]
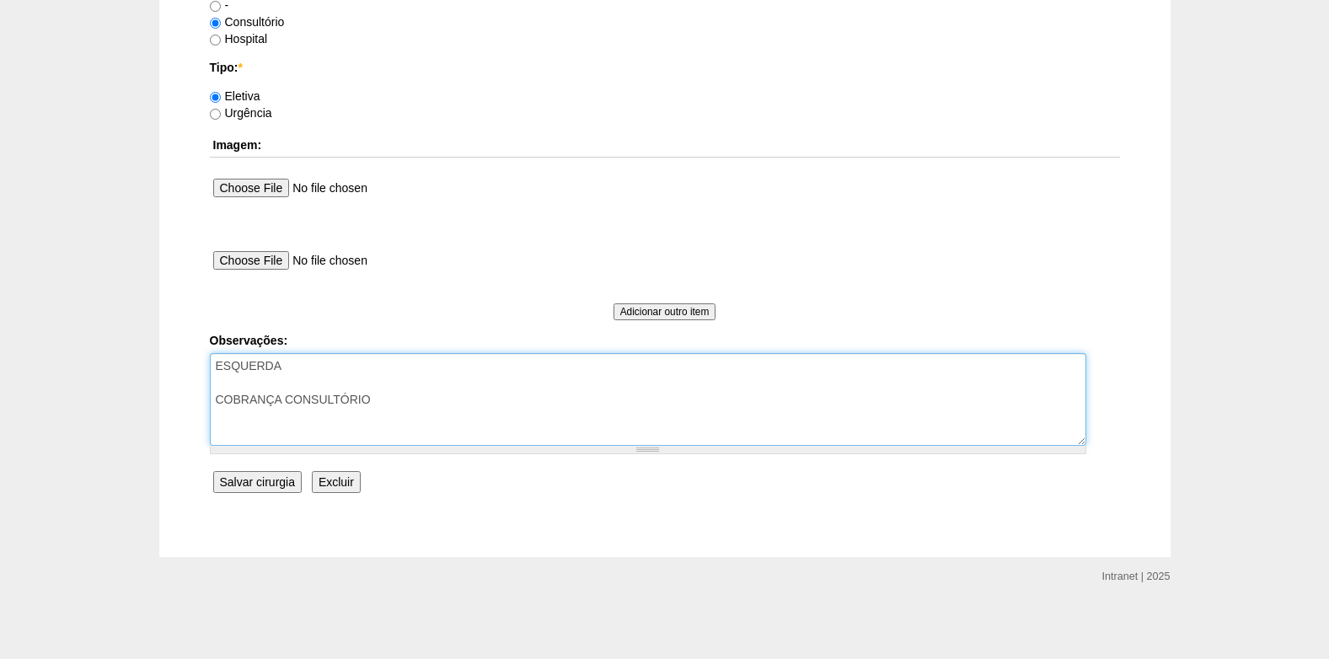
type textarea "ESQUERDA COBRANÇA CONSULTÓRIO"
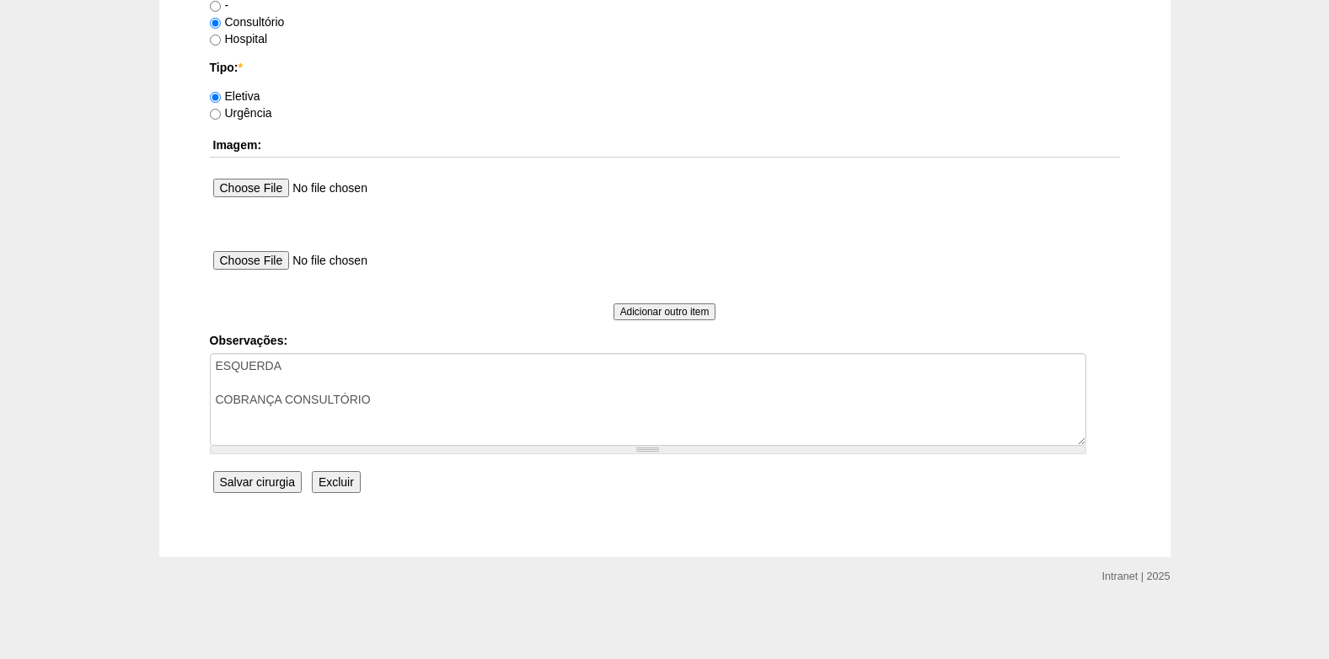
click at [222, 478] on input "Salvar cirurgia" at bounding box center [257, 482] width 88 height 22
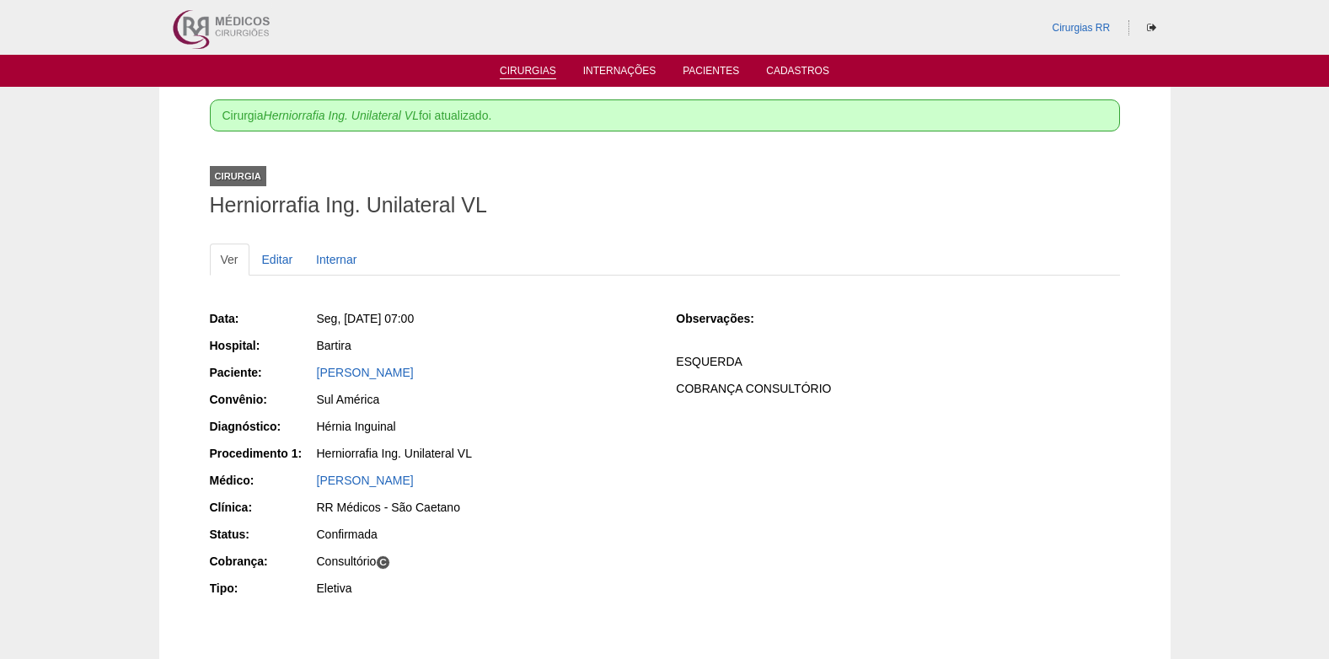
click at [532, 66] on link "Cirurgias" at bounding box center [528, 72] width 56 height 14
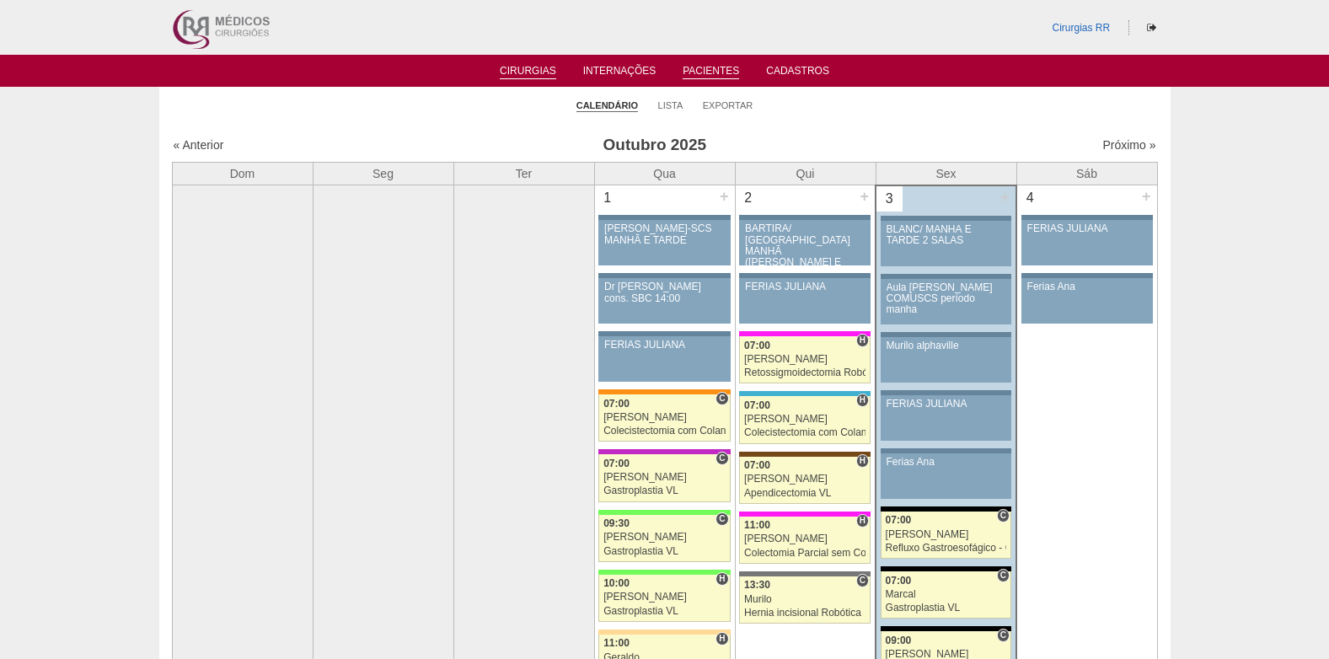
click at [709, 69] on link "Pacientes" at bounding box center [711, 72] width 56 height 14
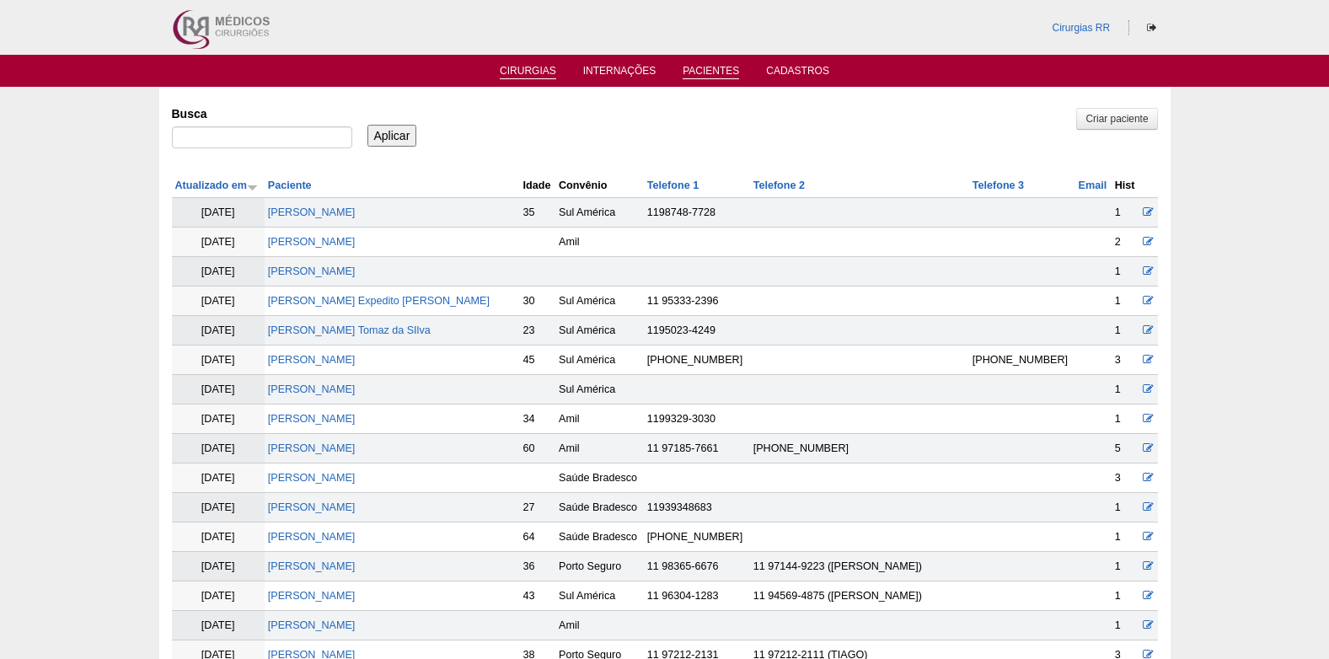
click at [506, 69] on link "Cirurgias" at bounding box center [528, 72] width 56 height 14
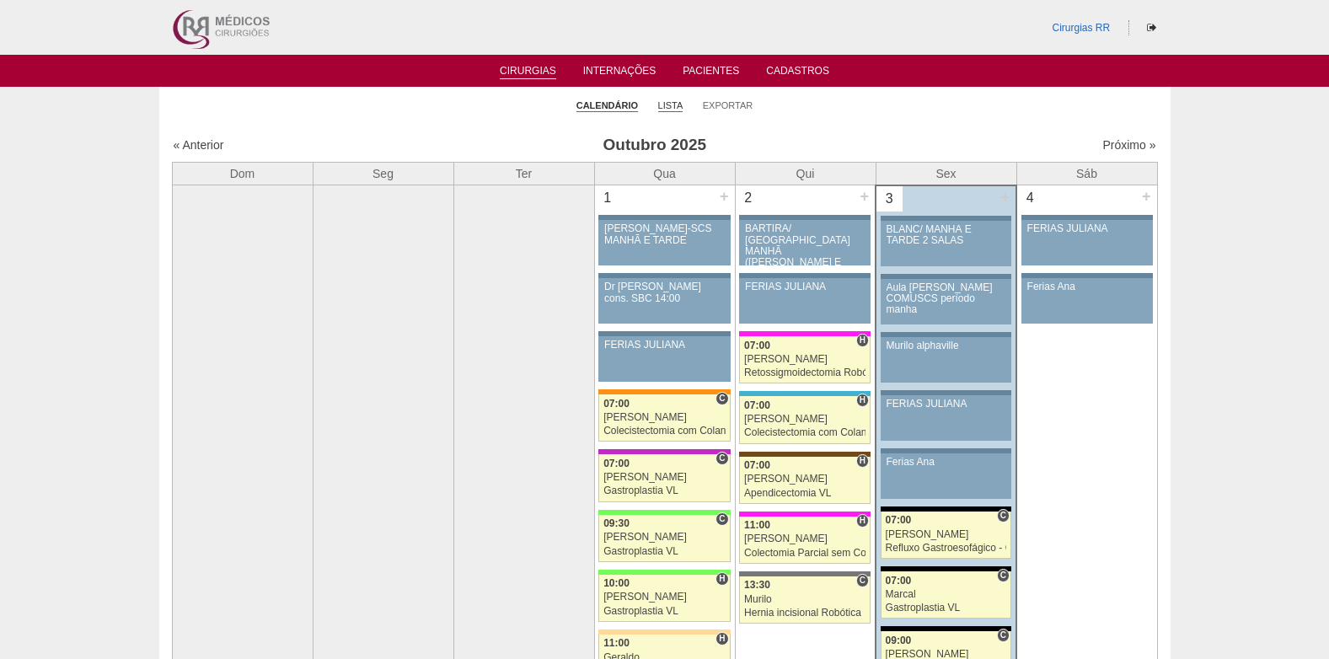
click at [672, 106] on link "Lista" at bounding box center [670, 105] width 25 height 13
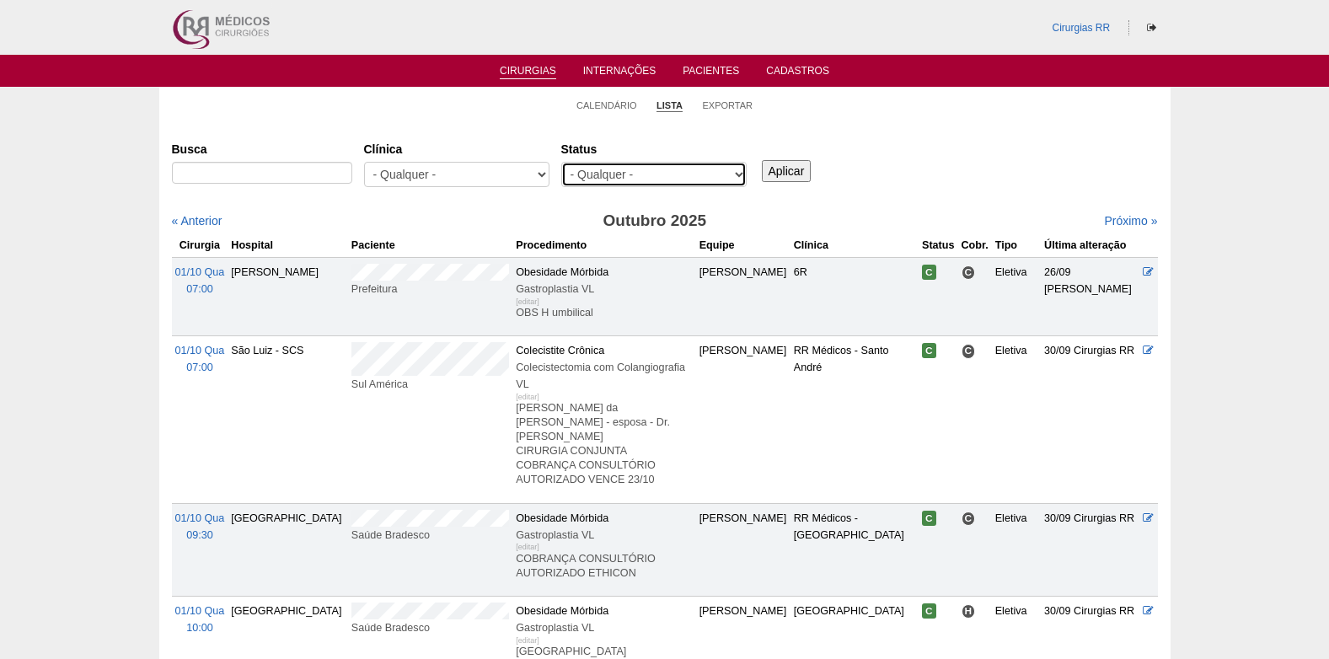
click at [692, 172] on select "- Qualquer - Reservada Confirmada Suspensa Cancelada" at bounding box center [653, 174] width 185 height 25
select select "resr"
click at [561, 162] on select "- Qualquer - Reservada Confirmada Suspensa Cancelada" at bounding box center [653, 174] width 185 height 25
click at [788, 171] on input "Aplicar" at bounding box center [787, 171] width 50 height 22
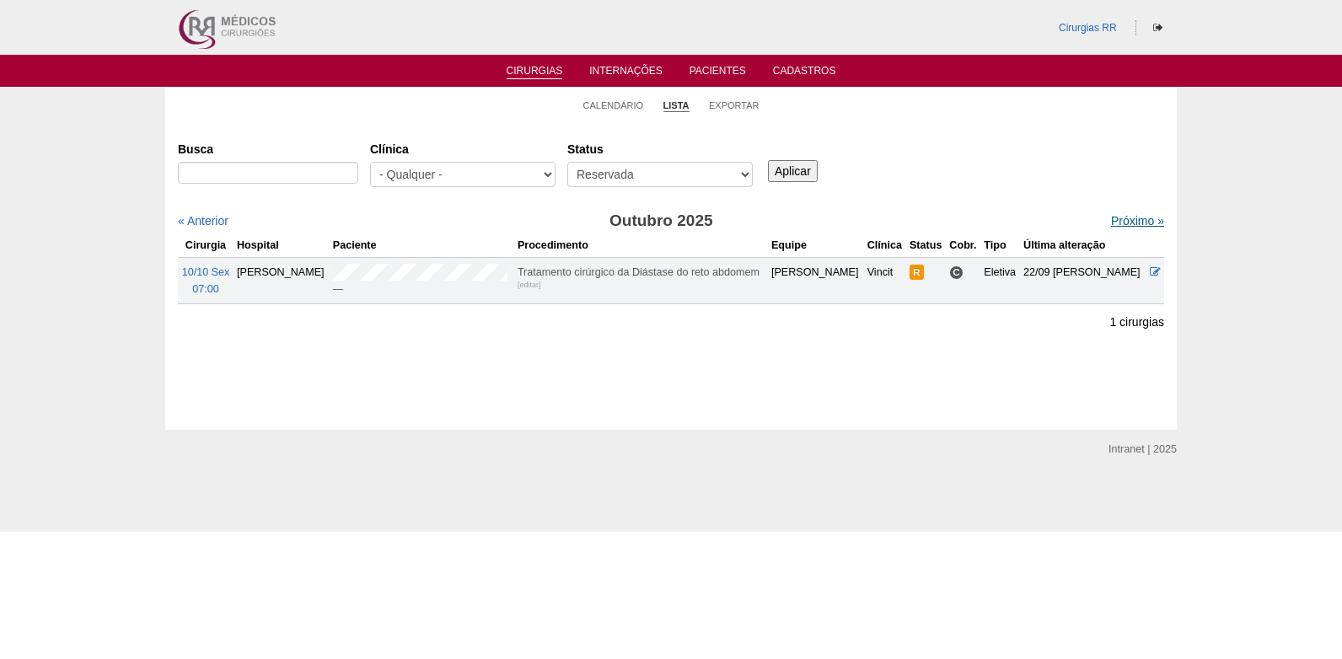
click at [1118, 222] on link "Próximo »" at bounding box center [1137, 220] width 53 height 13
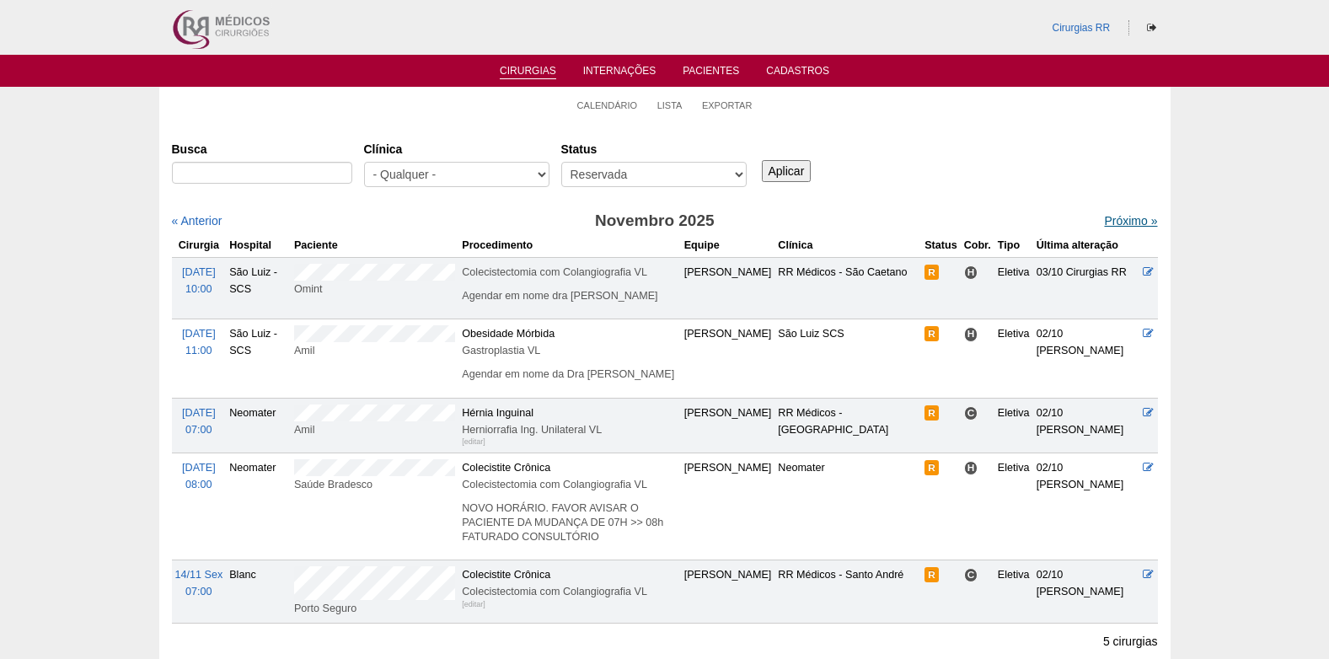
click at [1117, 218] on link "Próximo »" at bounding box center [1130, 220] width 53 height 13
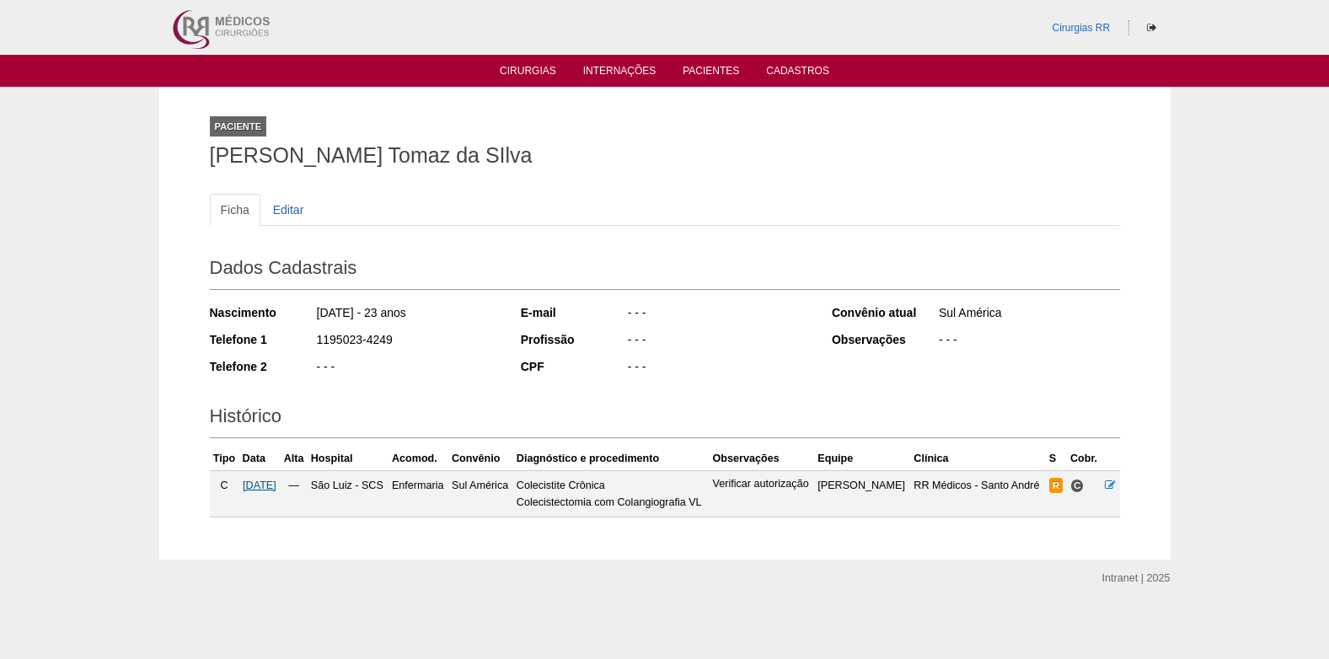
click at [276, 489] on span "[DATE]" at bounding box center [260, 486] width 34 height 12
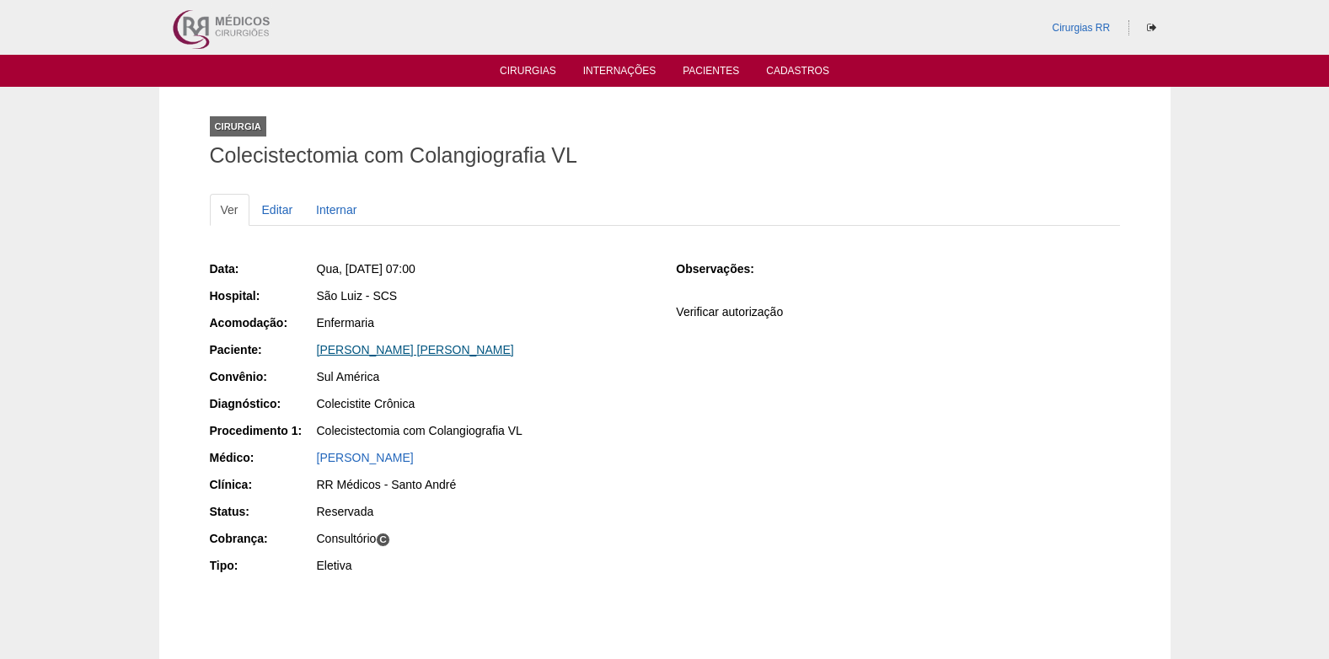
click at [367, 350] on link "Laura Solis Tomaz da SIlva" at bounding box center [415, 349] width 197 height 13
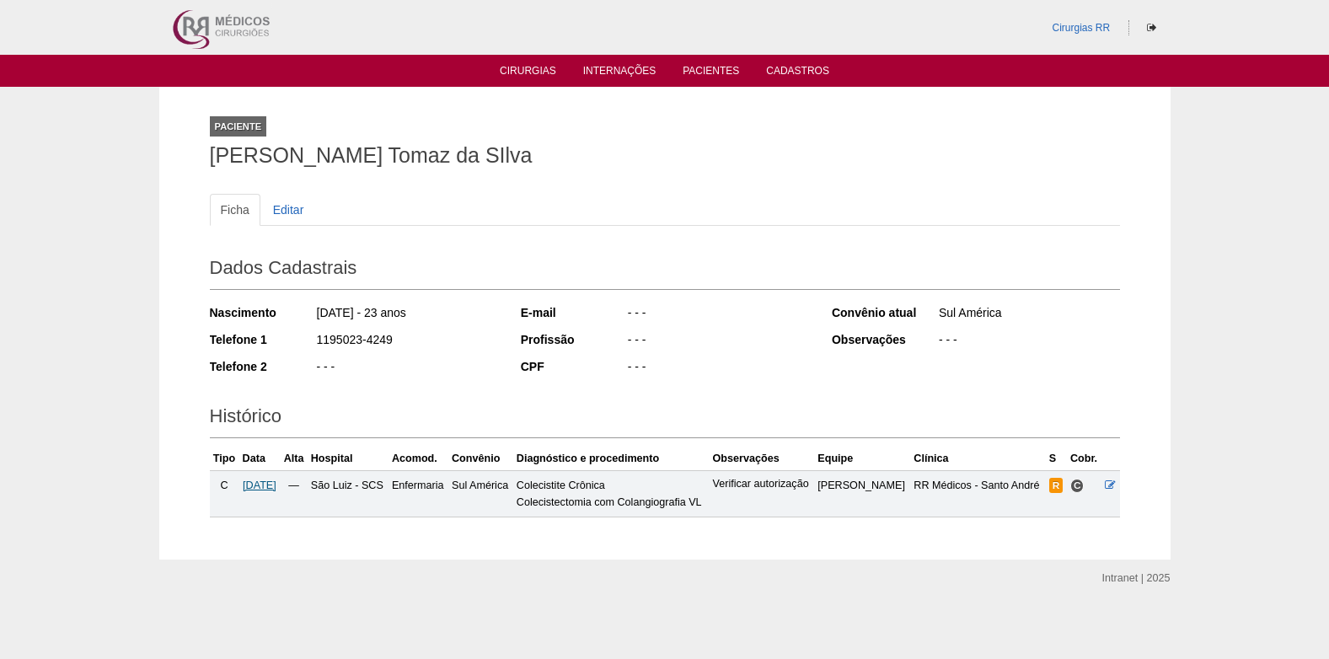
click at [263, 481] on span "[DATE]" at bounding box center [260, 486] width 34 height 12
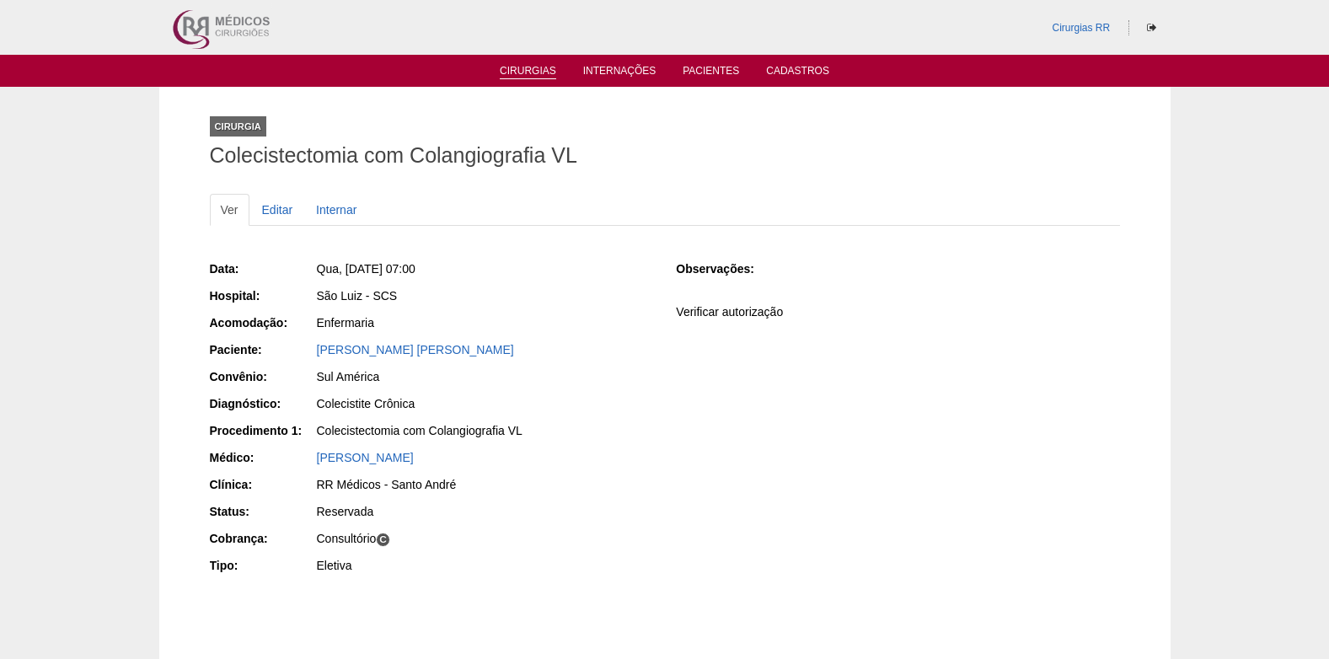
click at [528, 68] on link "Cirurgias" at bounding box center [528, 72] width 56 height 14
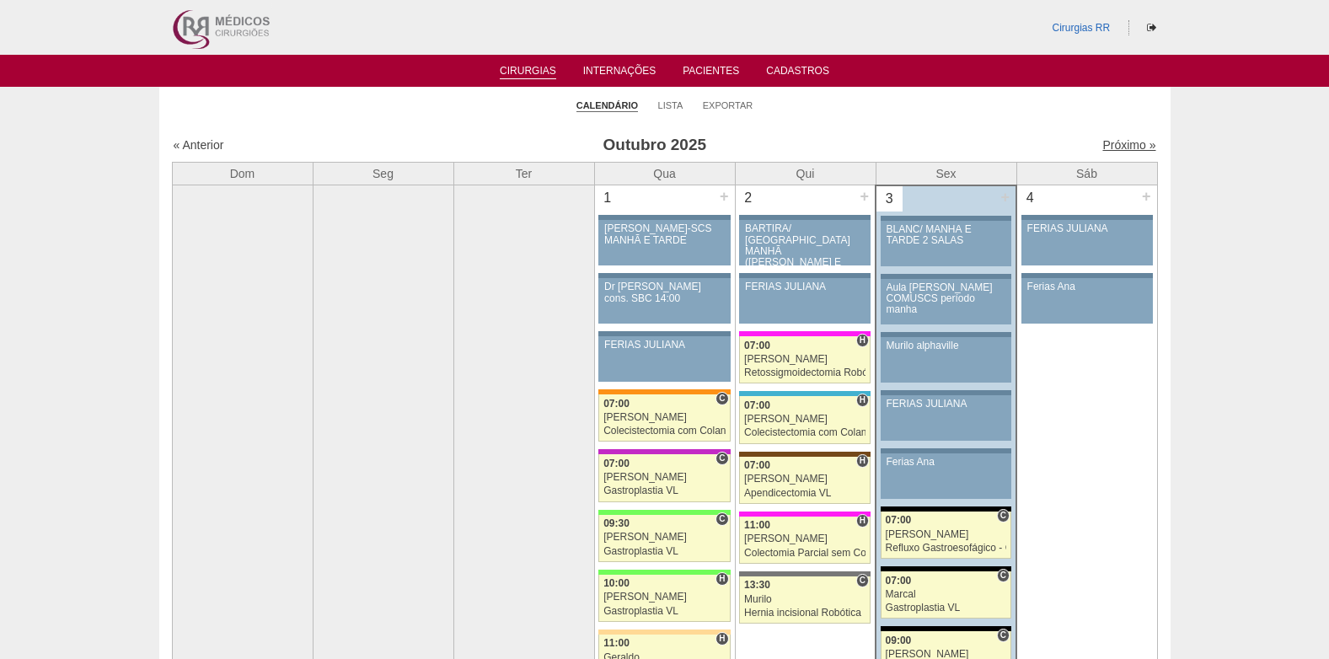
click at [1121, 150] on link "Próximo »" at bounding box center [1128, 144] width 53 height 13
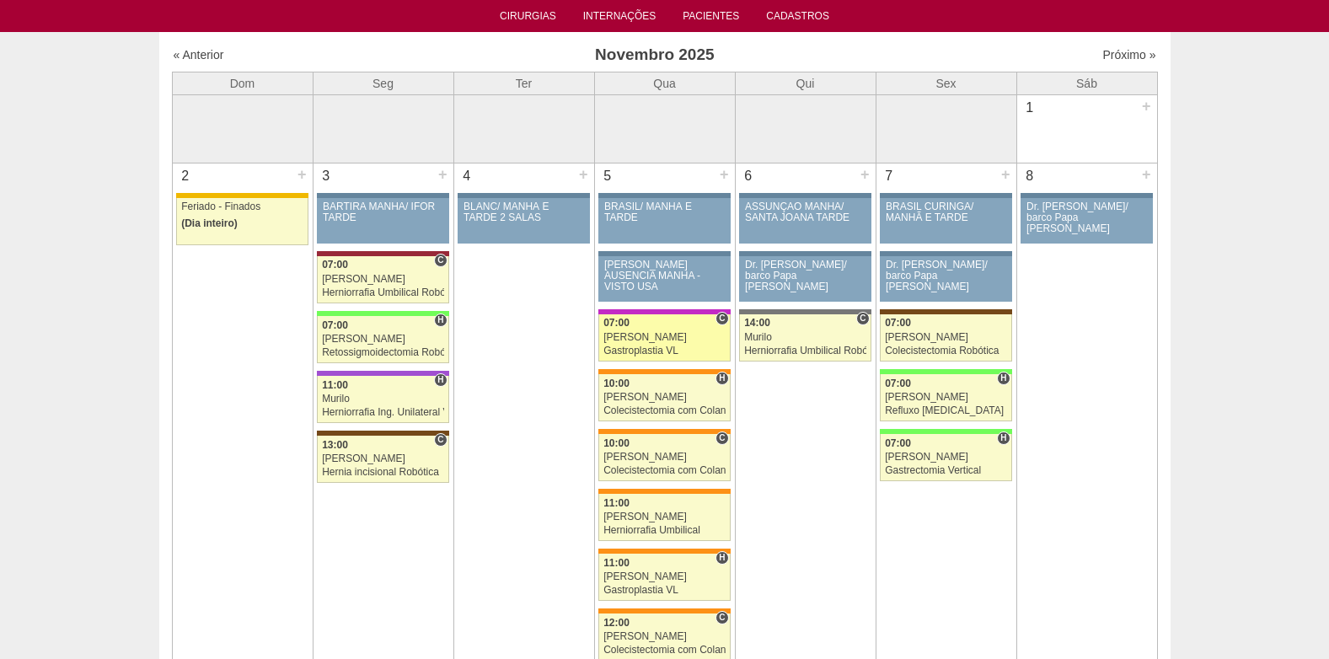
scroll to position [84, 0]
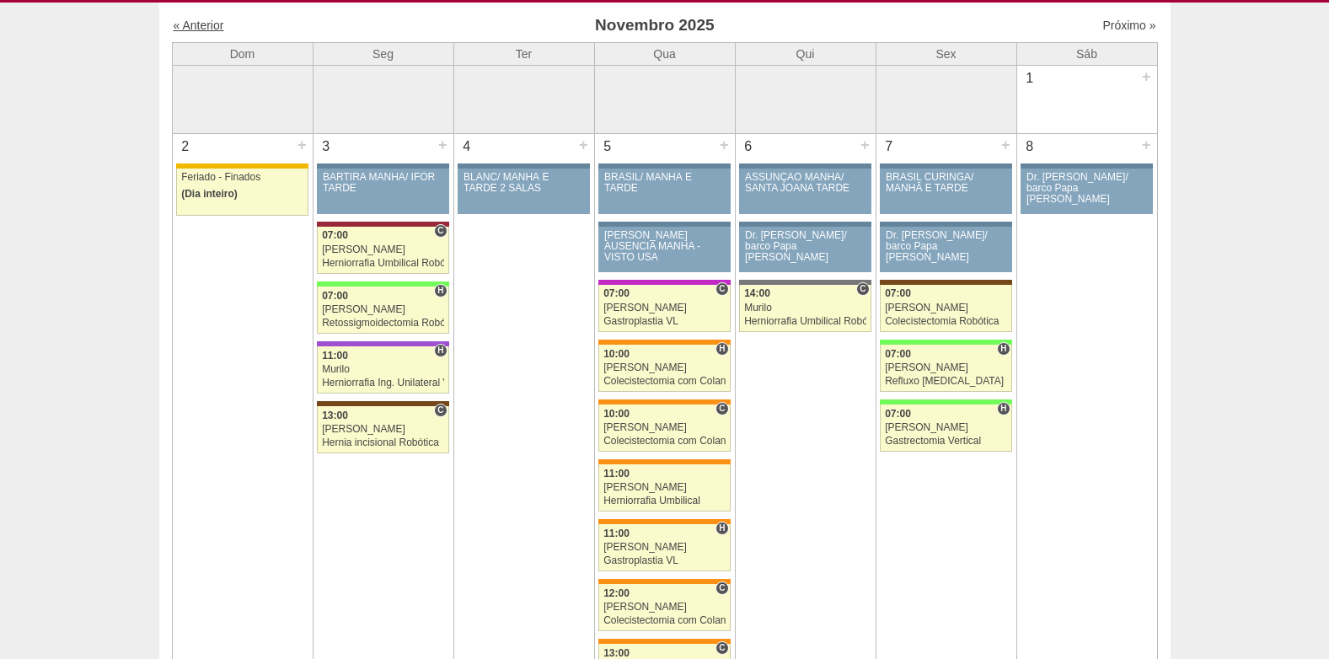
click at [215, 27] on link "« Anterior" at bounding box center [199, 25] width 51 height 13
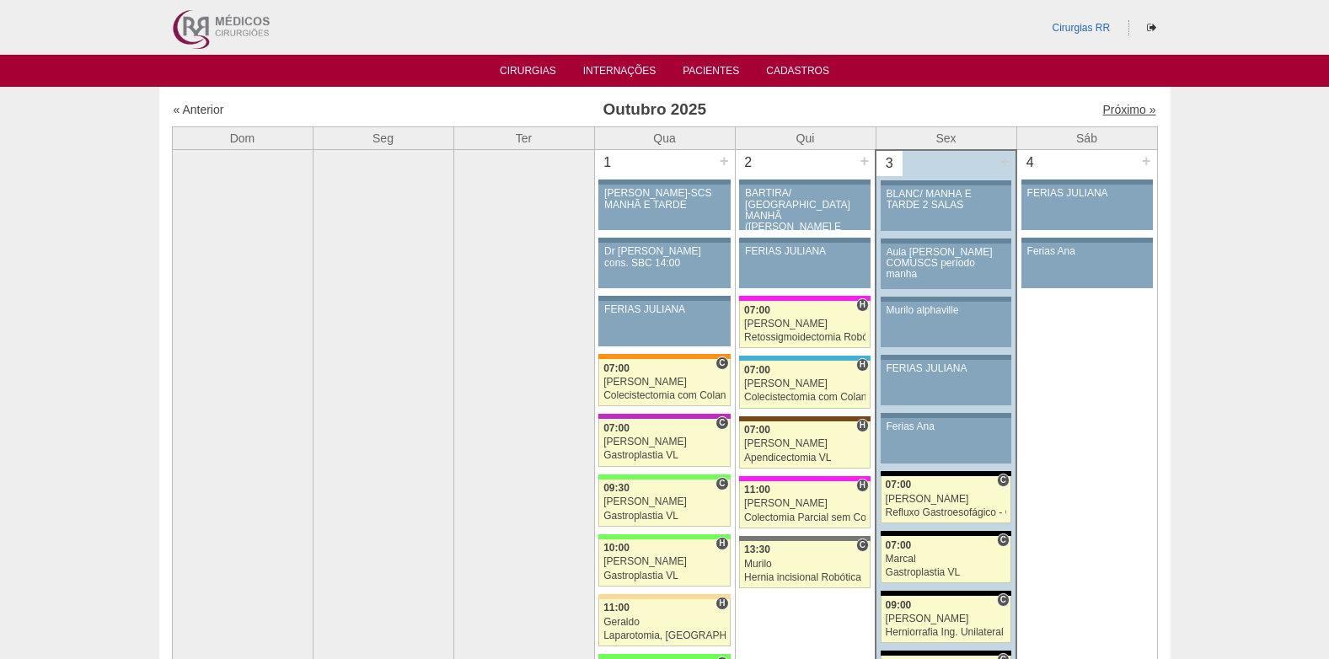
click at [1110, 113] on link "Próximo »" at bounding box center [1128, 109] width 53 height 13
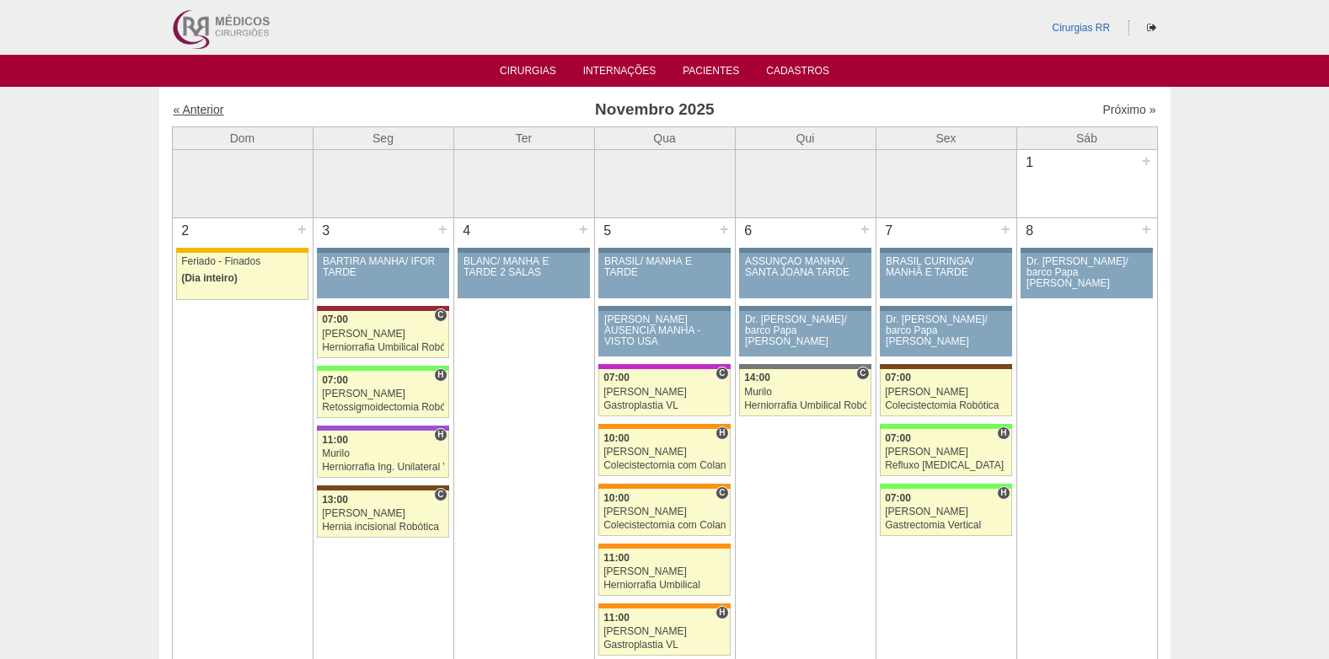
click at [190, 104] on link "« Anterior" at bounding box center [199, 109] width 51 height 13
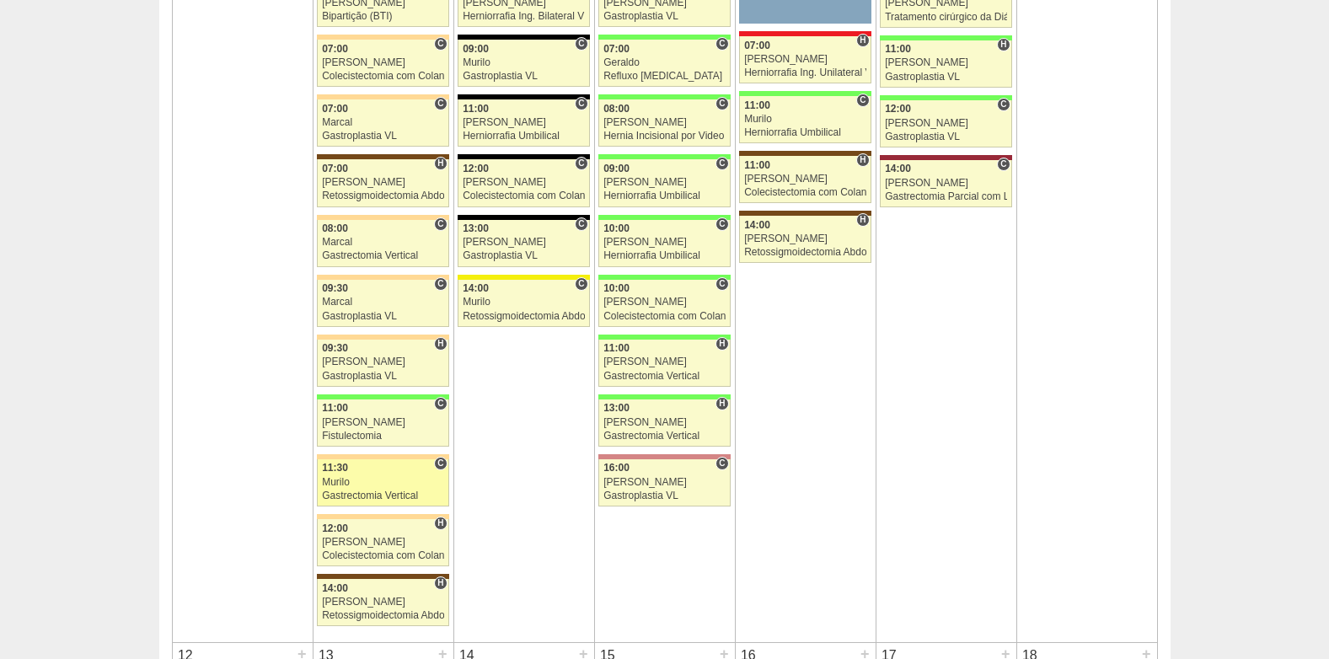
scroll to position [1264, 0]
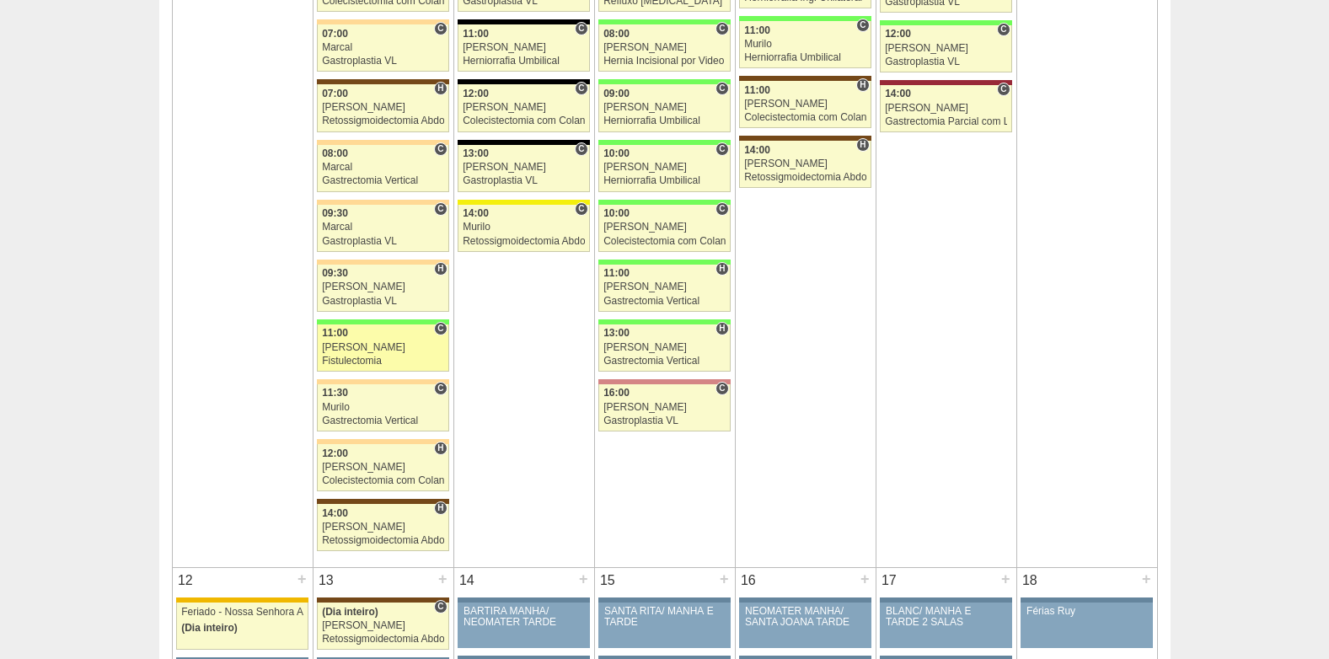
click at [360, 362] on div "Fistulectomia" at bounding box center [383, 361] width 122 height 11
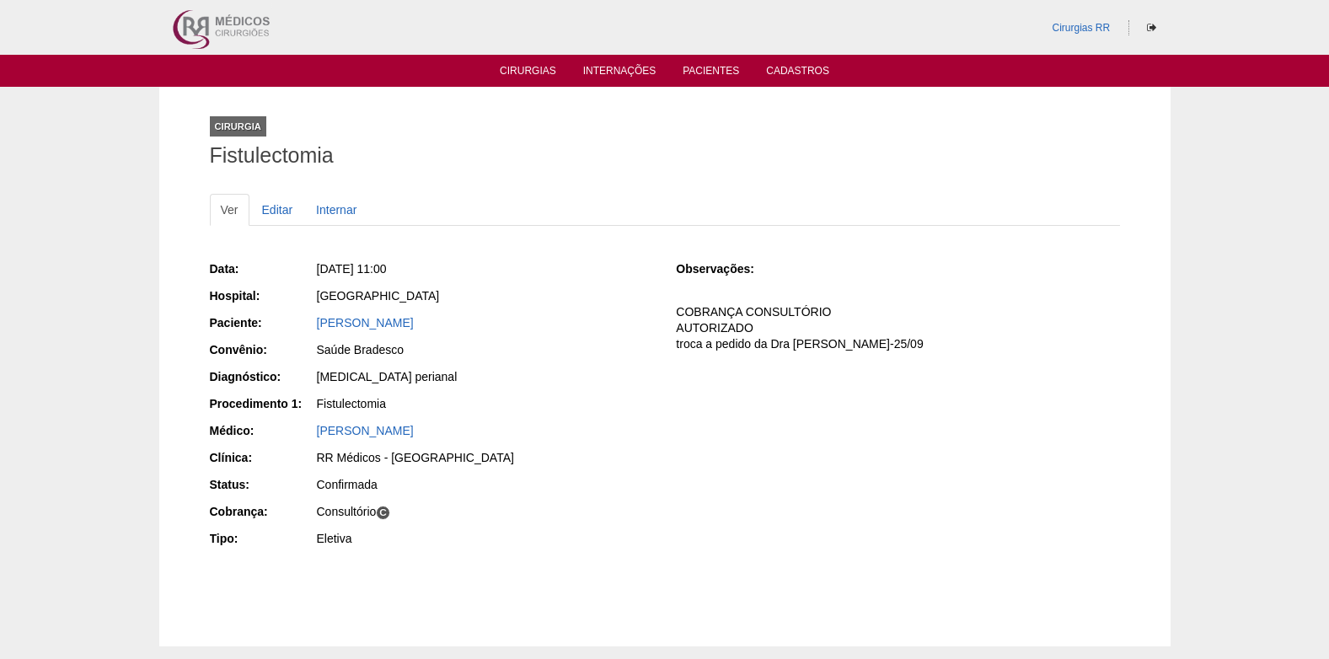
drag, startPoint x: 400, startPoint y: 322, endPoint x: 303, endPoint y: 319, distance: 97.8
click at [303, 319] on div "Paciente: Odair Garofalo" at bounding box center [431, 324] width 443 height 21
copy div "Paciente: Odair Garofalo"
click at [512, 74] on link "Cirurgias" at bounding box center [528, 72] width 56 height 14
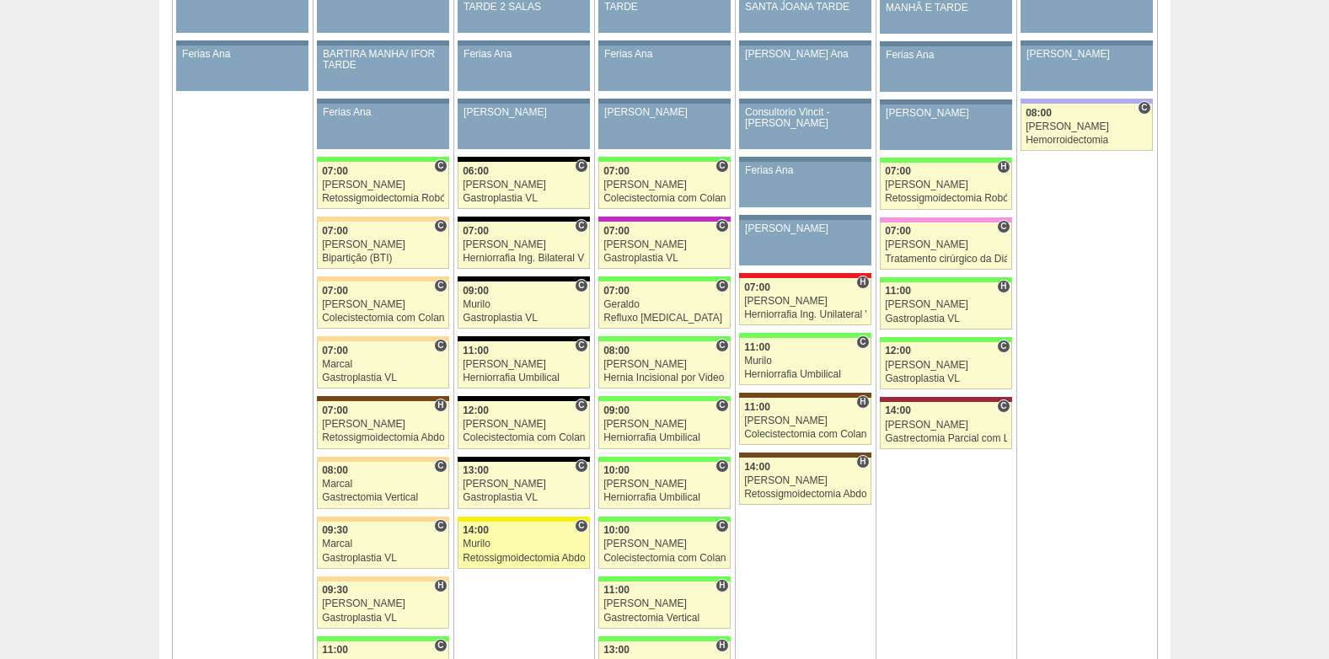
scroll to position [1011, 0]
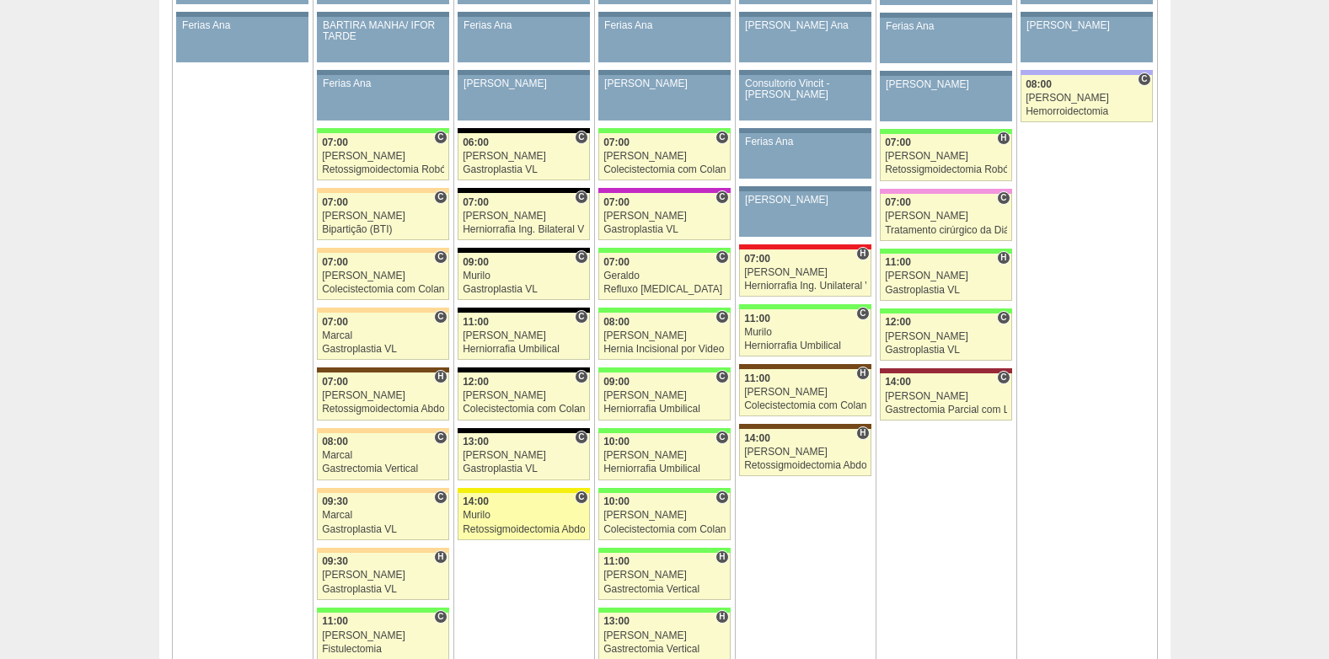
click at [513, 515] on div "Murilo" at bounding box center [524, 515] width 122 height 11
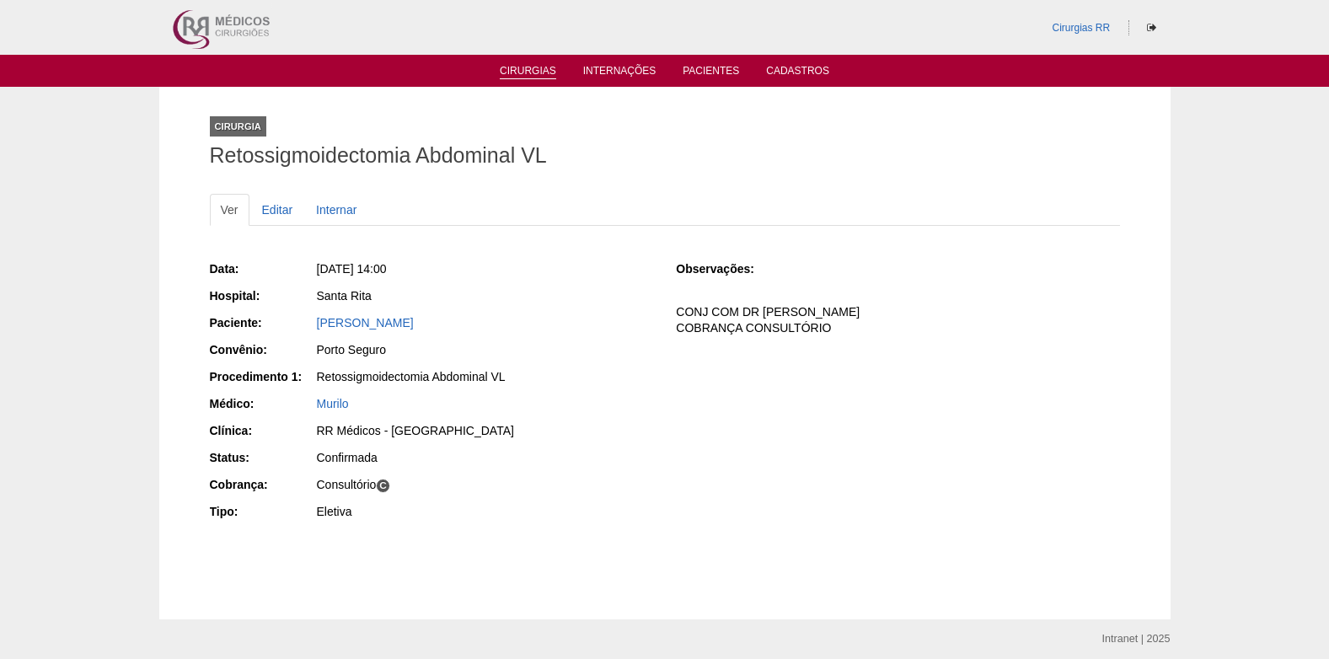
click at [532, 64] on li "Cirurgias" at bounding box center [528, 69] width 80 height 13
drag, startPoint x: 518, startPoint y: 62, endPoint x: 528, endPoint y: 61, distance: 10.3
click at [518, 62] on ul "Cirurgias Internações Pacientes Cadastros" at bounding box center [664, 71] width 1329 height 32
click at [544, 67] on link "Cirurgias" at bounding box center [528, 72] width 56 height 14
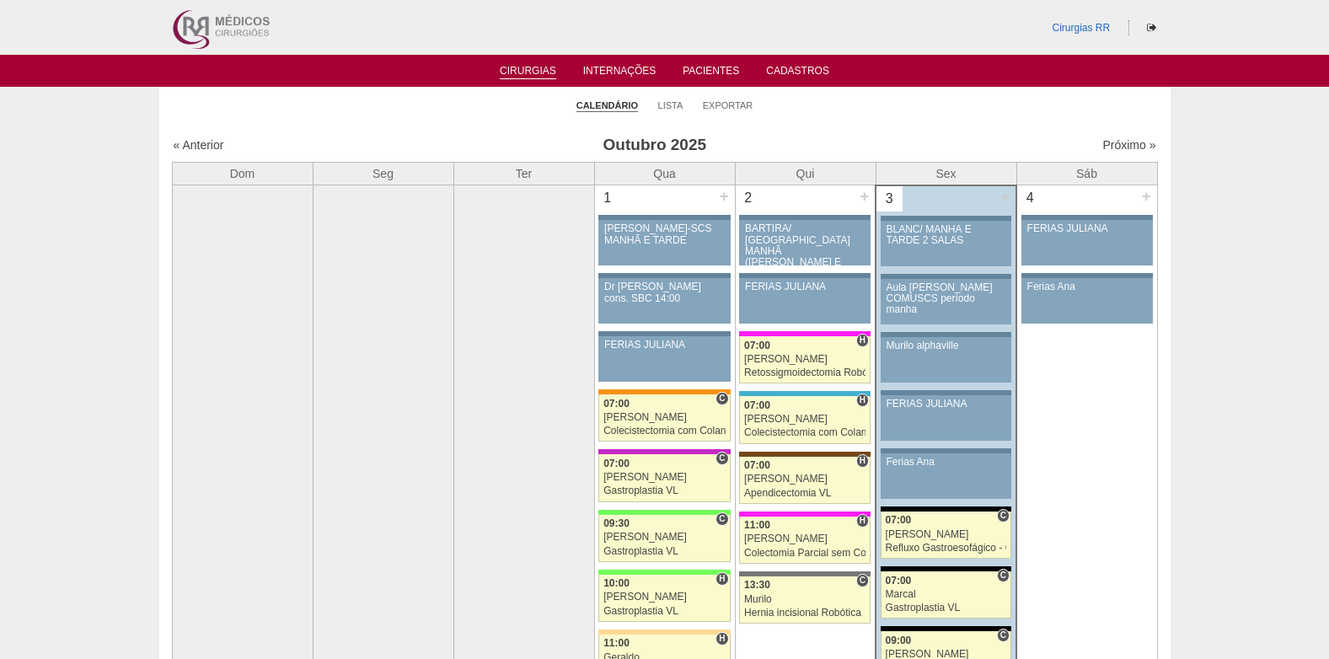
click at [710, 72] on link "Pacientes" at bounding box center [711, 73] width 56 height 17
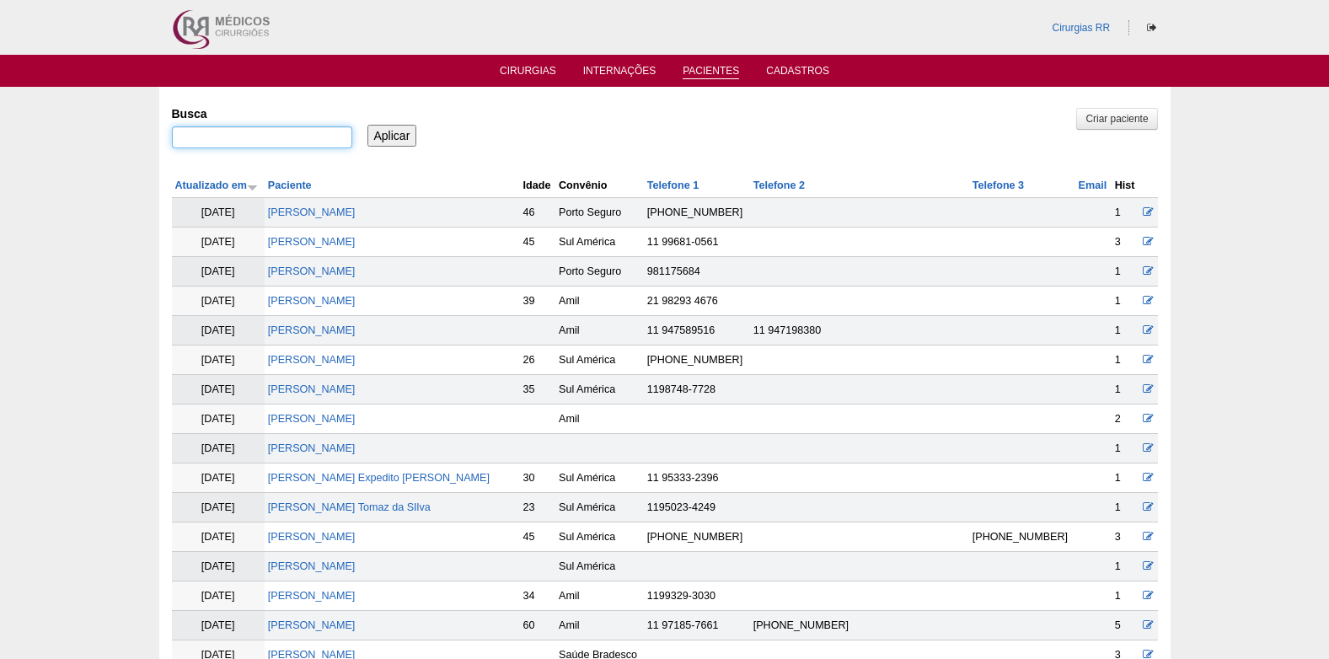
click at [233, 130] on input "Busca" at bounding box center [262, 137] width 180 height 22
type input "[PERSON_NAME] [PERSON_NAME]"
click at [413, 134] on input "Aplicar" at bounding box center [392, 136] width 50 height 22
